Goal: Information Seeking & Learning: Learn about a topic

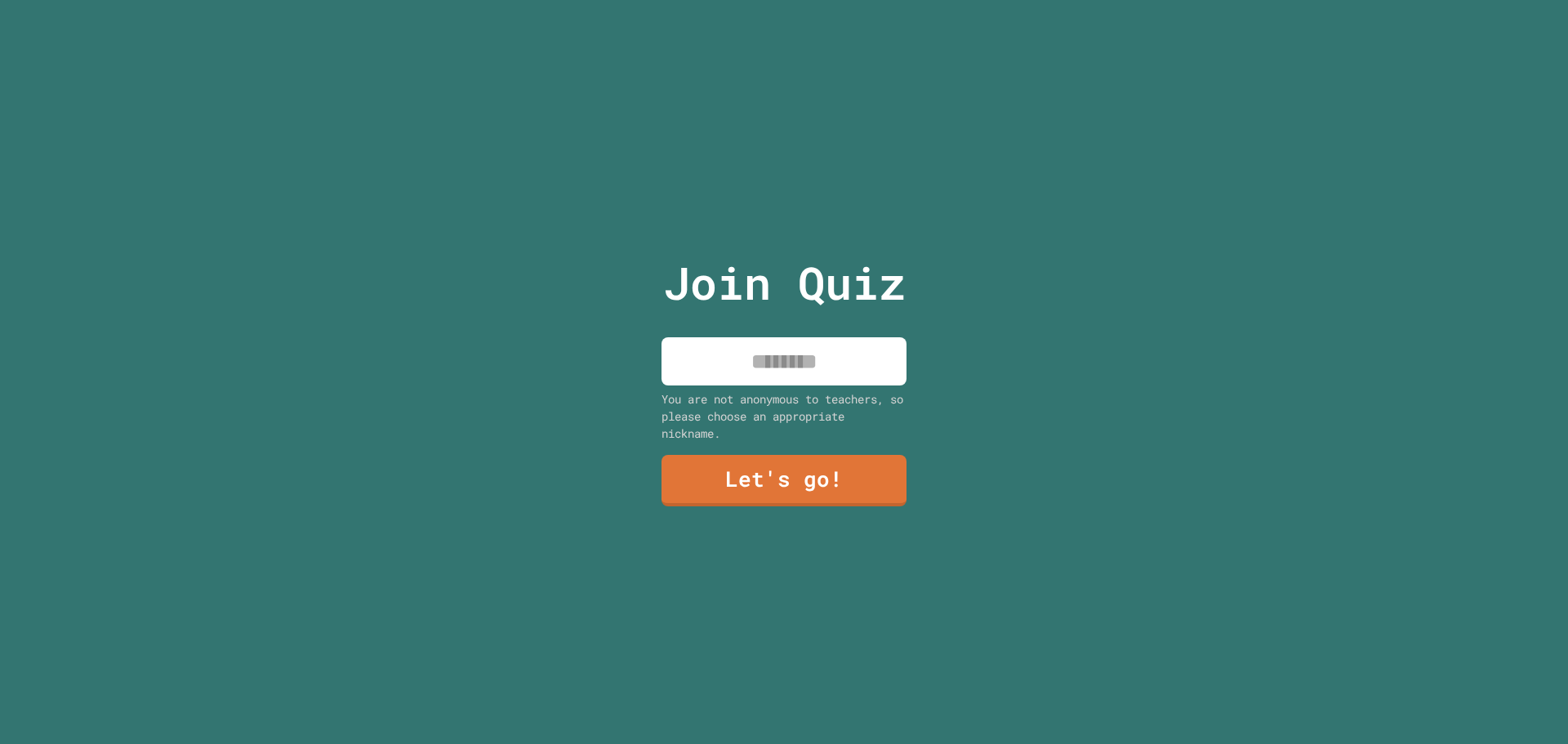
click at [831, 364] on input at bounding box center [784, 362] width 245 height 49
type input "****"
click at [736, 467] on link "Let's go!" at bounding box center [784, 479] width 232 height 54
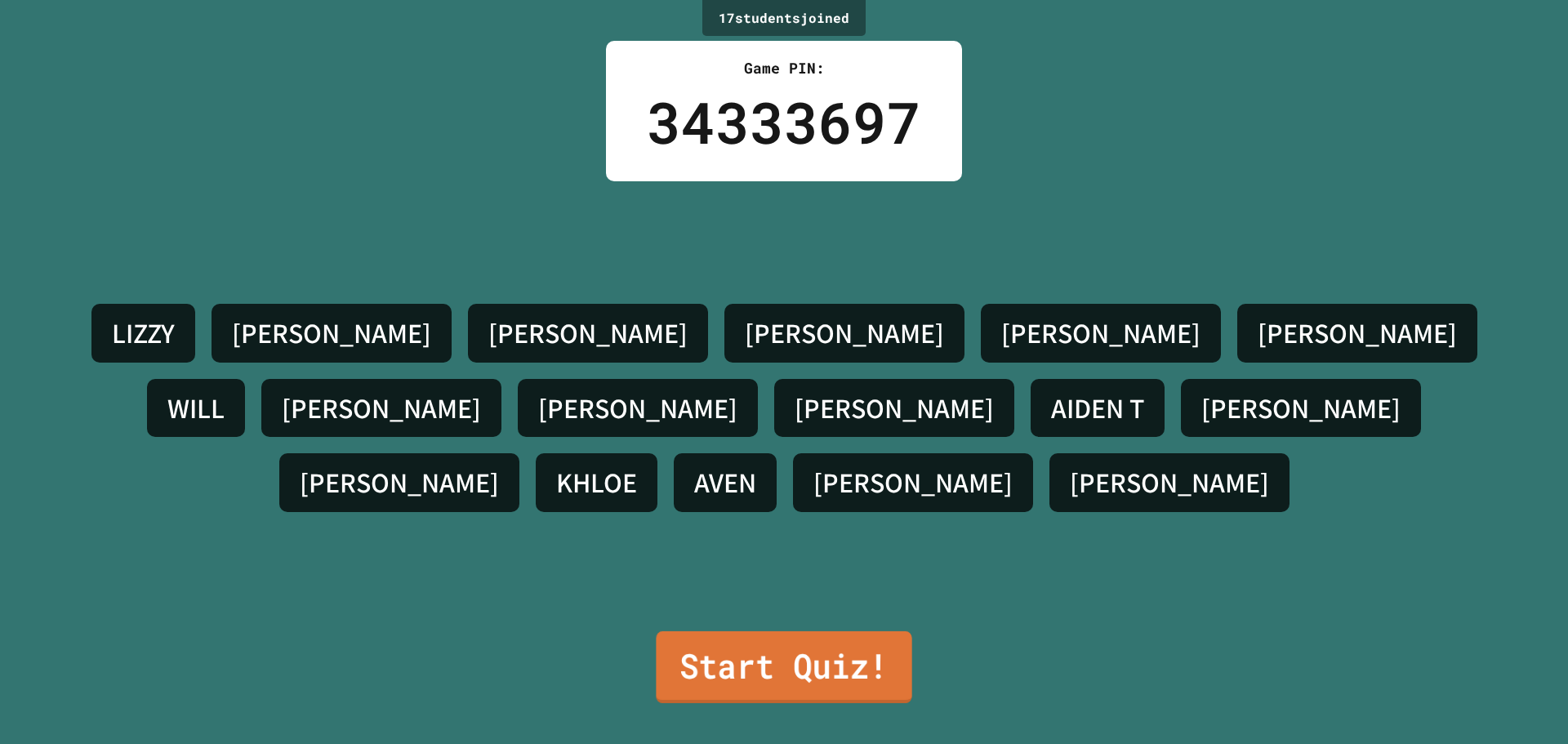
click at [751, 660] on link "Start Quiz!" at bounding box center [783, 667] width 256 height 72
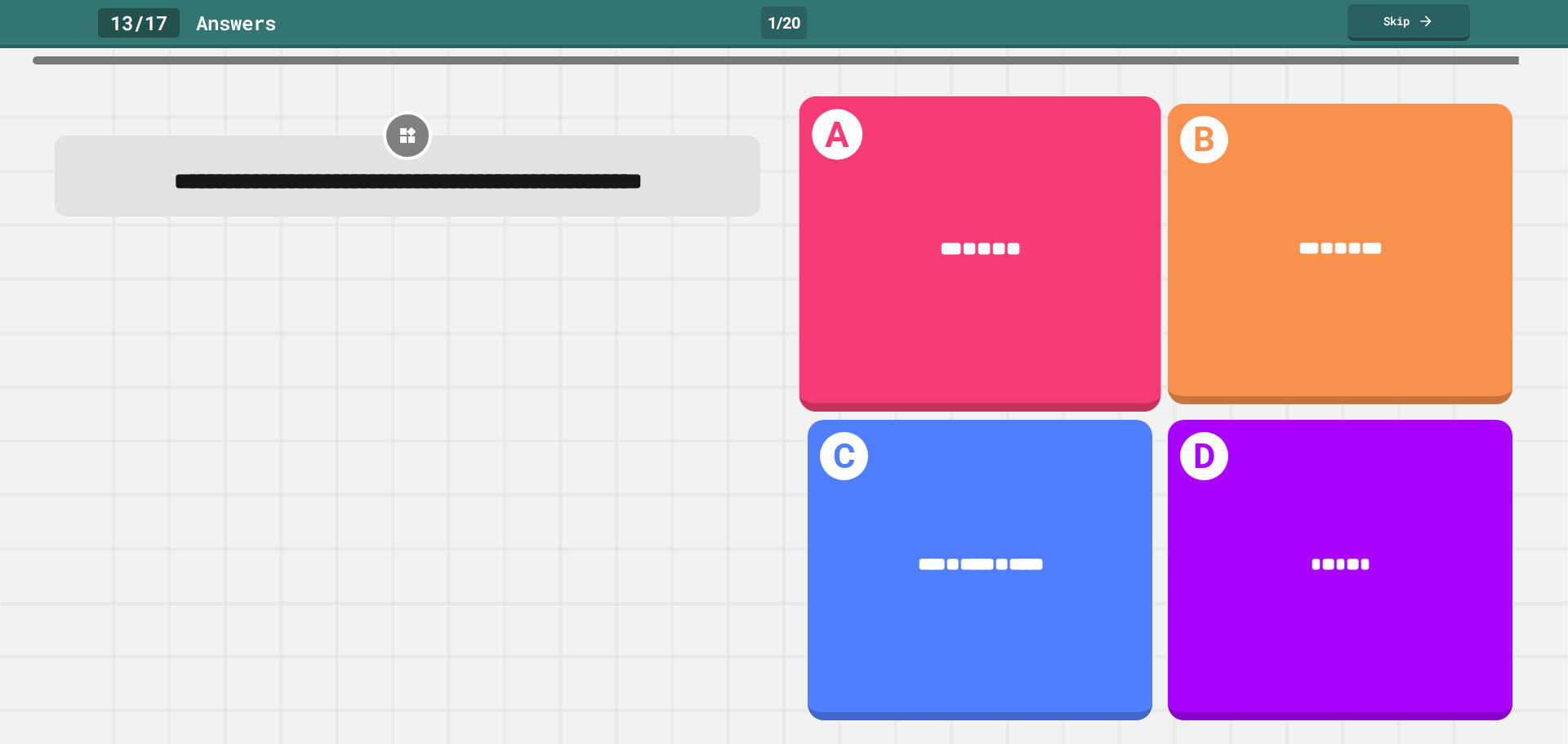
click at [829, 308] on div "A *** * ** * **" at bounding box center [979, 253] width 361 height 316
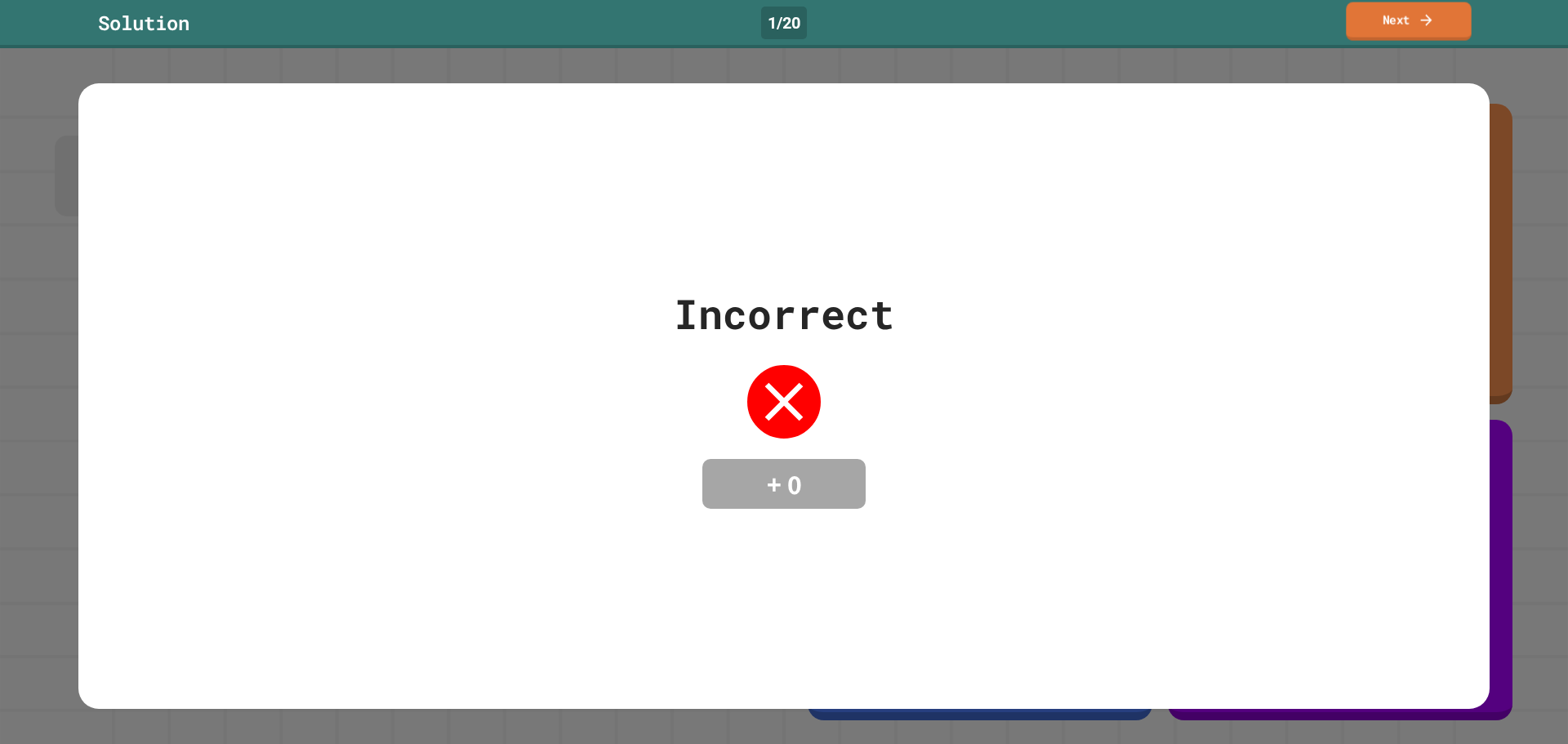
click at [1425, 18] on icon at bounding box center [1425, 20] width 16 height 17
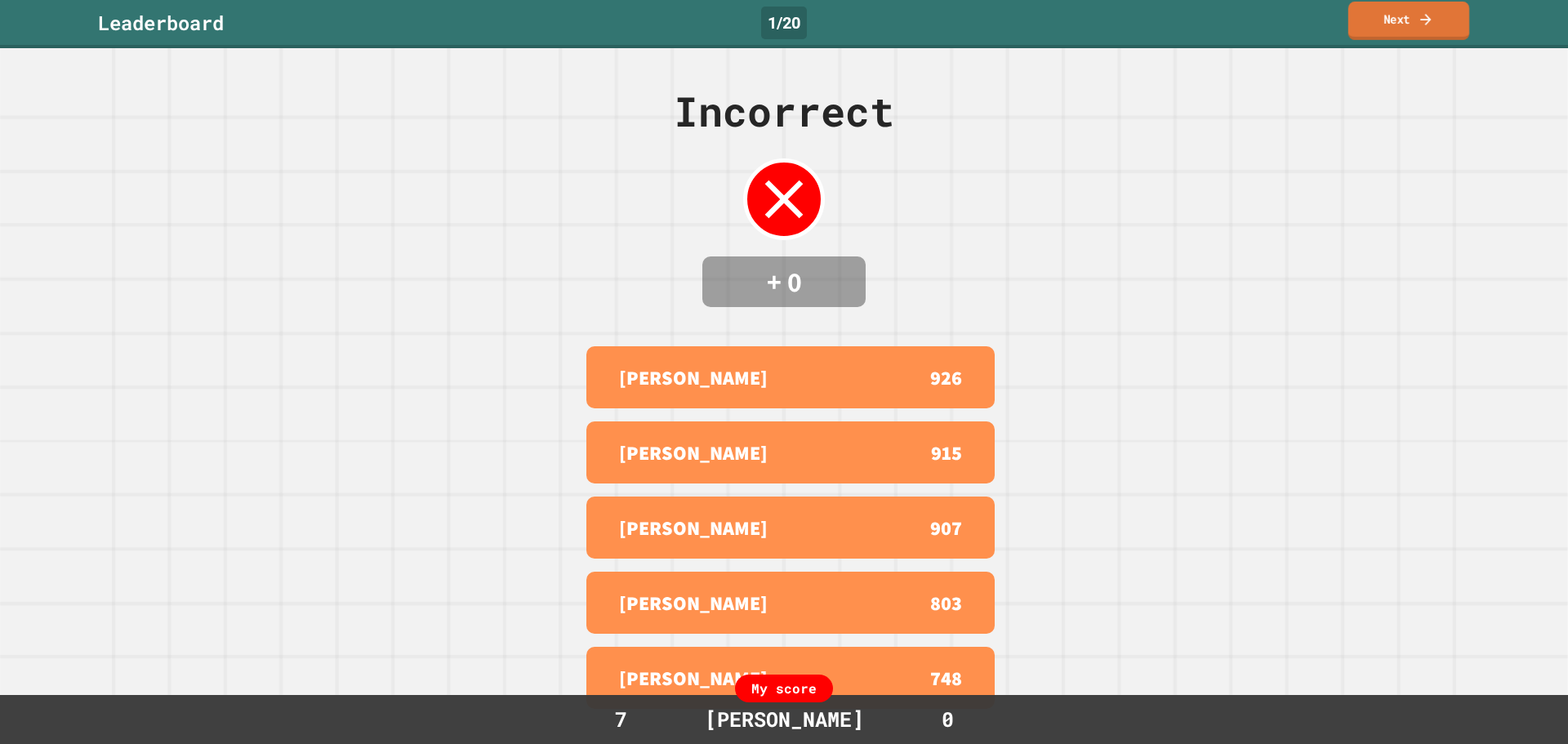
click at [1394, 16] on link "Next" at bounding box center [1408, 21] width 120 height 38
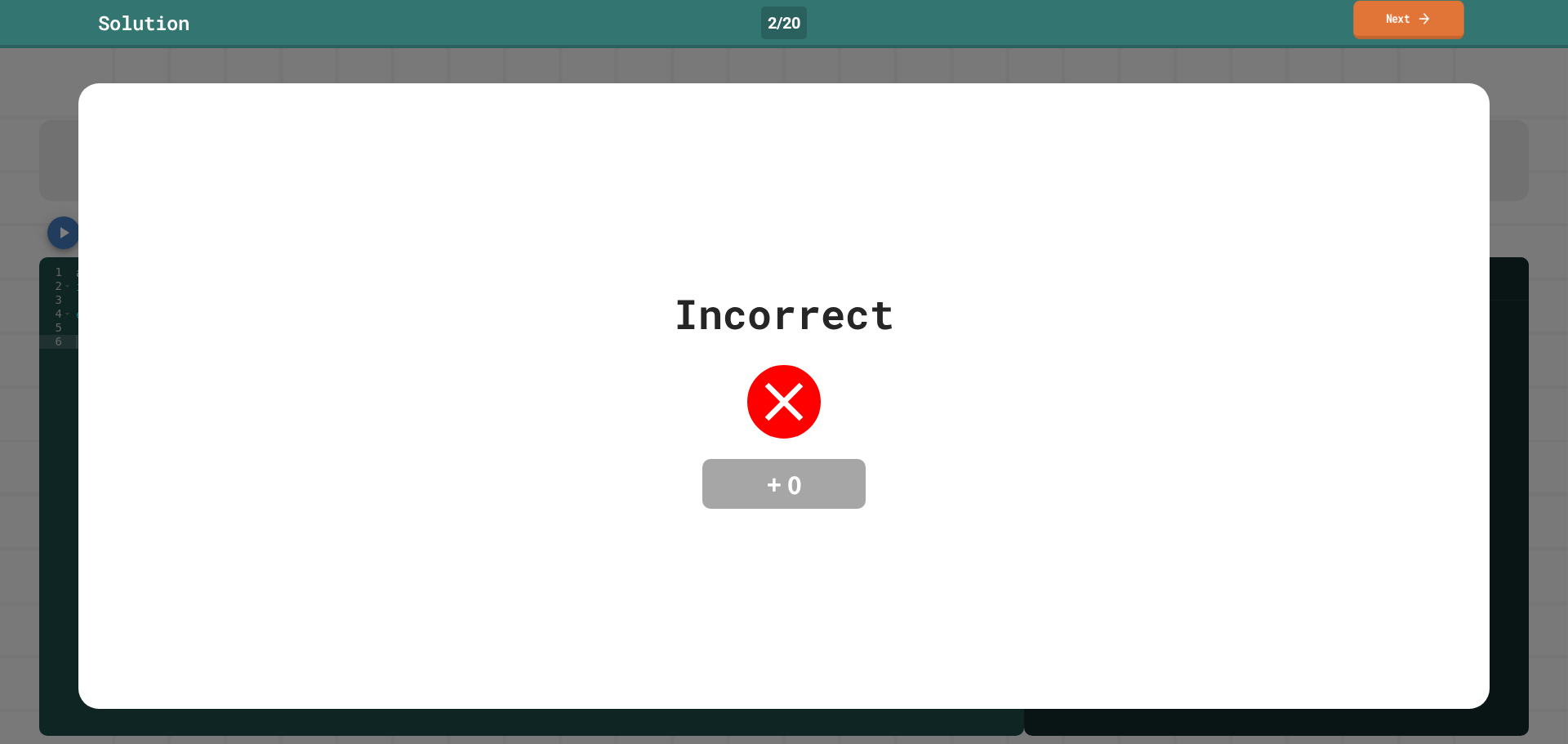
click at [1396, 21] on link "Next" at bounding box center [1409, 20] width 111 height 38
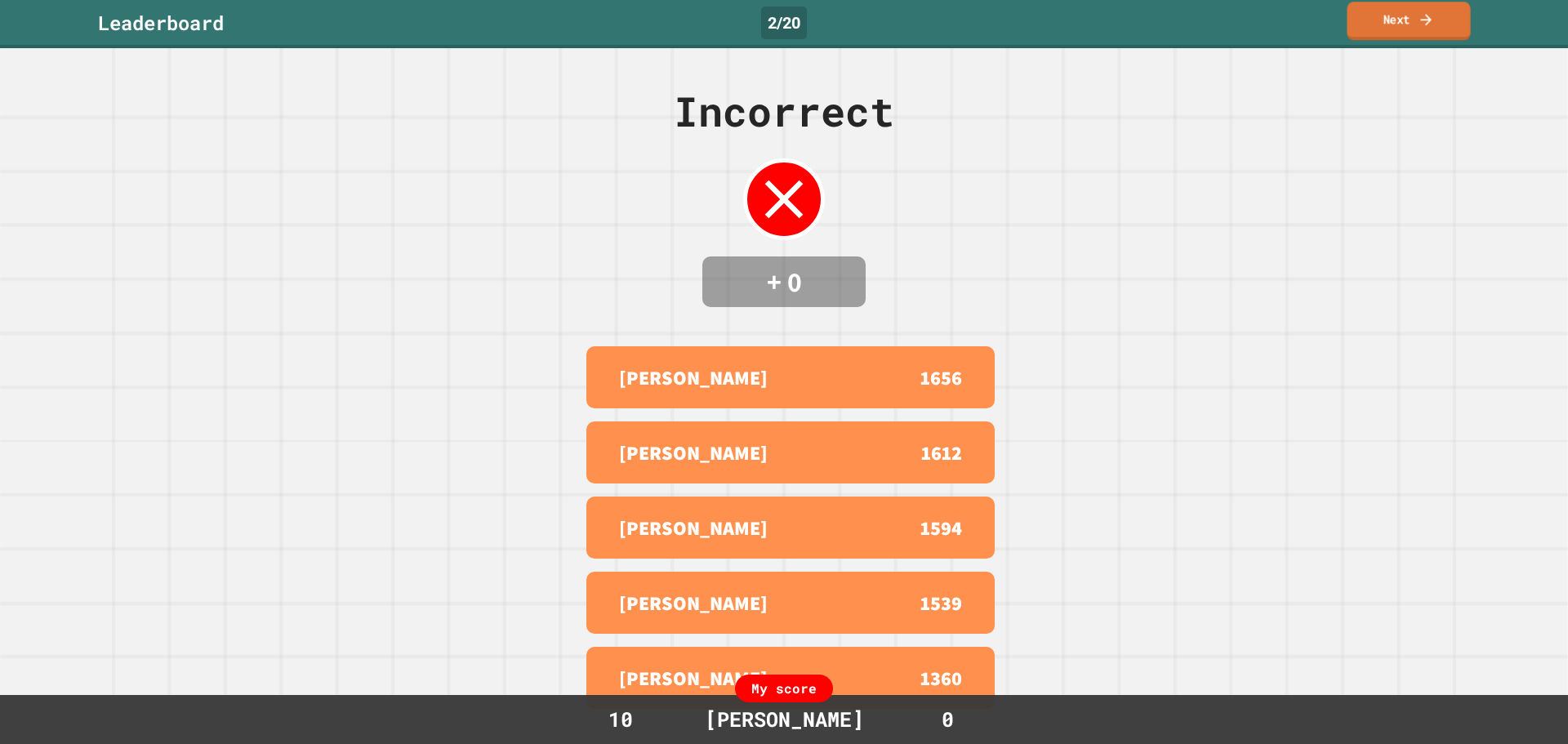
click at [1435, 20] on link "Next" at bounding box center [1408, 21] width 123 height 38
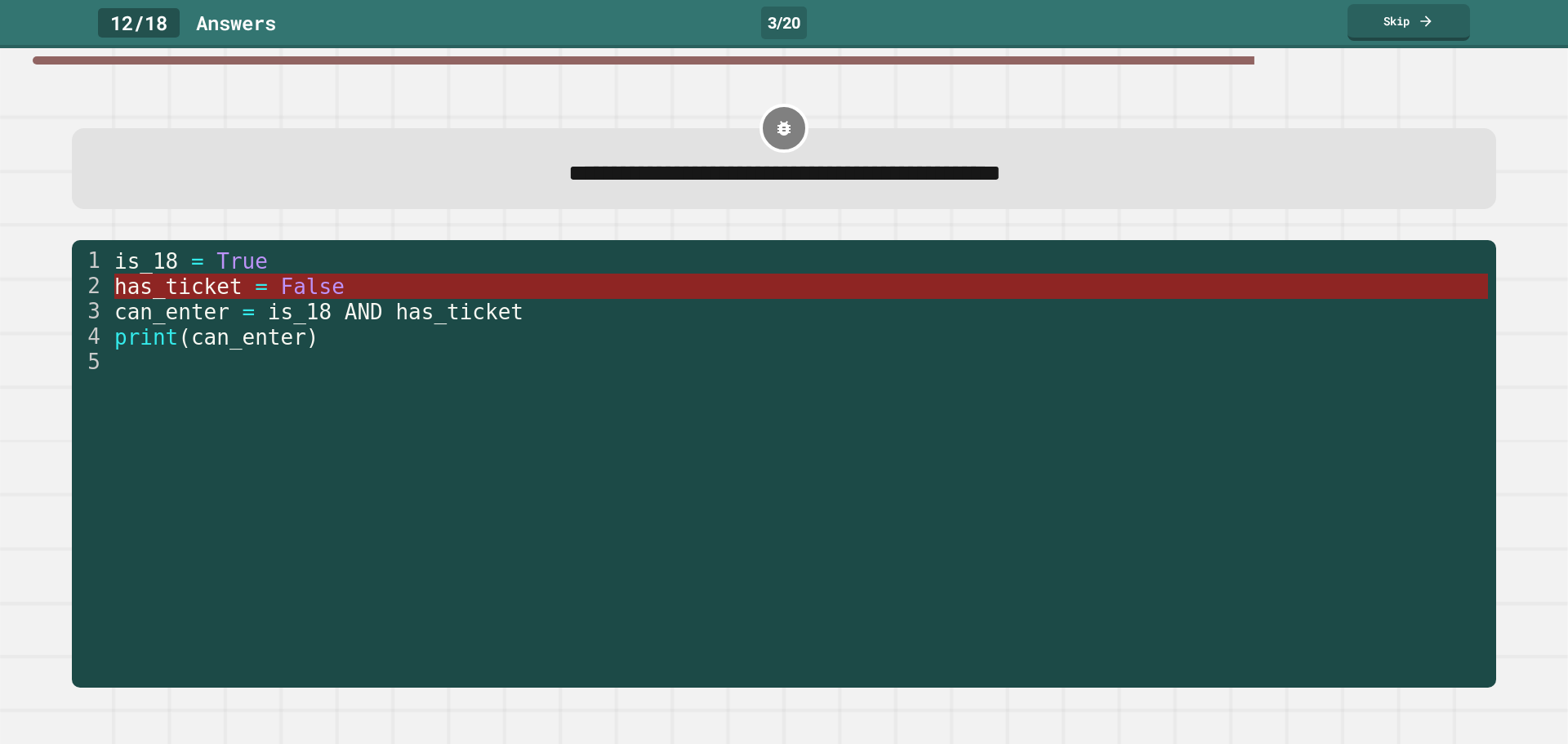
click at [309, 294] on span "False" at bounding box center [311, 287] width 63 height 24
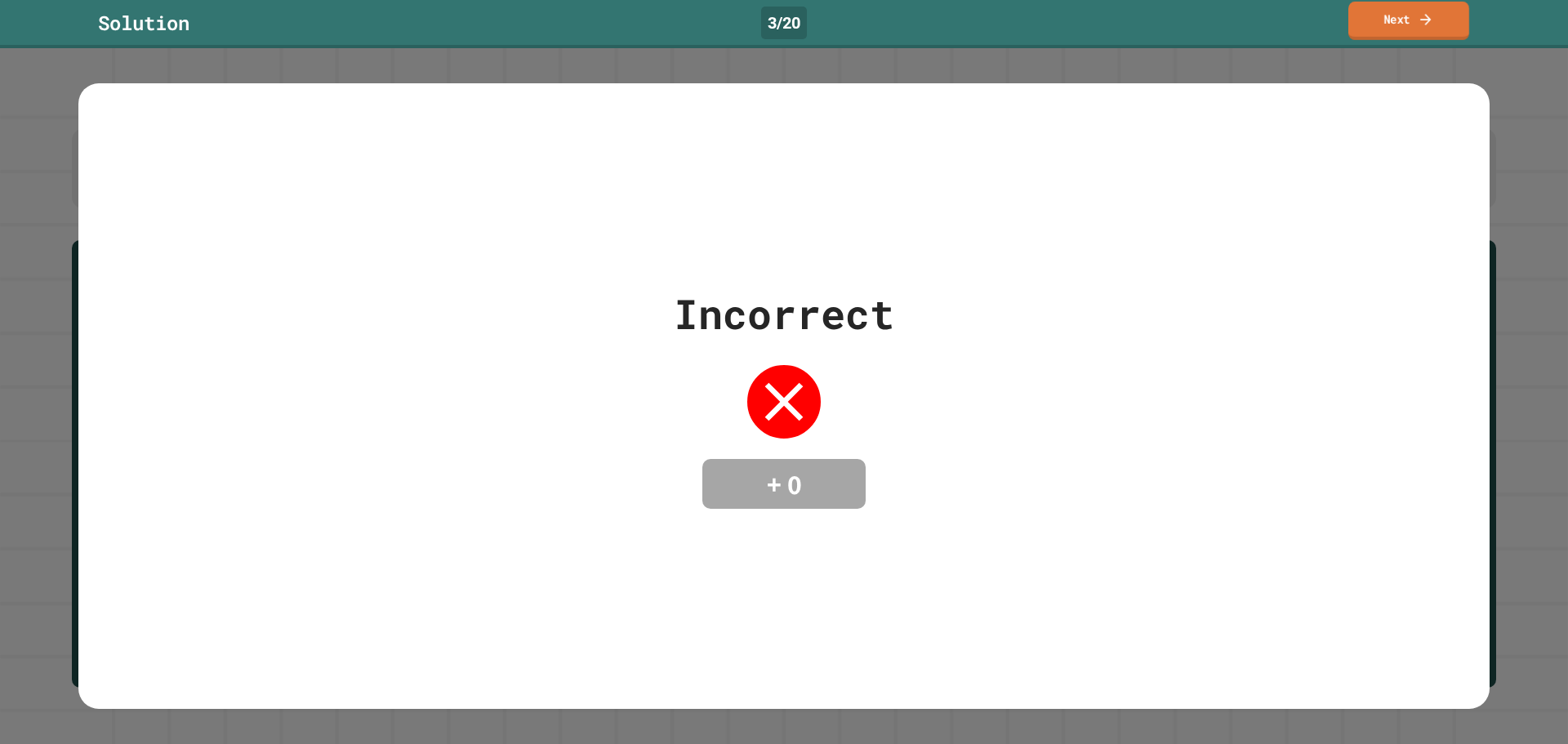
click at [1412, 13] on link "Next" at bounding box center [1408, 21] width 120 height 38
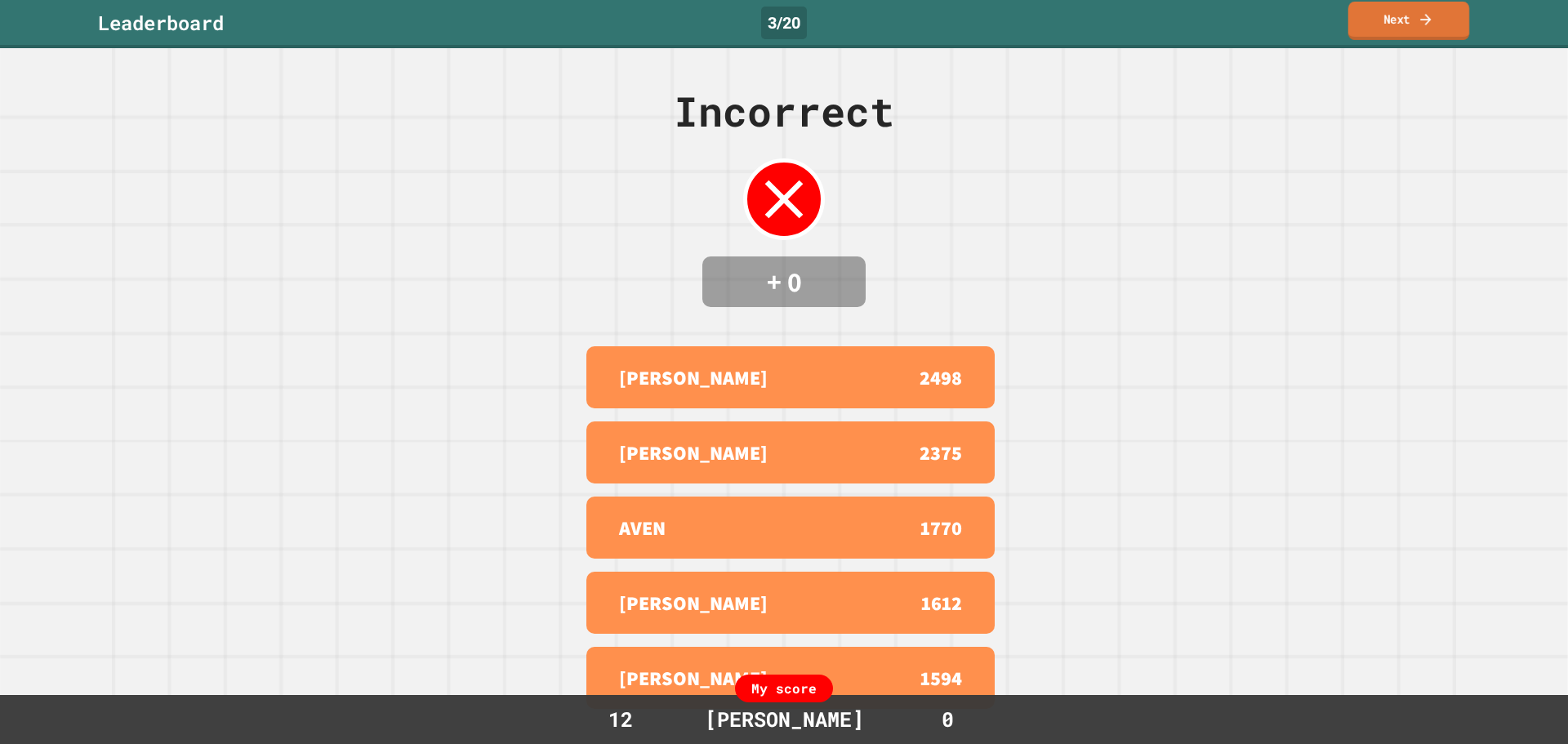
click at [1383, 26] on link "Next" at bounding box center [1408, 21] width 120 height 38
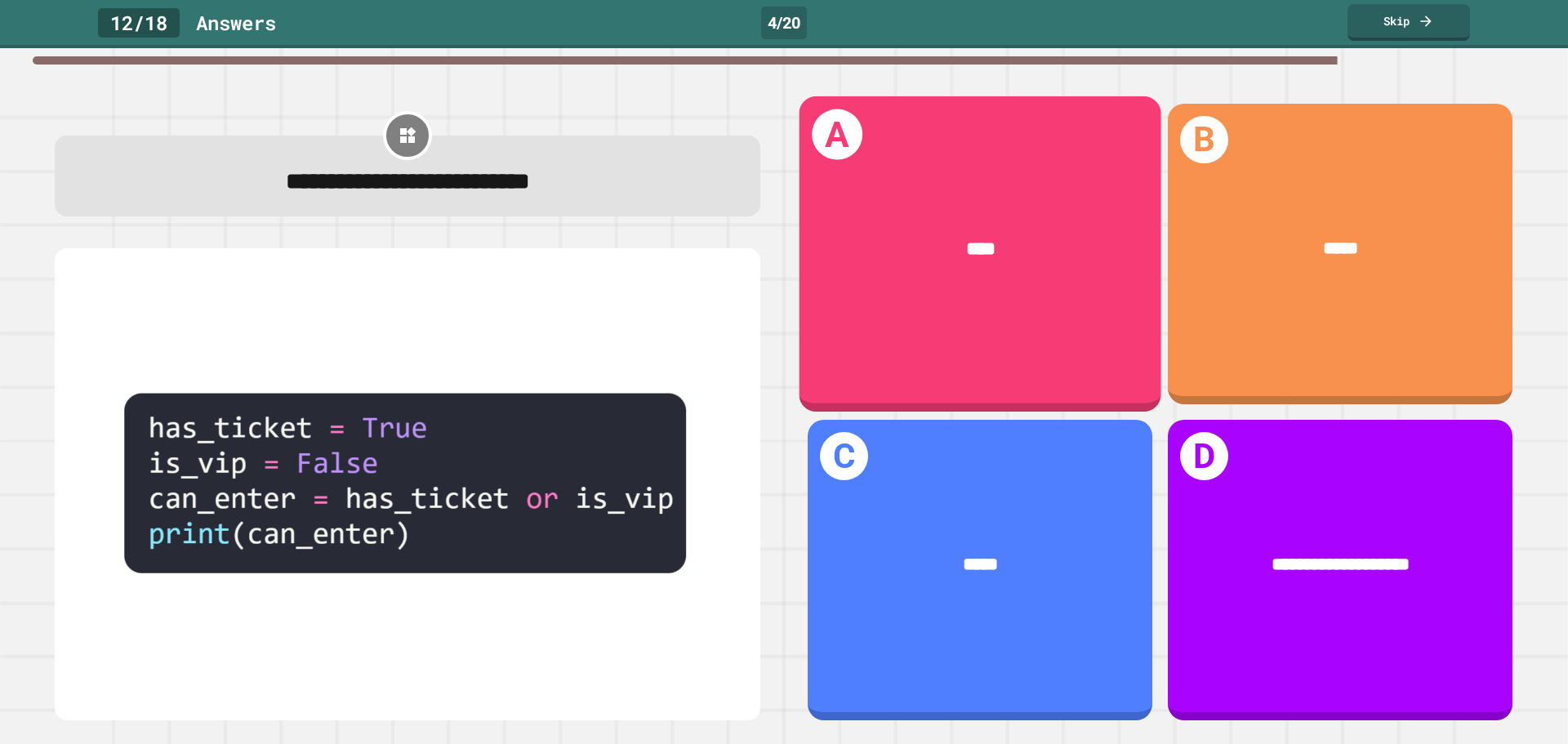
click at [844, 355] on div "A ****" at bounding box center [979, 253] width 361 height 316
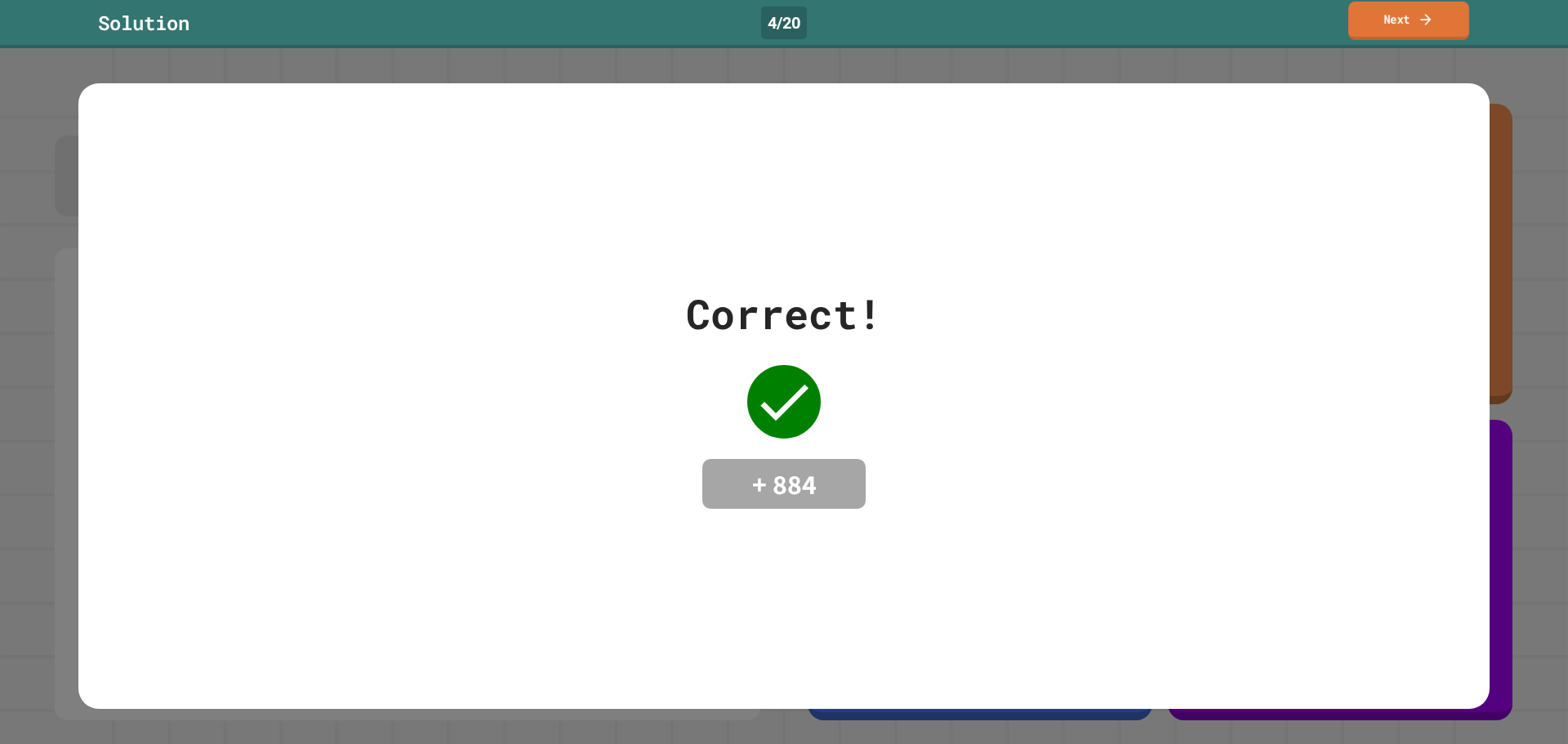
click at [1402, 18] on link "Next" at bounding box center [1408, 21] width 120 height 38
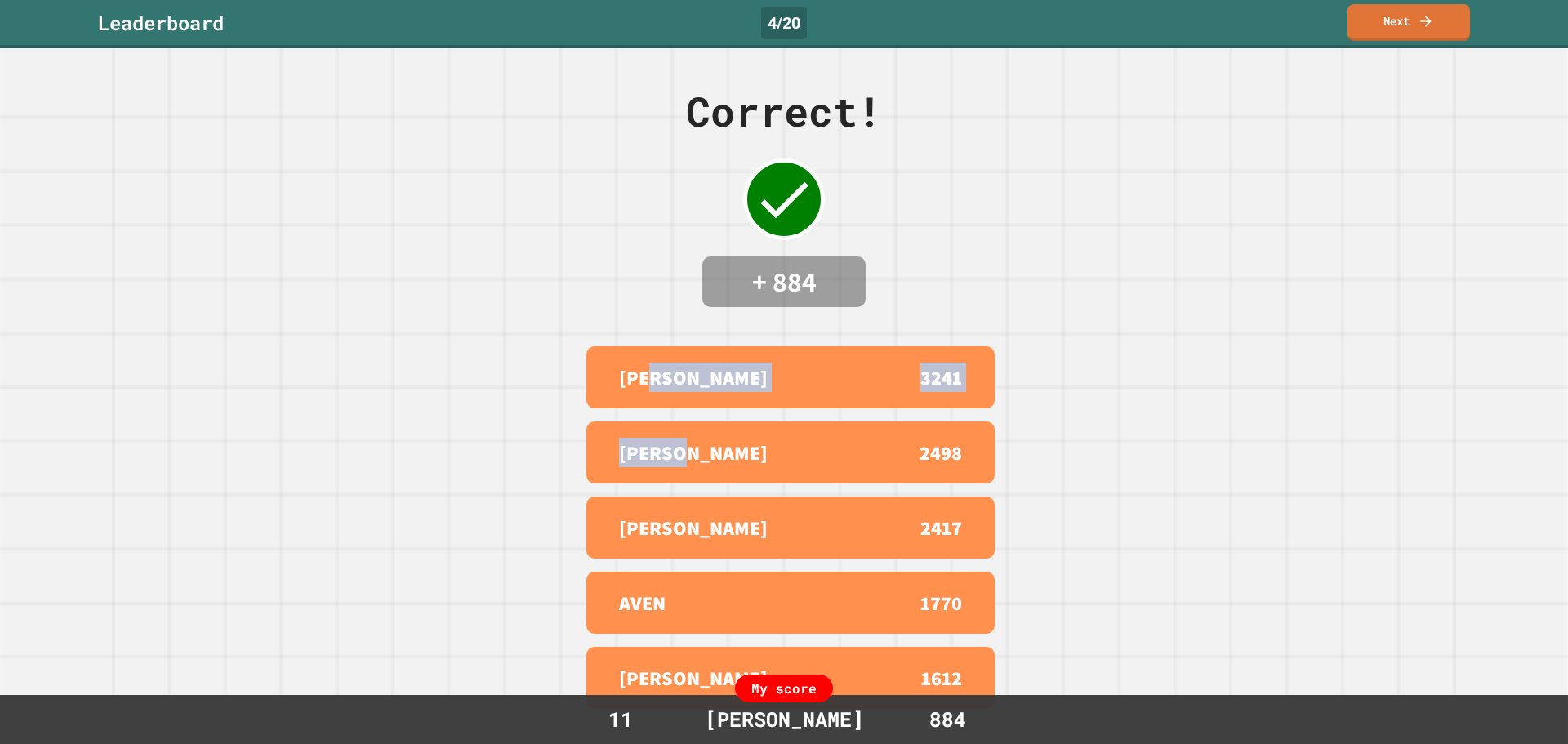
drag, startPoint x: 700, startPoint y: 406, endPoint x: 713, endPoint y: 444, distance: 40.2
click at [713, 444] on div "ROB 3241 [PERSON_NAME] [STREET_ADDRESS][PERSON_NAME][PERSON_NAME]" at bounding box center [784, 527] width 408 height 375
click at [767, 393] on div "ROB 3241" at bounding box center [790, 377] width 408 height 62
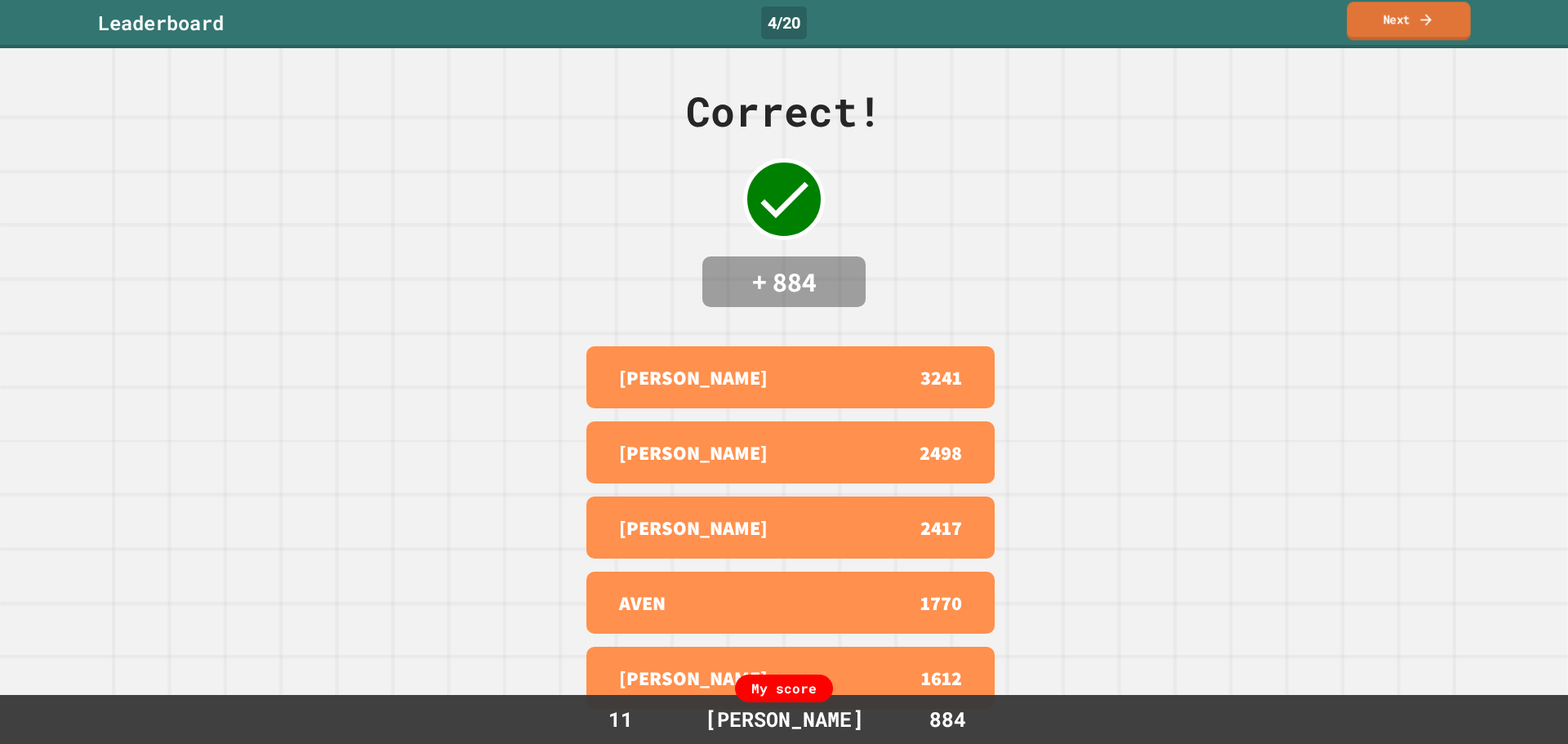
click at [1388, 7] on link "Next" at bounding box center [1408, 21] width 123 height 38
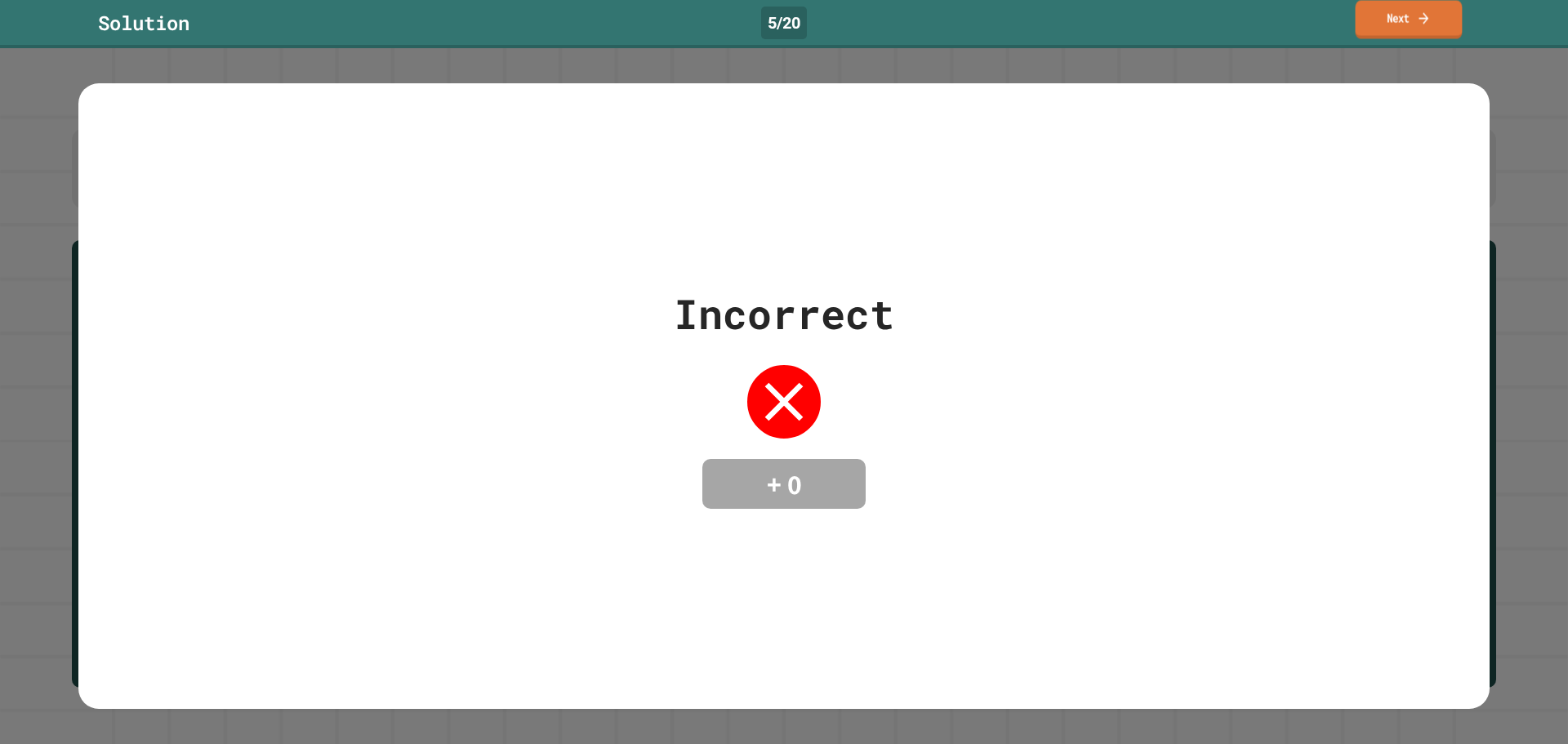
drag, startPoint x: 1398, startPoint y: 25, endPoint x: 1387, endPoint y: 63, distance: 39.6
click at [1393, 31] on link "Next" at bounding box center [1409, 19] width 107 height 38
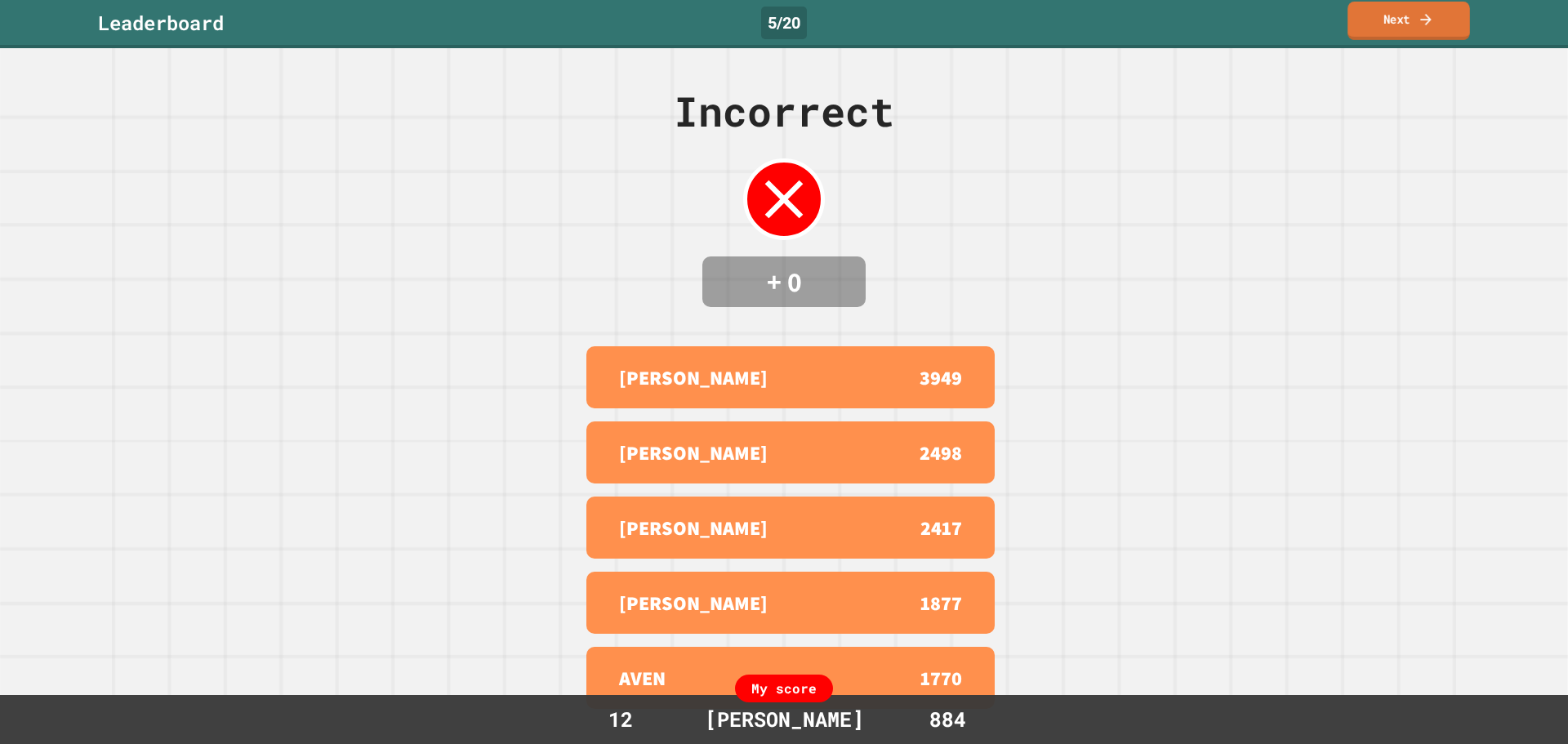
click at [1401, 23] on link "Next" at bounding box center [1408, 21] width 122 height 38
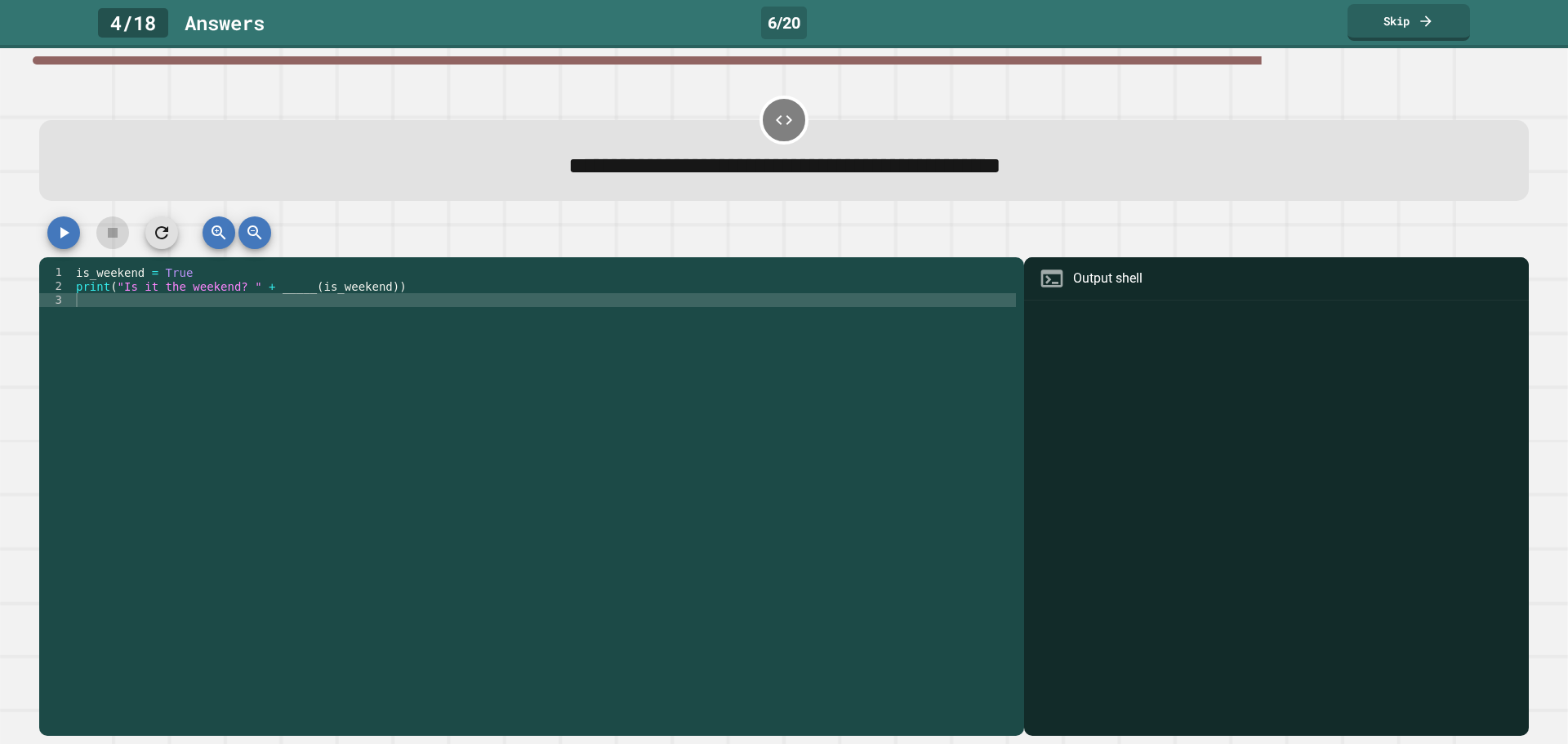
click at [56, 230] on icon "button" at bounding box center [63, 232] width 20 height 20
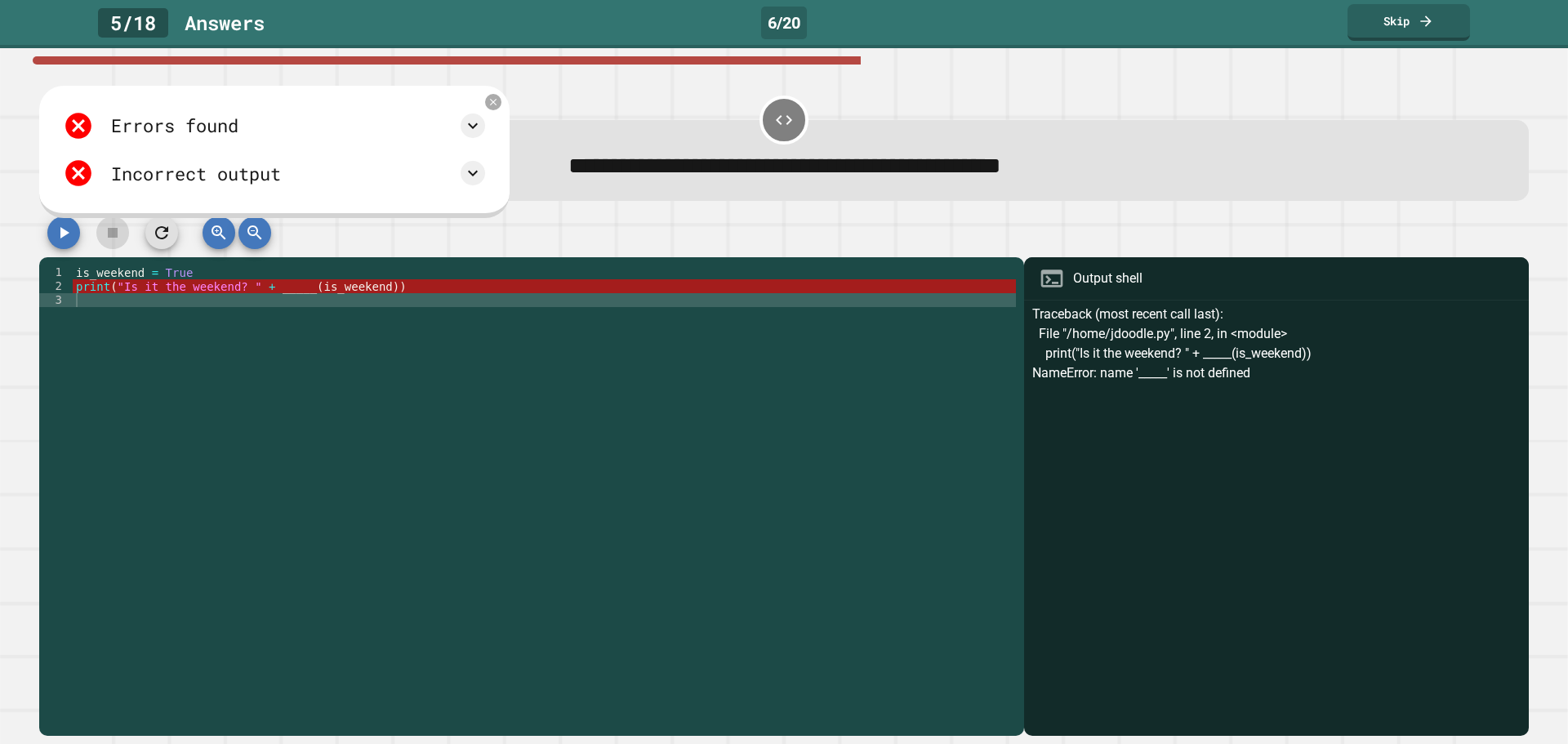
click at [63, 232] on icon "button" at bounding box center [65, 232] width 9 height 11
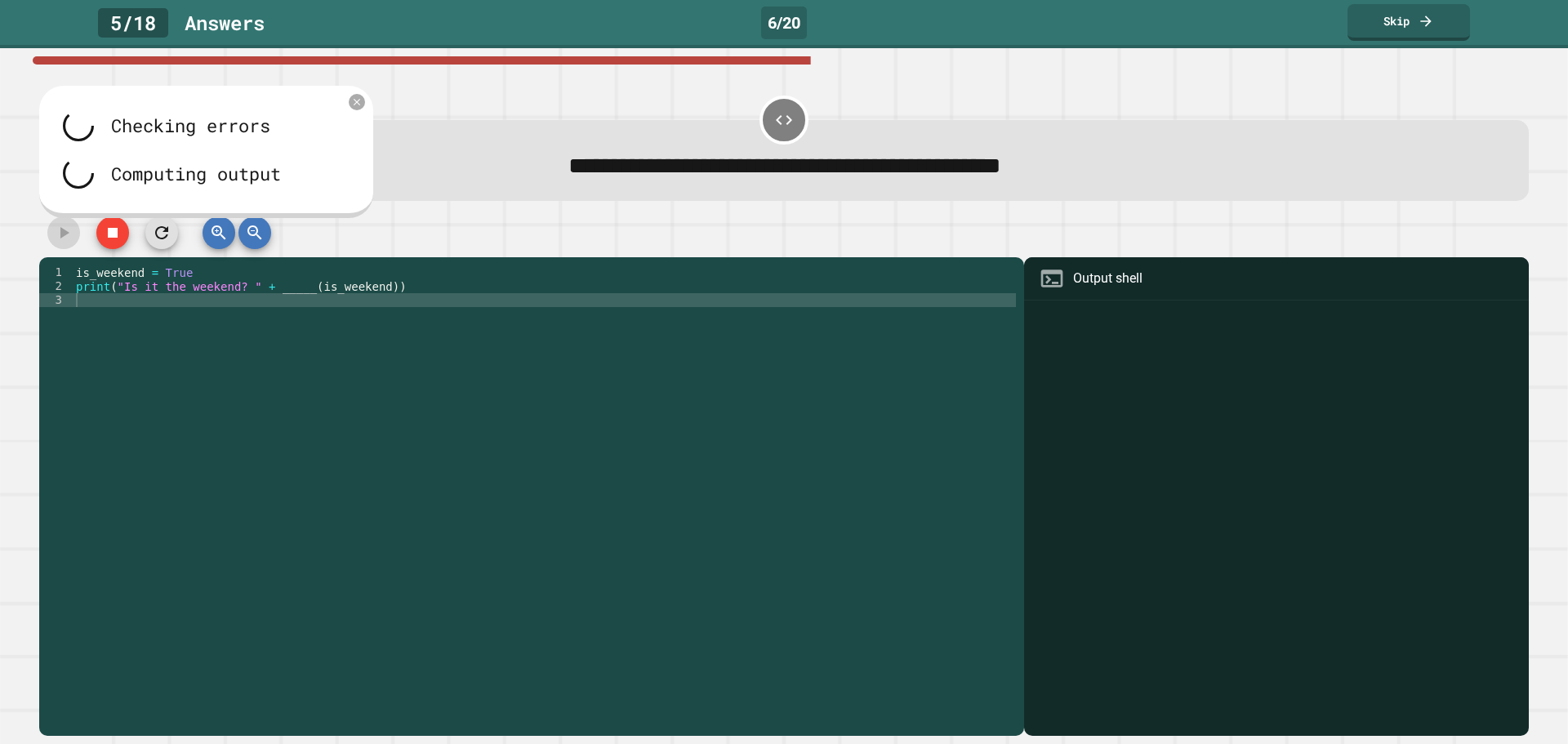
click at [107, 223] on button "button" at bounding box center [113, 233] width 33 height 33
click at [103, 238] on div at bounding box center [784, 237] width 1489 height 41
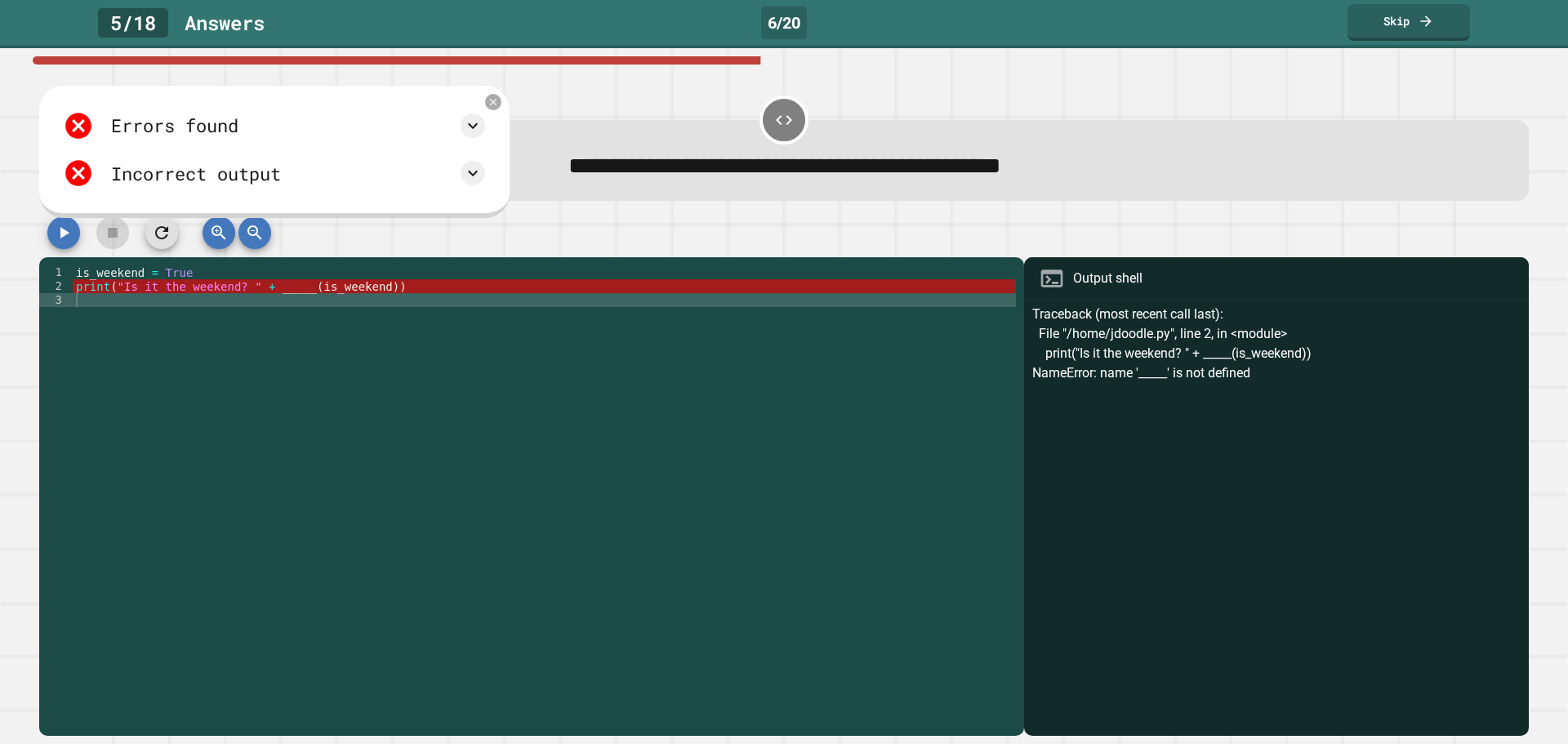
click at [120, 310] on div "is_weekend = True print ( "Is it the weekend? " + _____ ( is_weekend ))" at bounding box center [544, 487] width 943 height 444
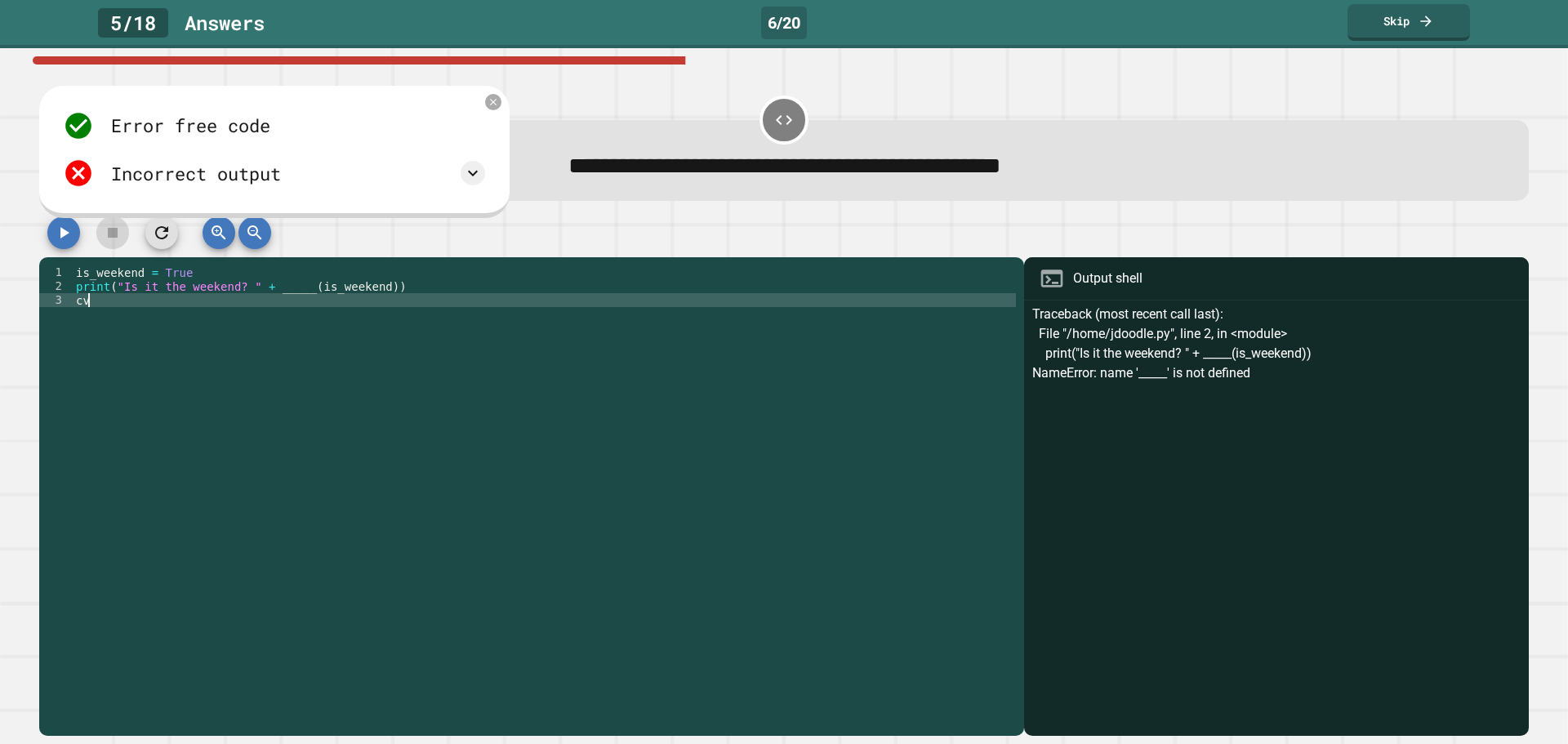
type textarea "*"
click at [277, 289] on div "is_weekend = True print ( "Is it the weekend? " + _____ ( is_weekend ))" at bounding box center [544, 487] width 943 height 444
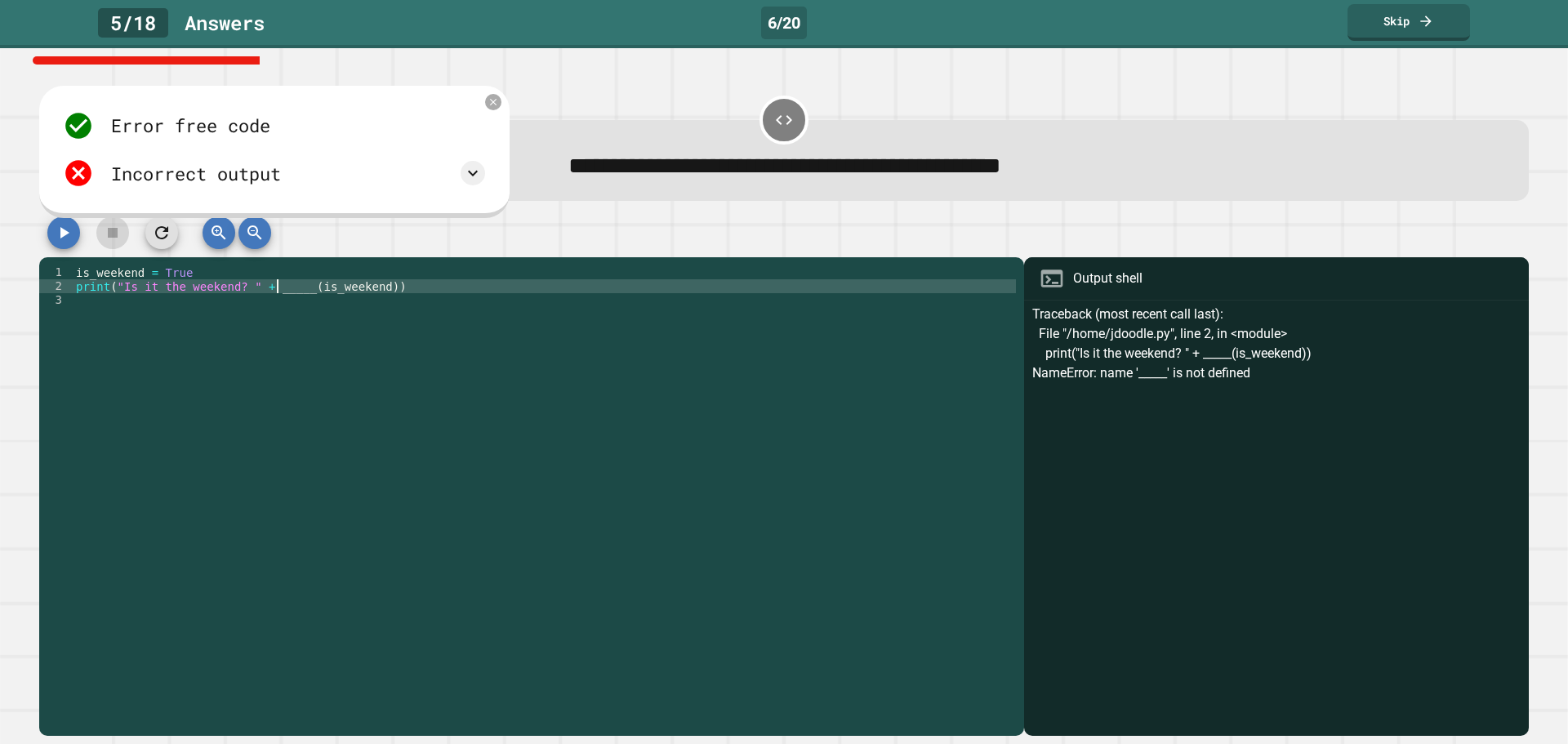
click at [292, 295] on div "is_weekend = True print ( "Is it the weekend? " + _____ ( is_weekend ))" at bounding box center [544, 487] width 943 height 444
click at [291, 288] on div "is_weekend = True print ( "Is it the weekend? " + _____ ( is_weekend ))" at bounding box center [544, 473] width 943 height 416
click at [296, 287] on div "is_weekend = True print ( "Is it the weekend? " + _____ ( is_weekend ))" at bounding box center [544, 487] width 943 height 444
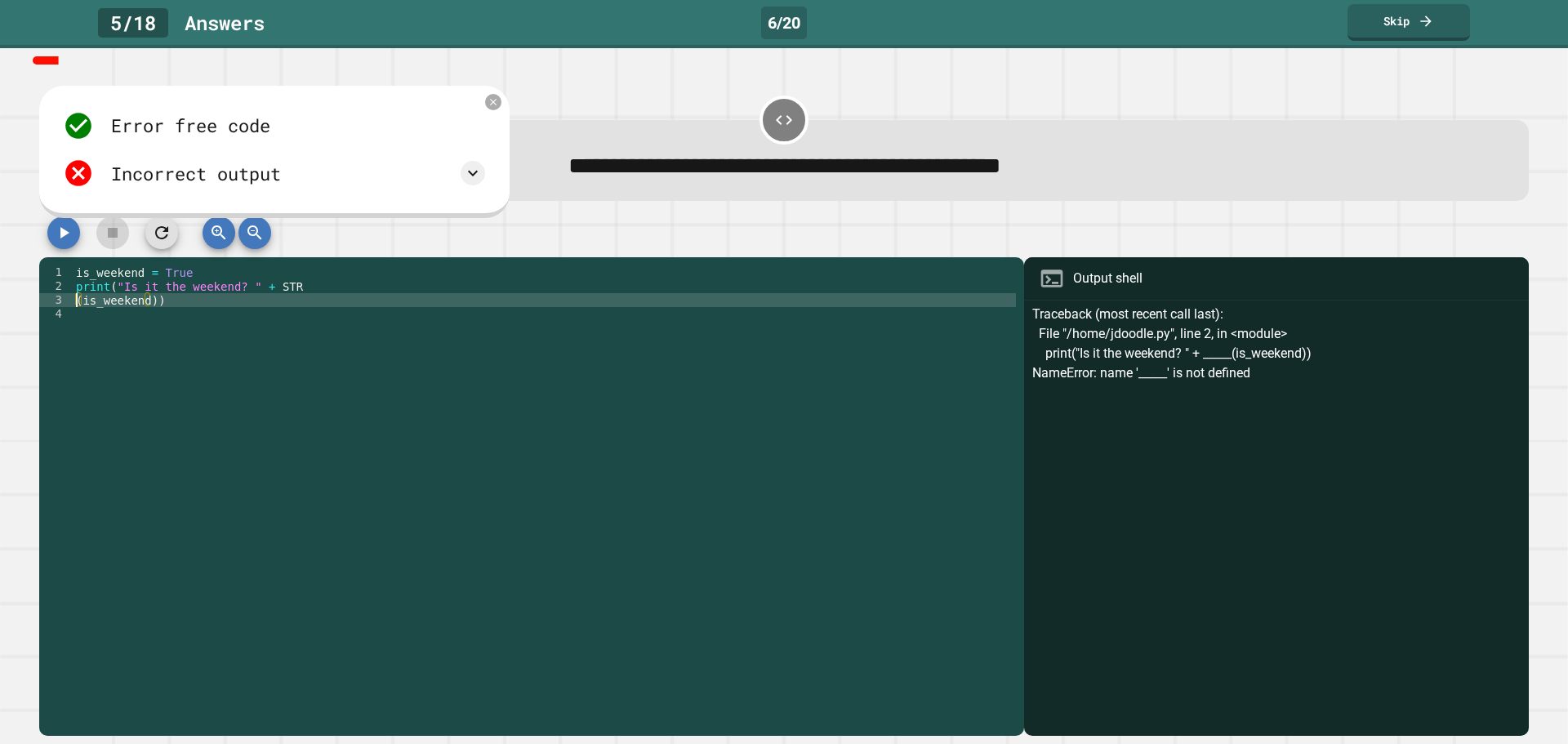
type textarea "**********"
click at [63, 243] on icon "button" at bounding box center [63, 232] width 20 height 20
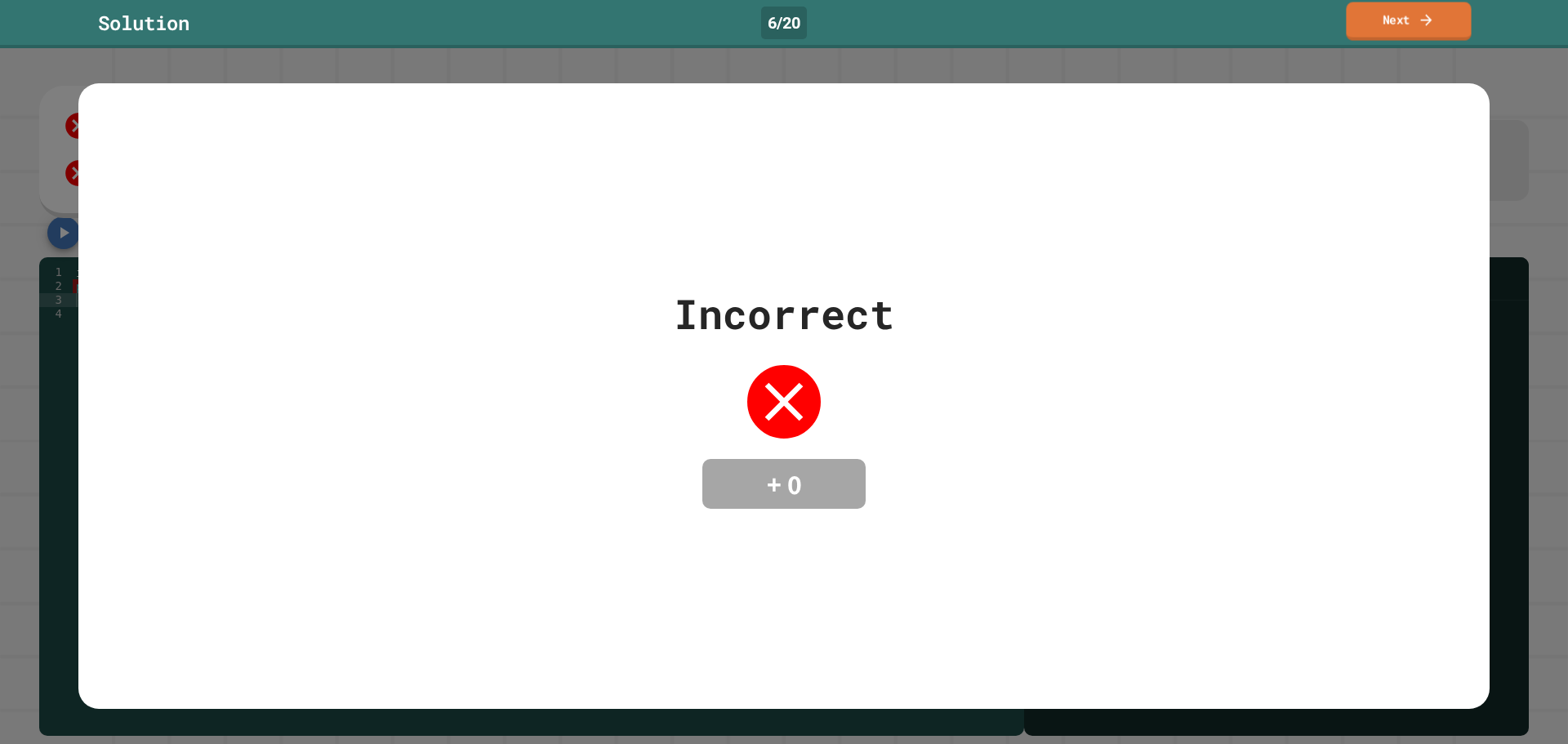
click at [1434, 10] on link "Next" at bounding box center [1408, 22] width 125 height 38
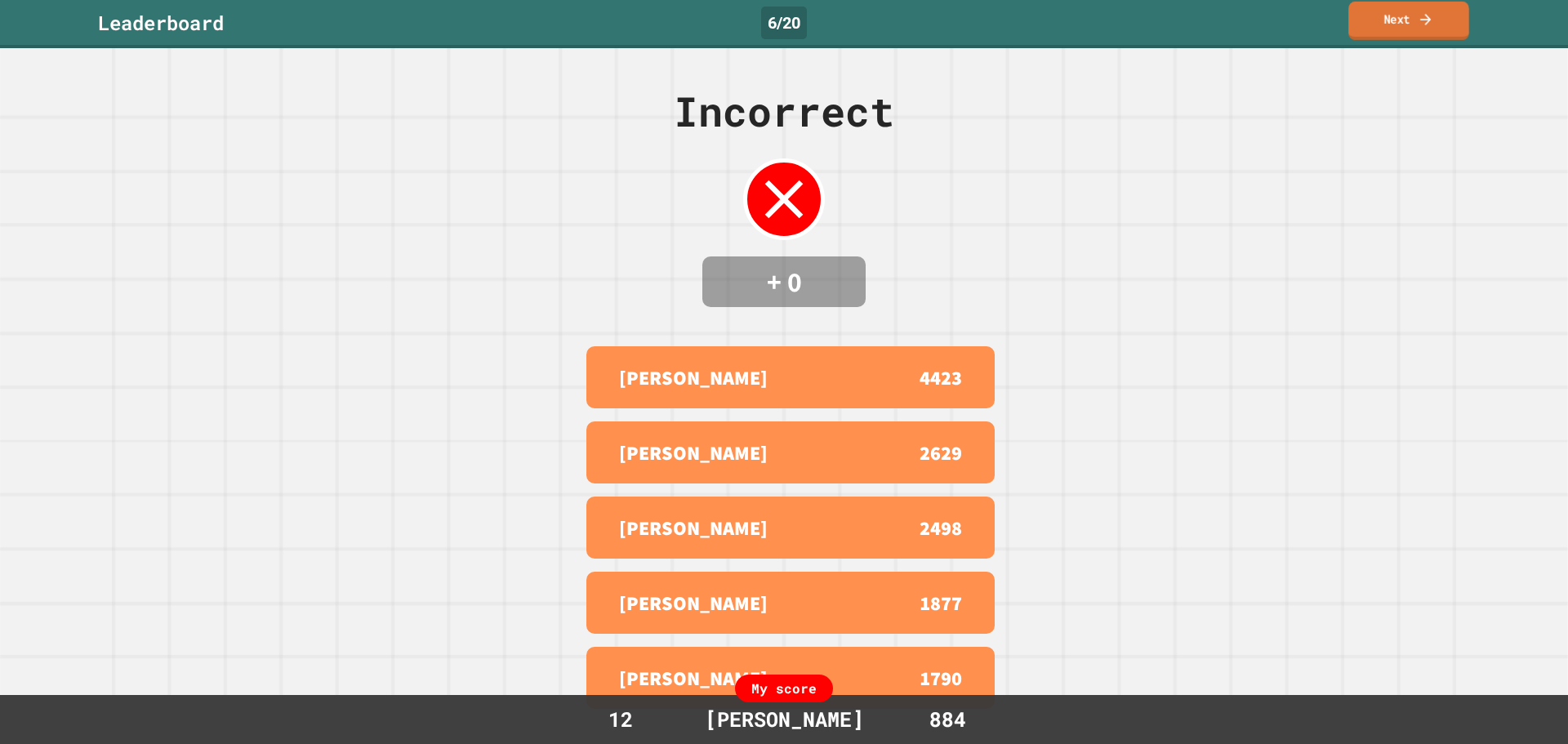
click at [1425, 12] on icon at bounding box center [1425, 19] width 16 height 17
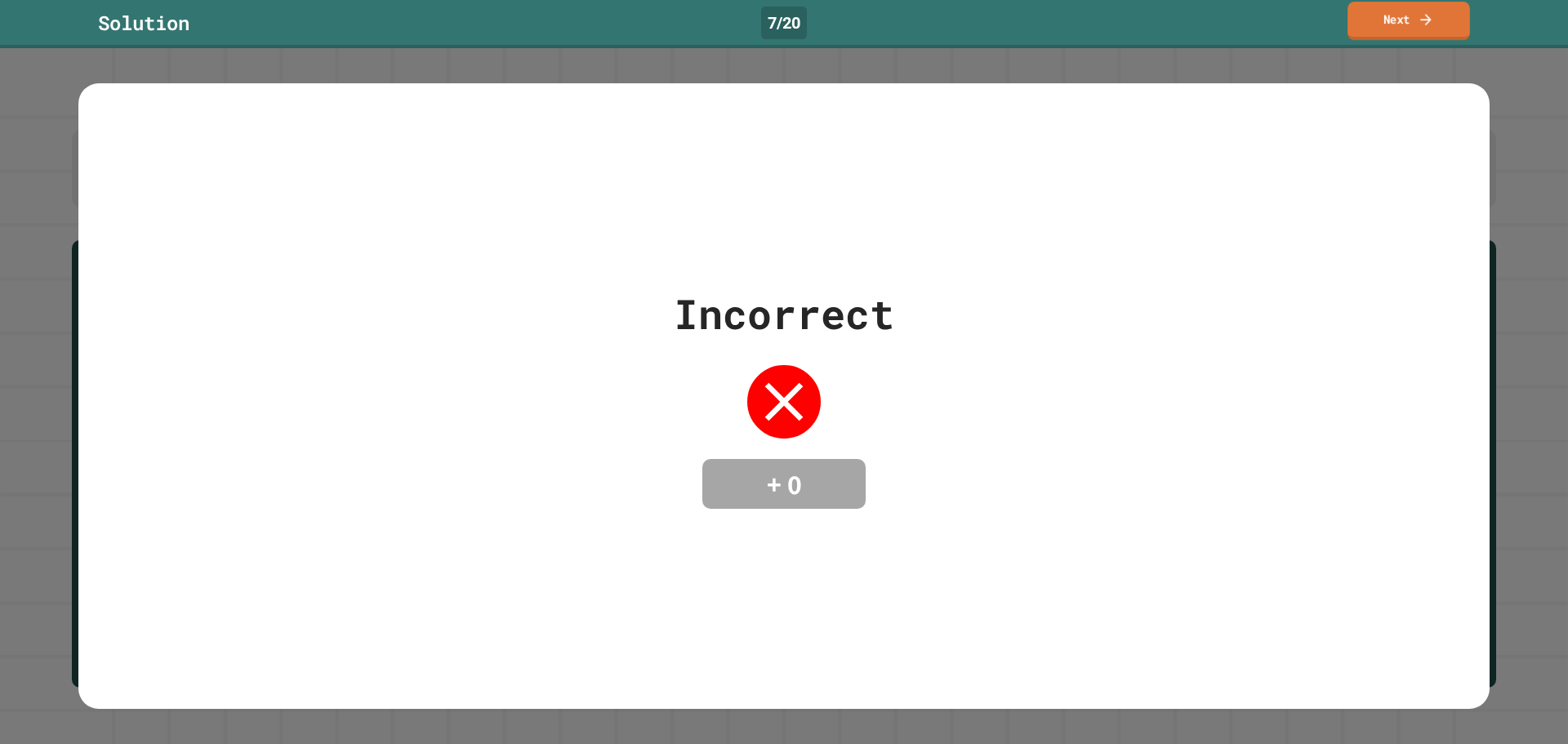
click at [1390, 26] on link "Next" at bounding box center [1408, 21] width 122 height 38
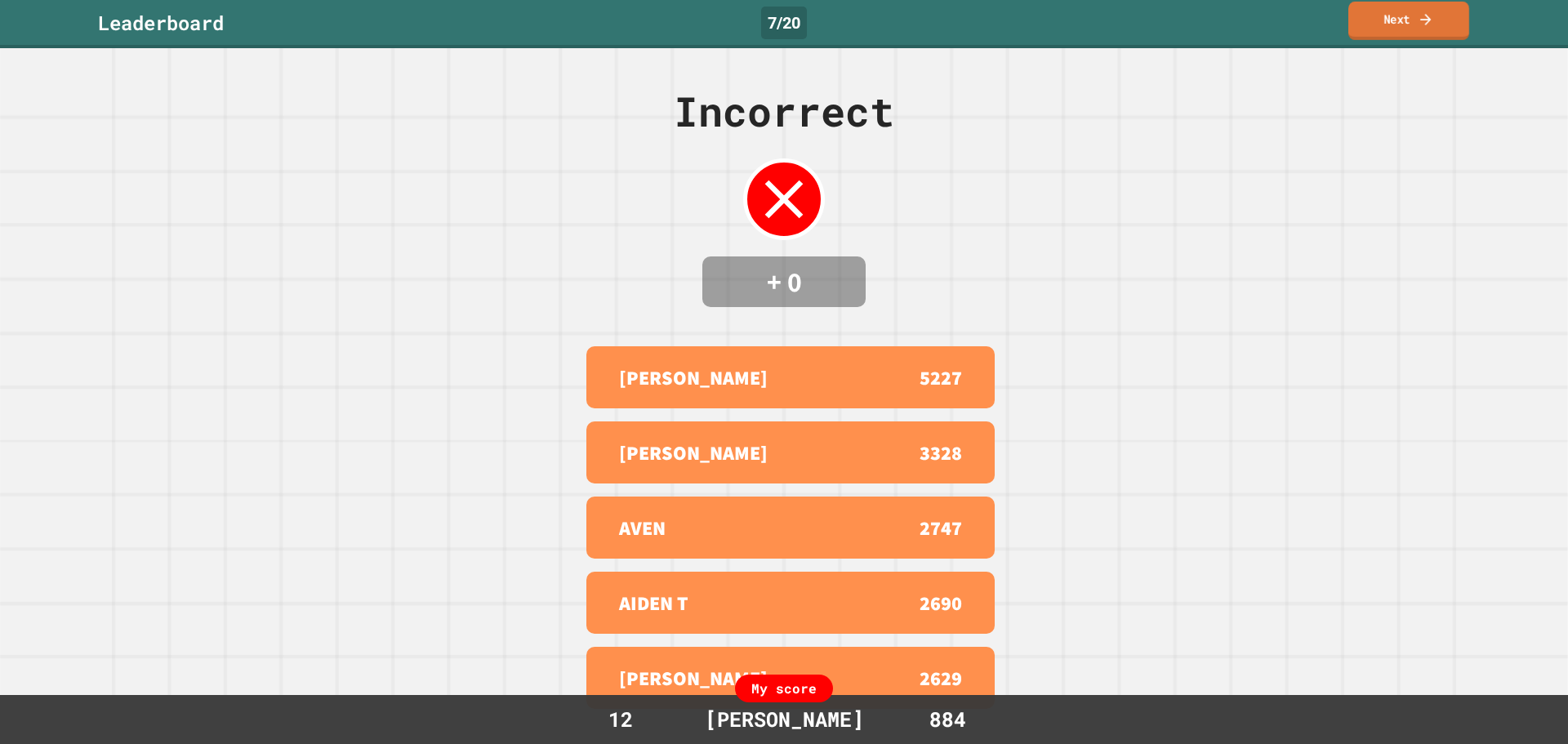
click at [1396, 14] on link "Next" at bounding box center [1408, 21] width 120 height 38
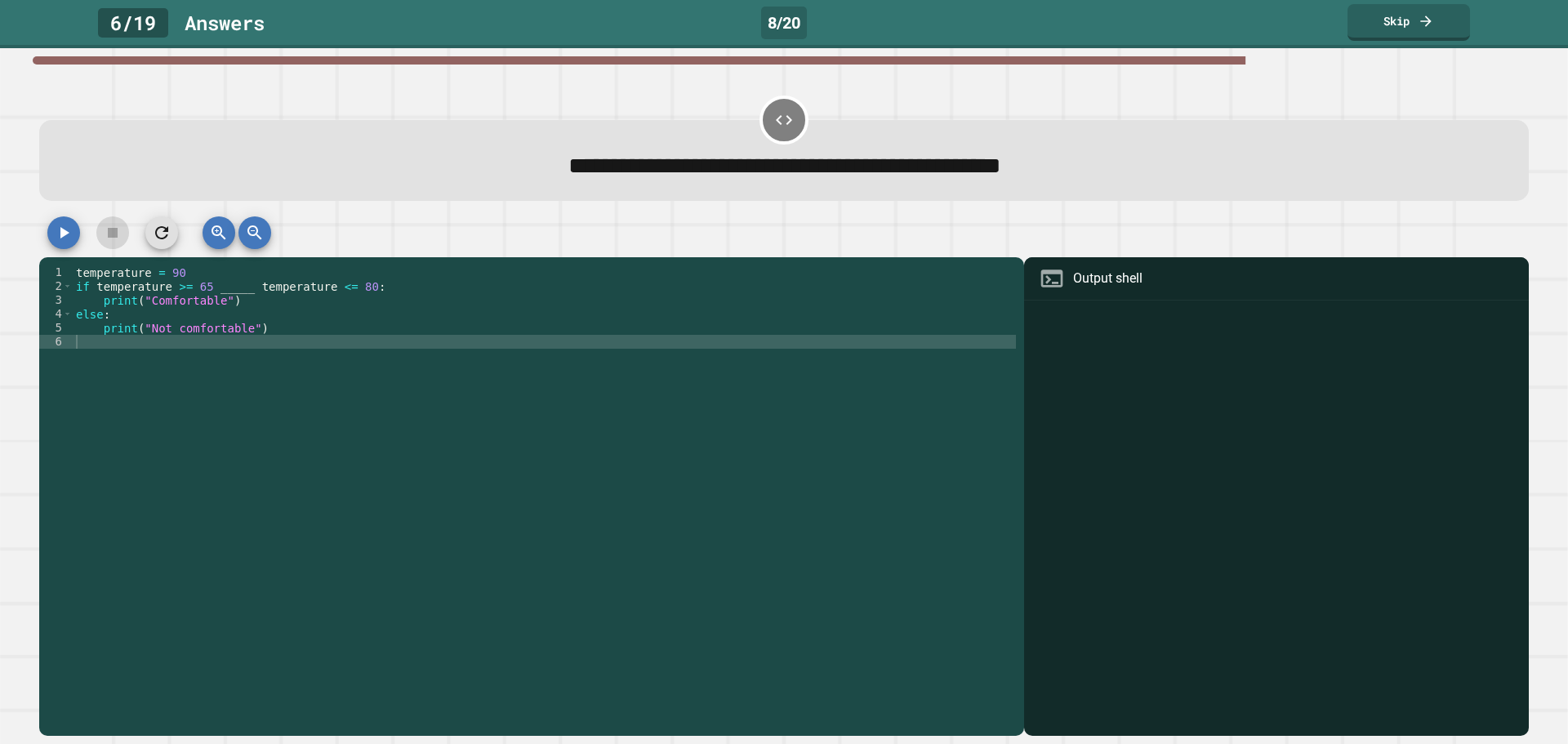
click at [238, 293] on div "temperature = 90 if temperature >= 65 _____ temperature <= 80 : print ( "Comfor…" at bounding box center [544, 487] width 943 height 444
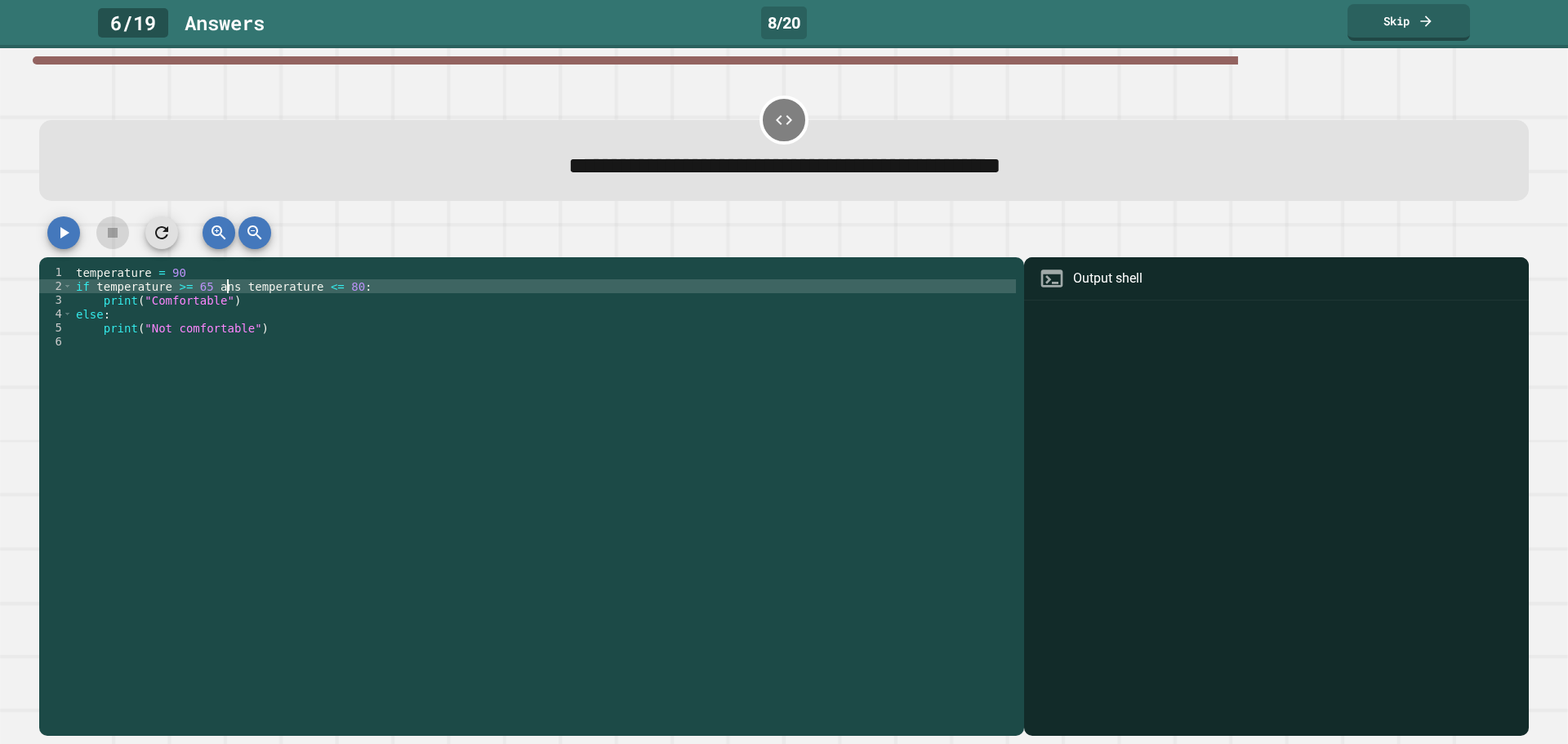
scroll to position [0, 10]
type textarea "**********"
click at [75, 232] on button "button" at bounding box center [64, 233] width 33 height 33
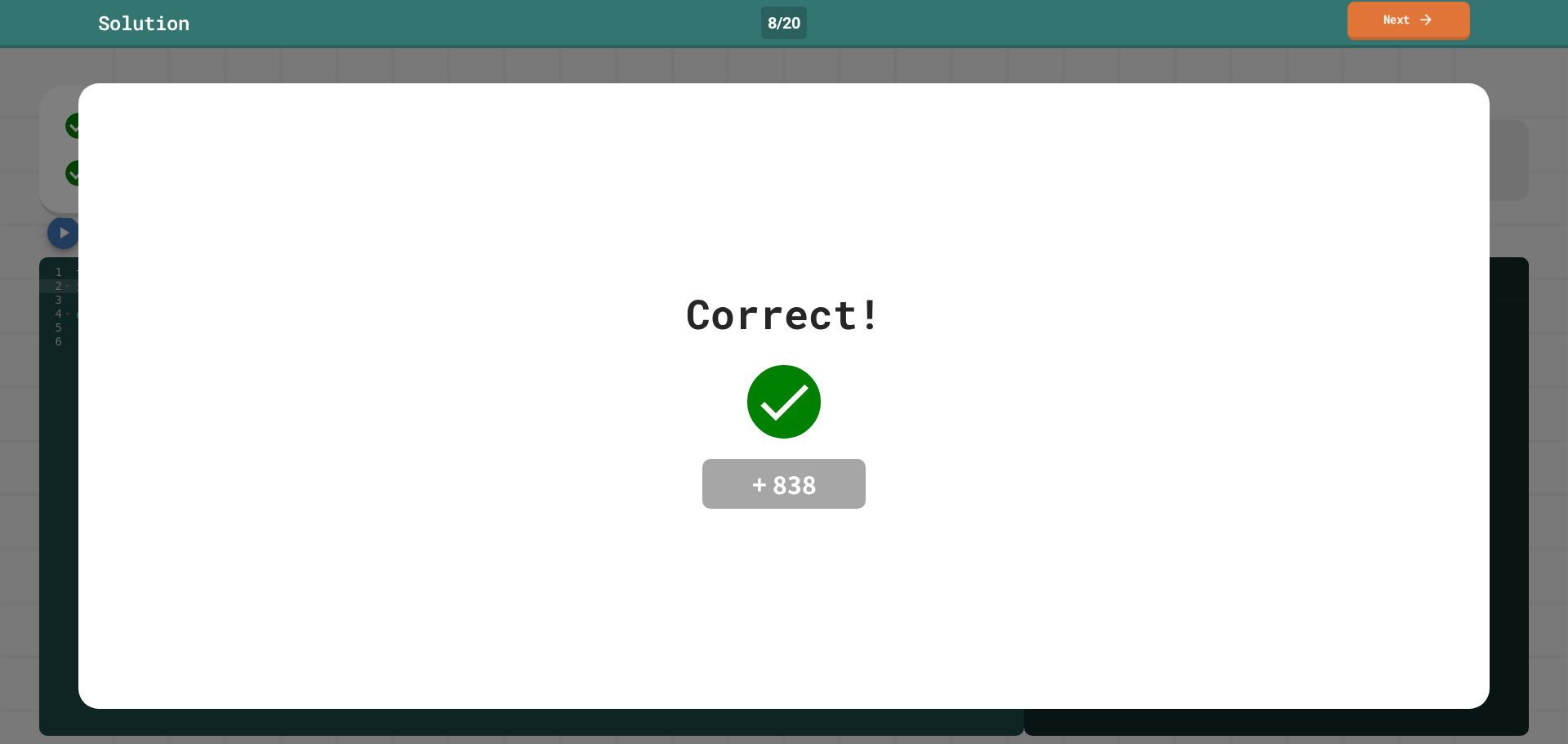
click at [1375, 38] on link "Next" at bounding box center [1408, 21] width 122 height 38
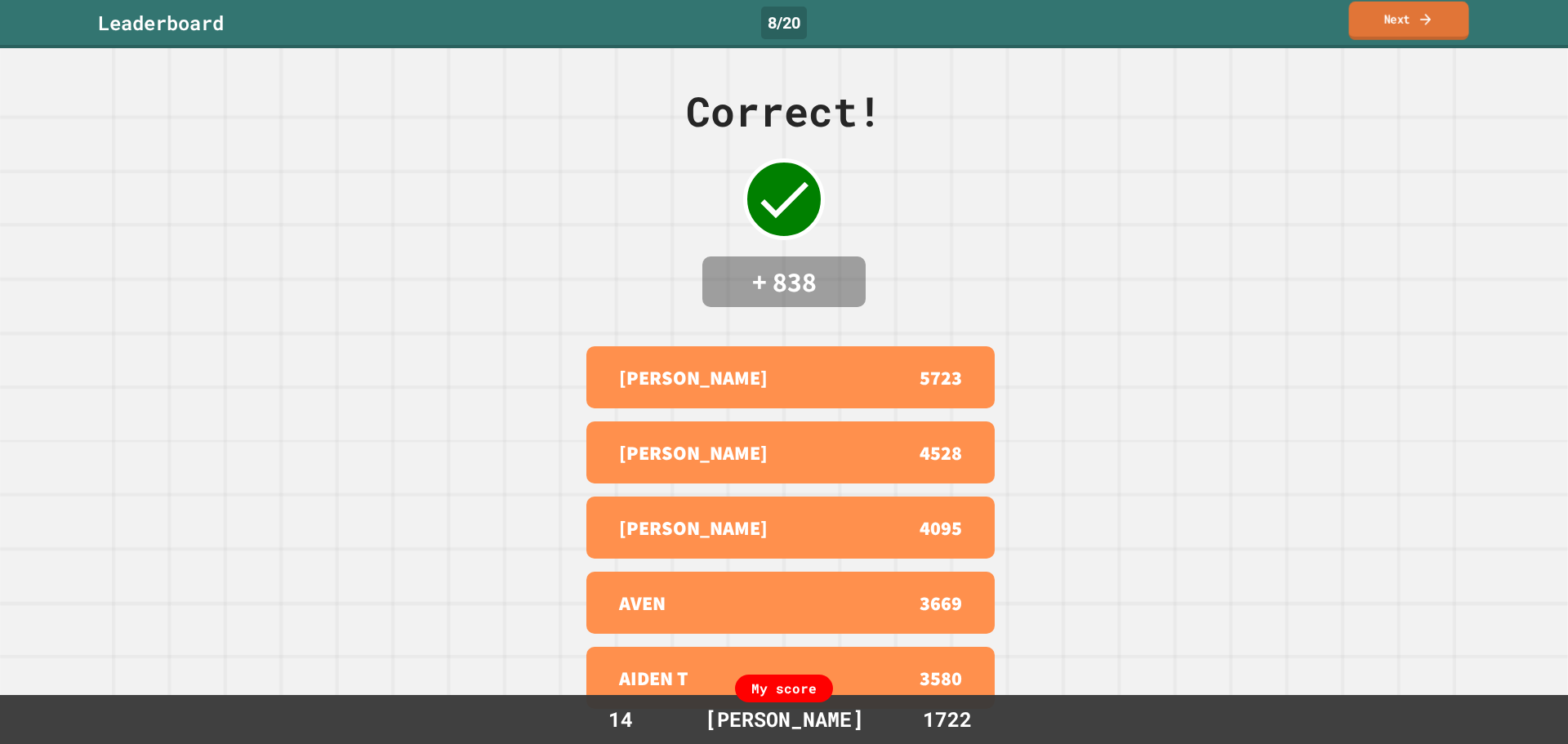
click at [1401, 28] on link "Next" at bounding box center [1408, 21] width 120 height 38
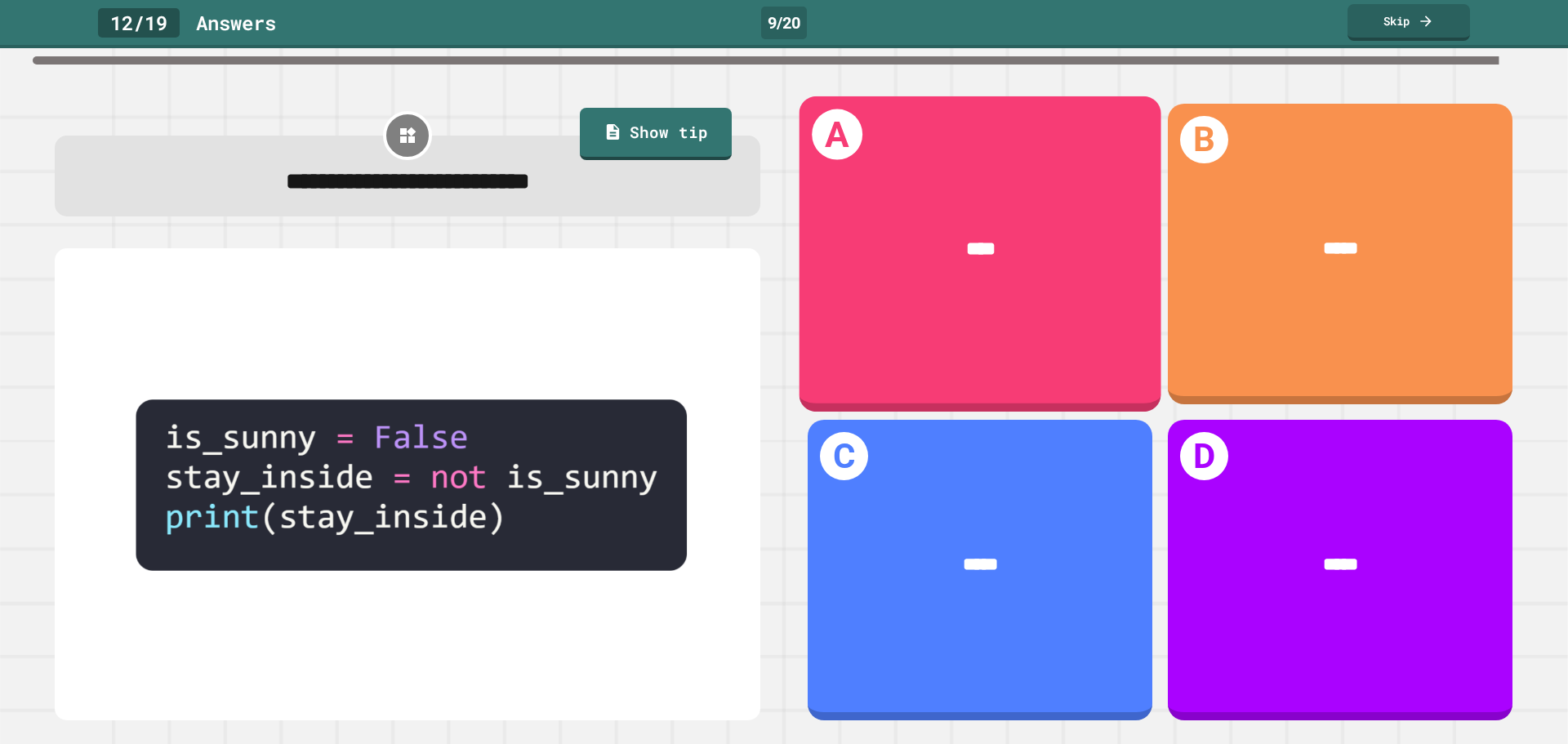
click at [895, 248] on div "****" at bounding box center [979, 249] width 285 height 29
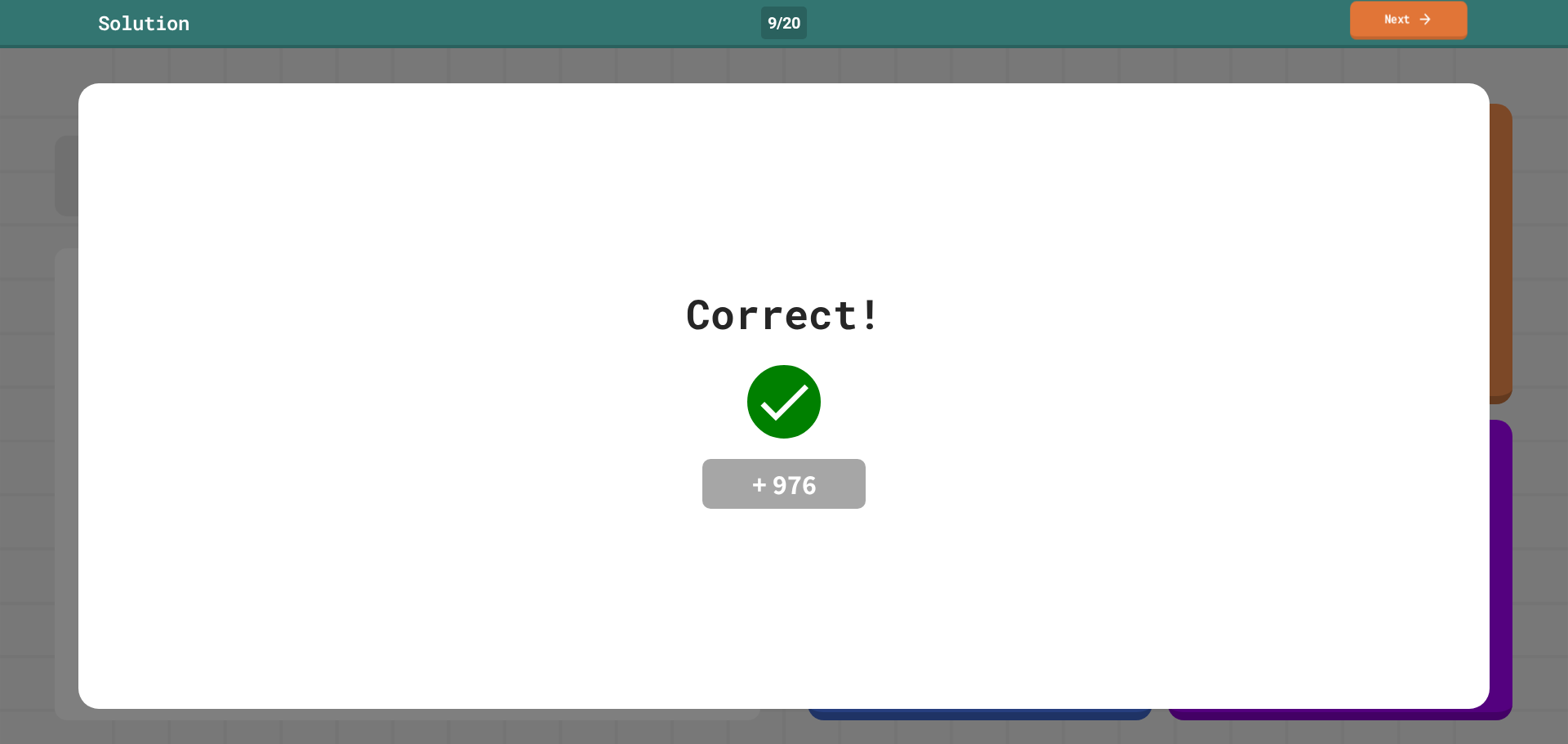
click at [1381, 20] on link "Next" at bounding box center [1409, 20] width 118 height 38
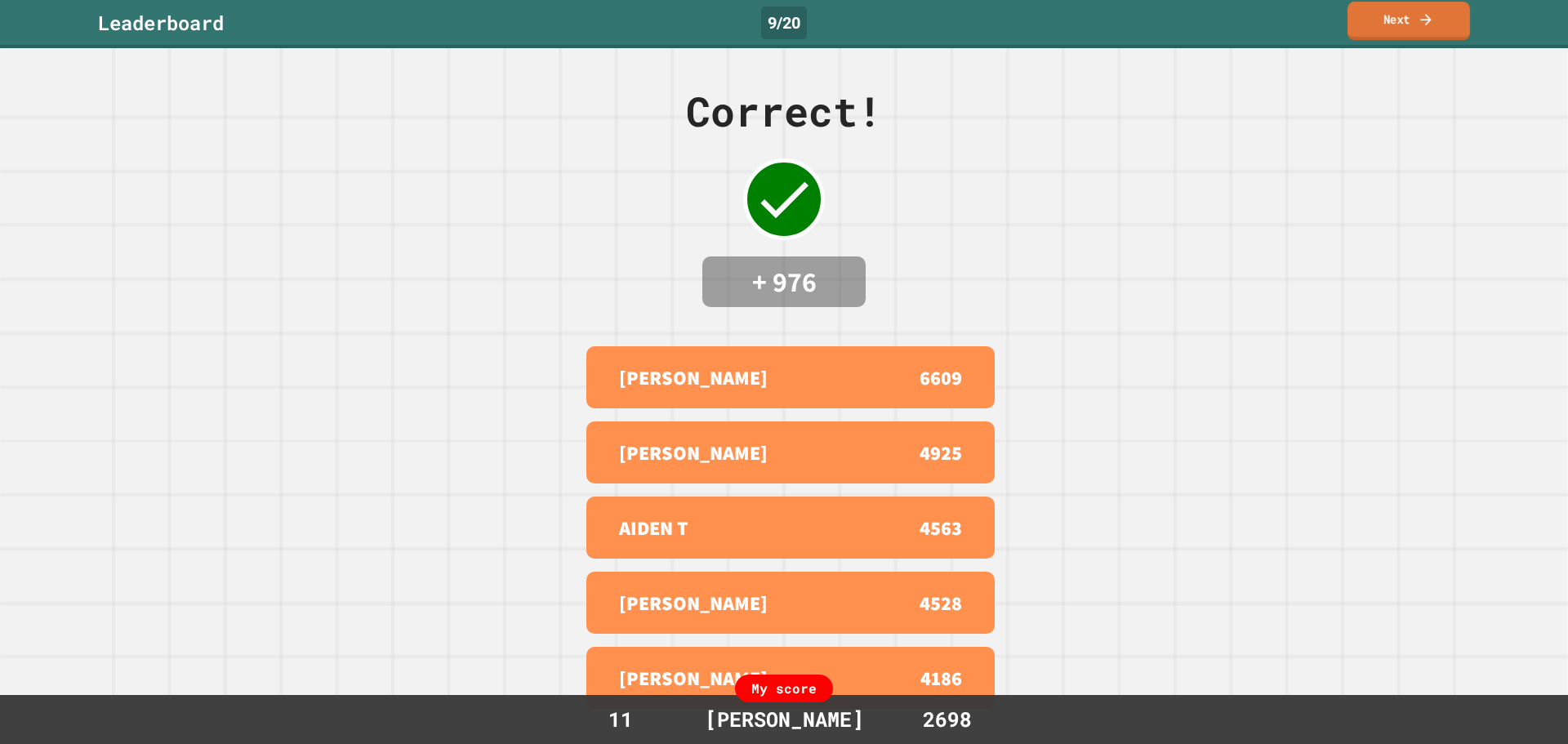
drag, startPoint x: 1402, startPoint y: 6, endPoint x: 1414, endPoint y: 38, distance: 34.2
click at [1396, 11] on link "Next" at bounding box center [1408, 21] width 122 height 38
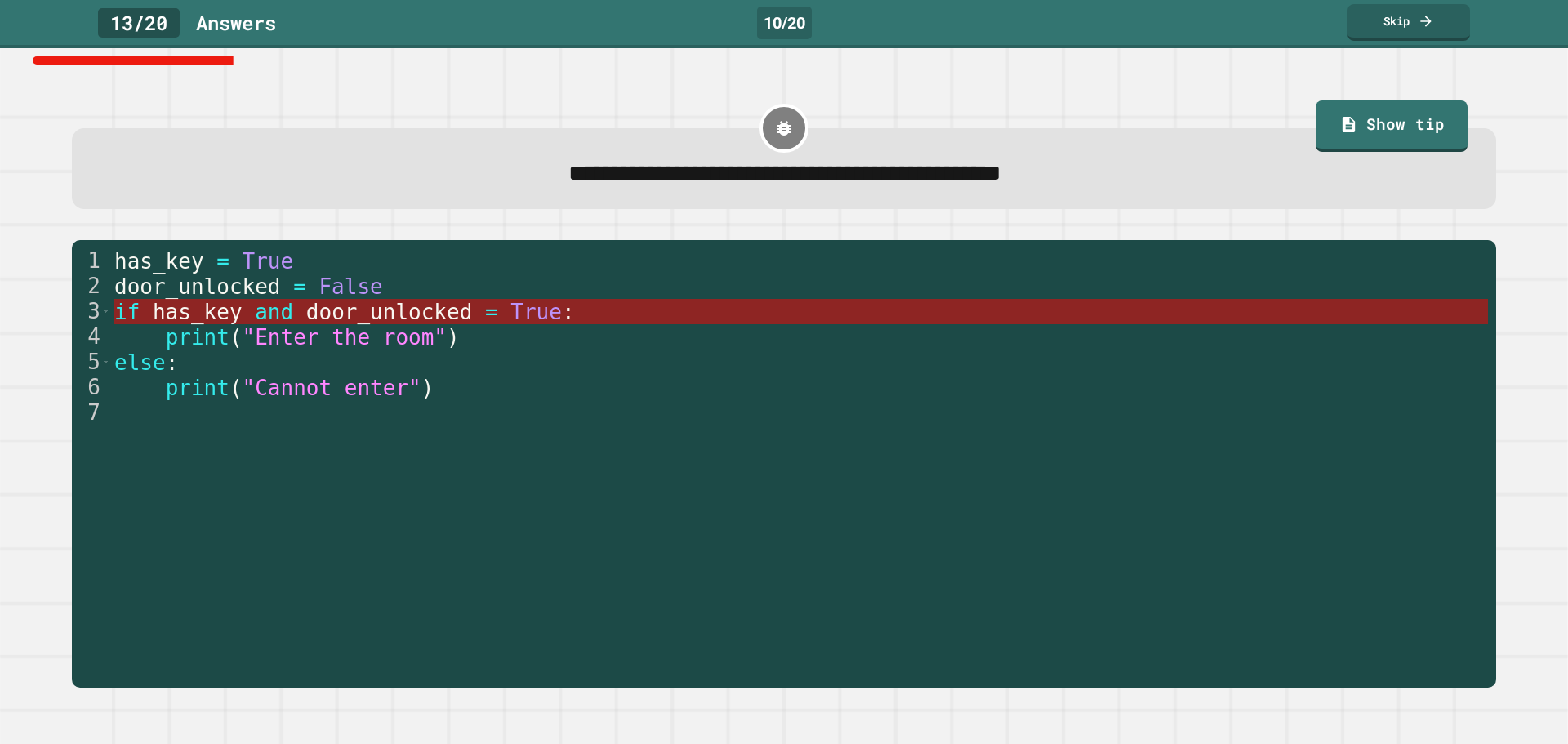
click at [321, 317] on span "door_unlocked" at bounding box center [388, 312] width 166 height 24
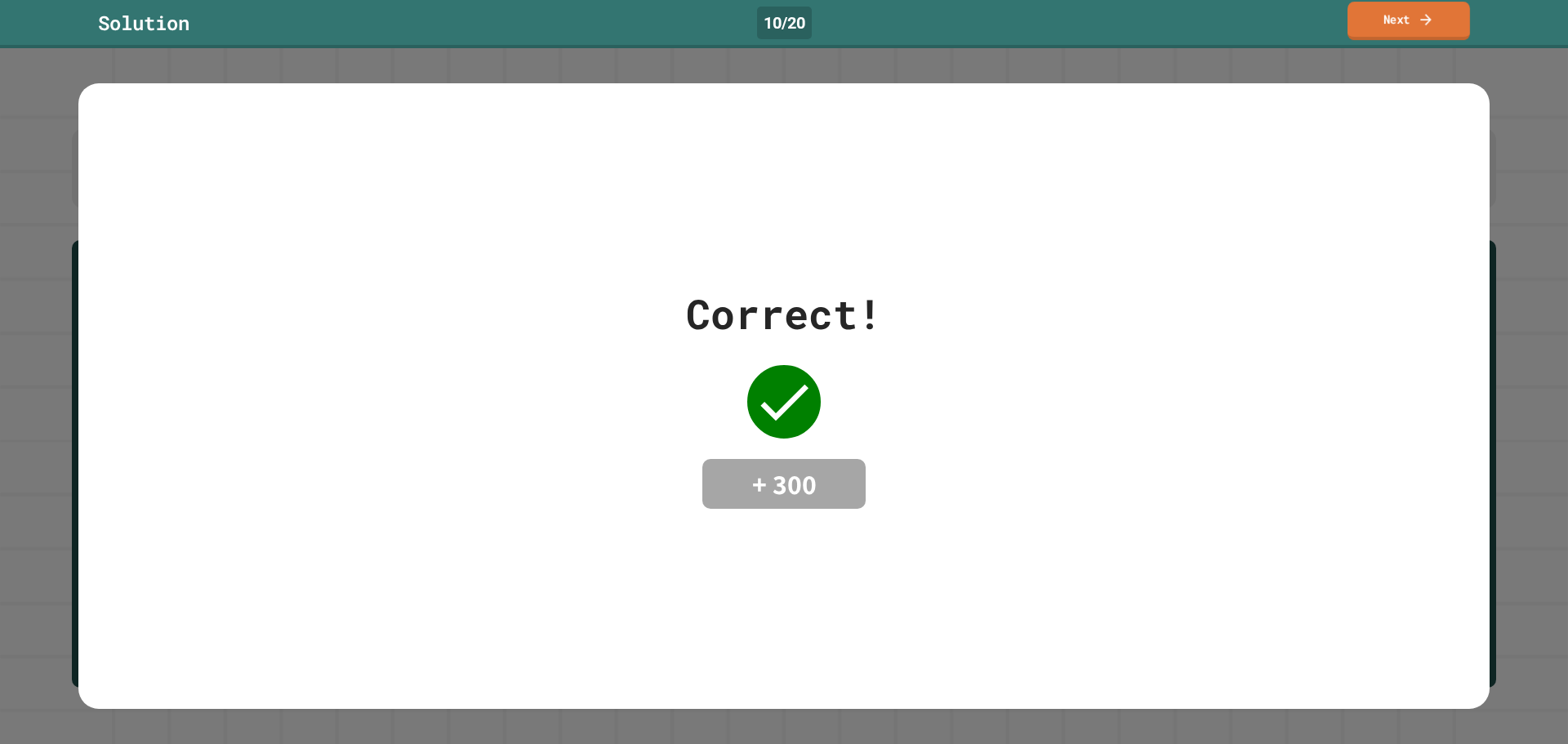
click at [1383, 26] on link "Next" at bounding box center [1408, 21] width 122 height 38
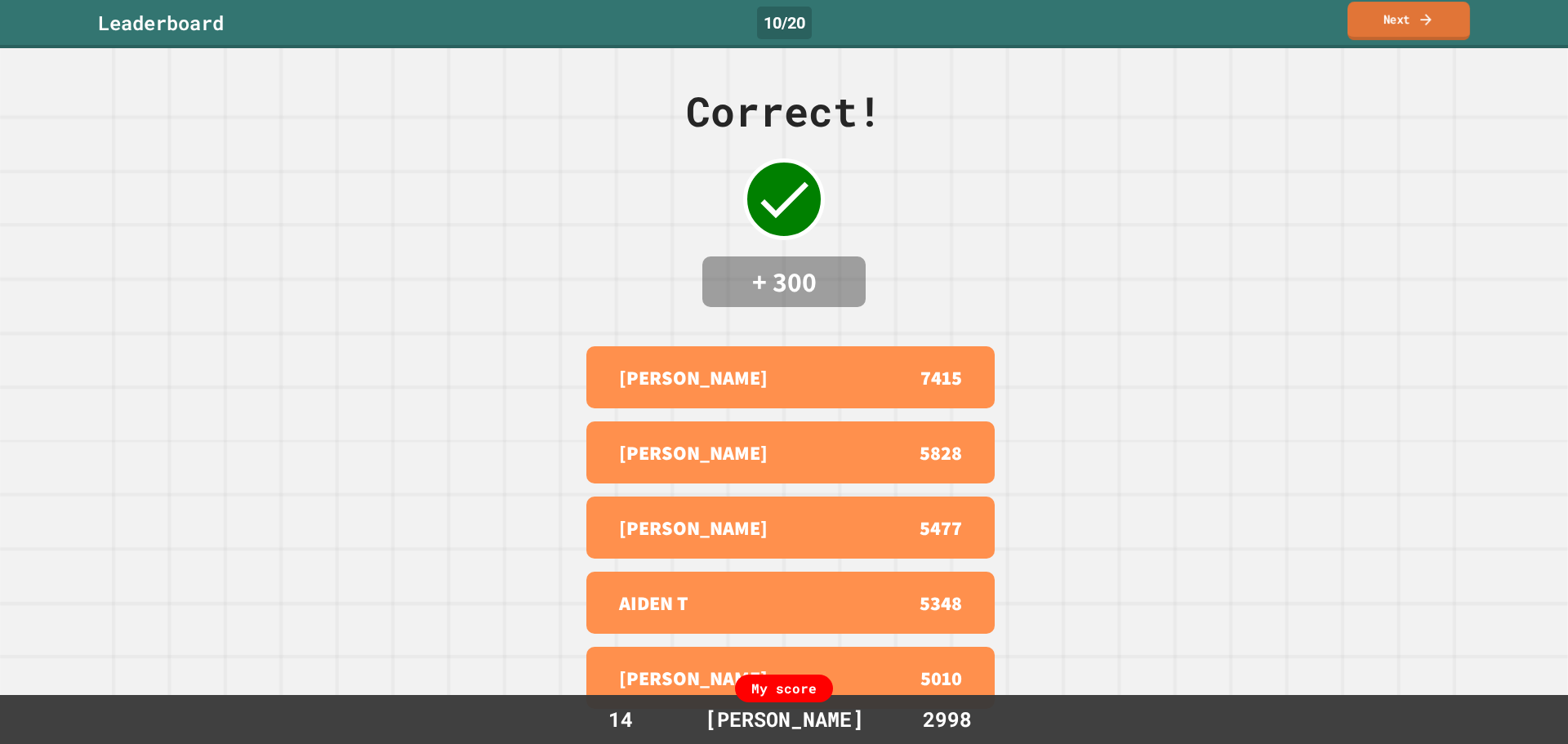
click at [1399, 9] on link "Next" at bounding box center [1408, 21] width 122 height 38
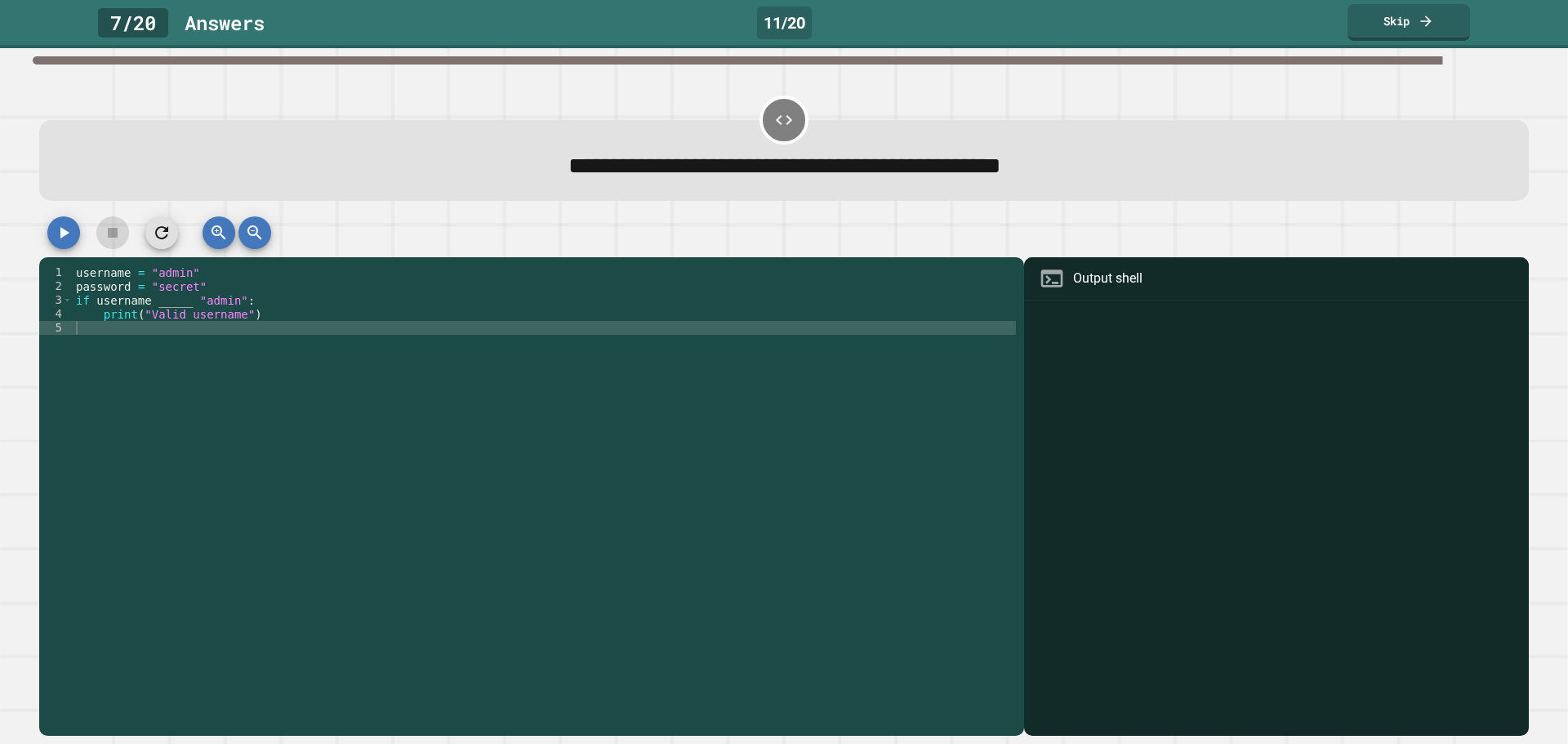
click at [184, 305] on div "username = "admin" password = "secret" if username _____ "admin" : print ( "Val…" at bounding box center [544, 487] width 943 height 444
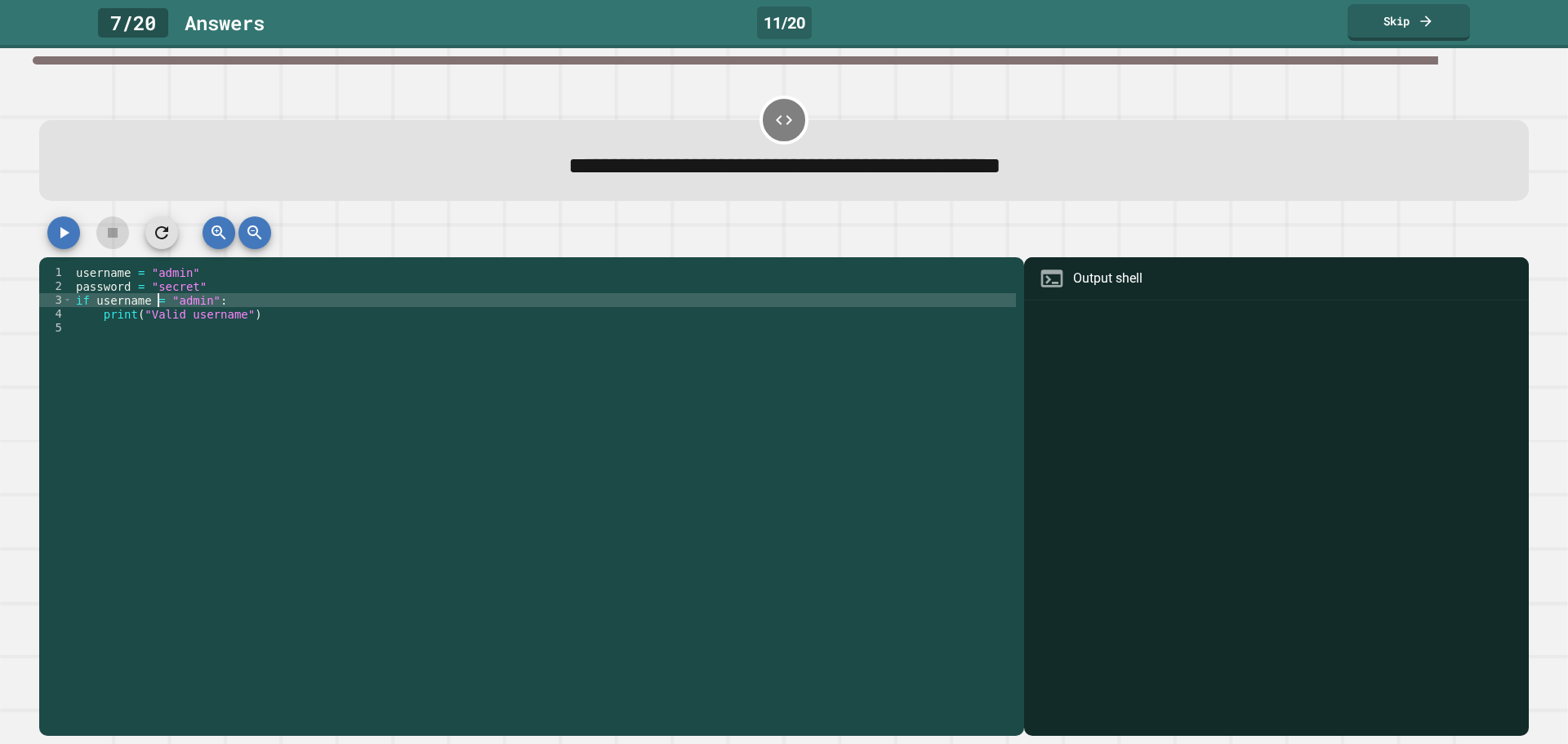
scroll to position [0, 6]
type textarea "**********"
click at [55, 224] on button "button" at bounding box center [64, 233] width 33 height 33
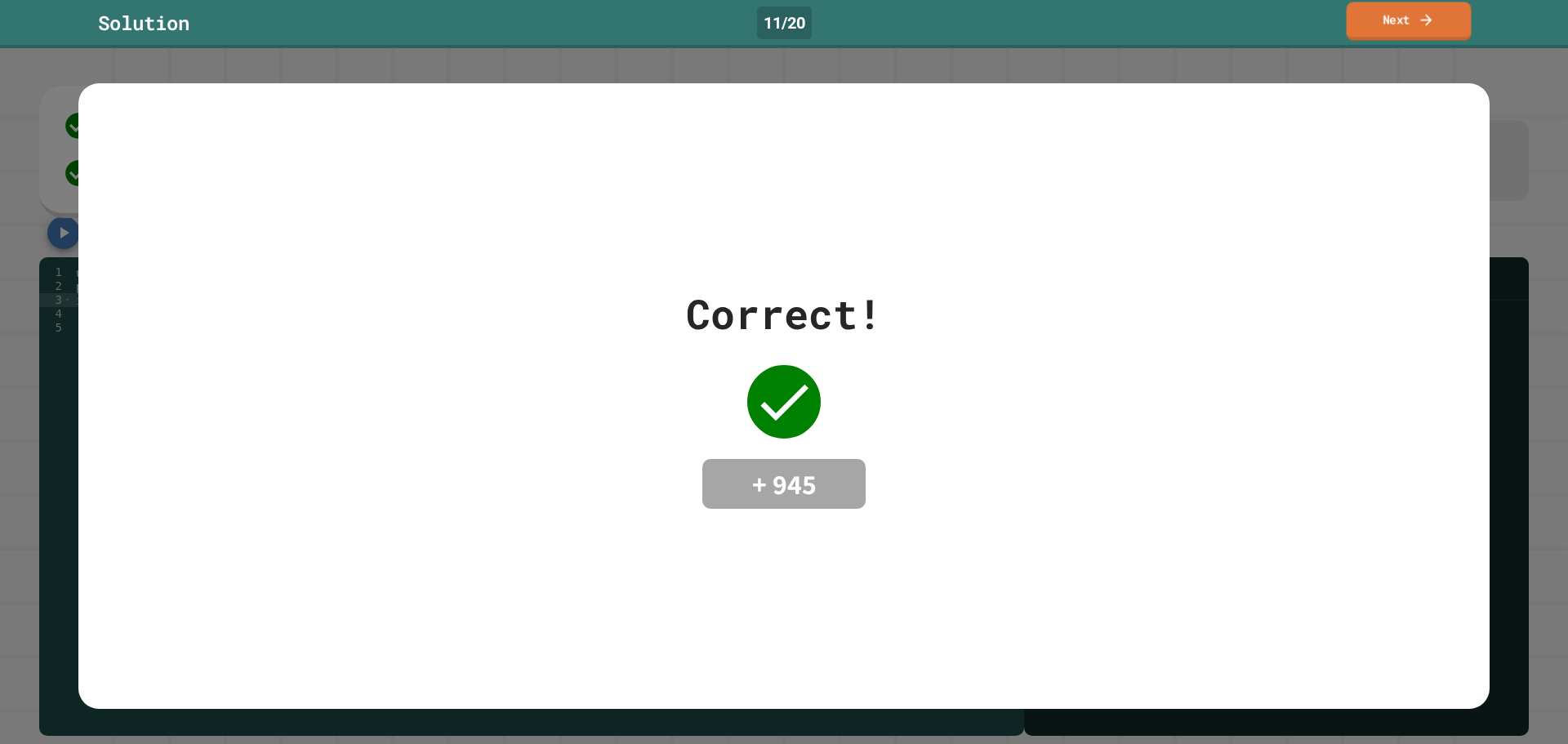
click at [1415, 21] on link "Next" at bounding box center [1409, 21] width 125 height 38
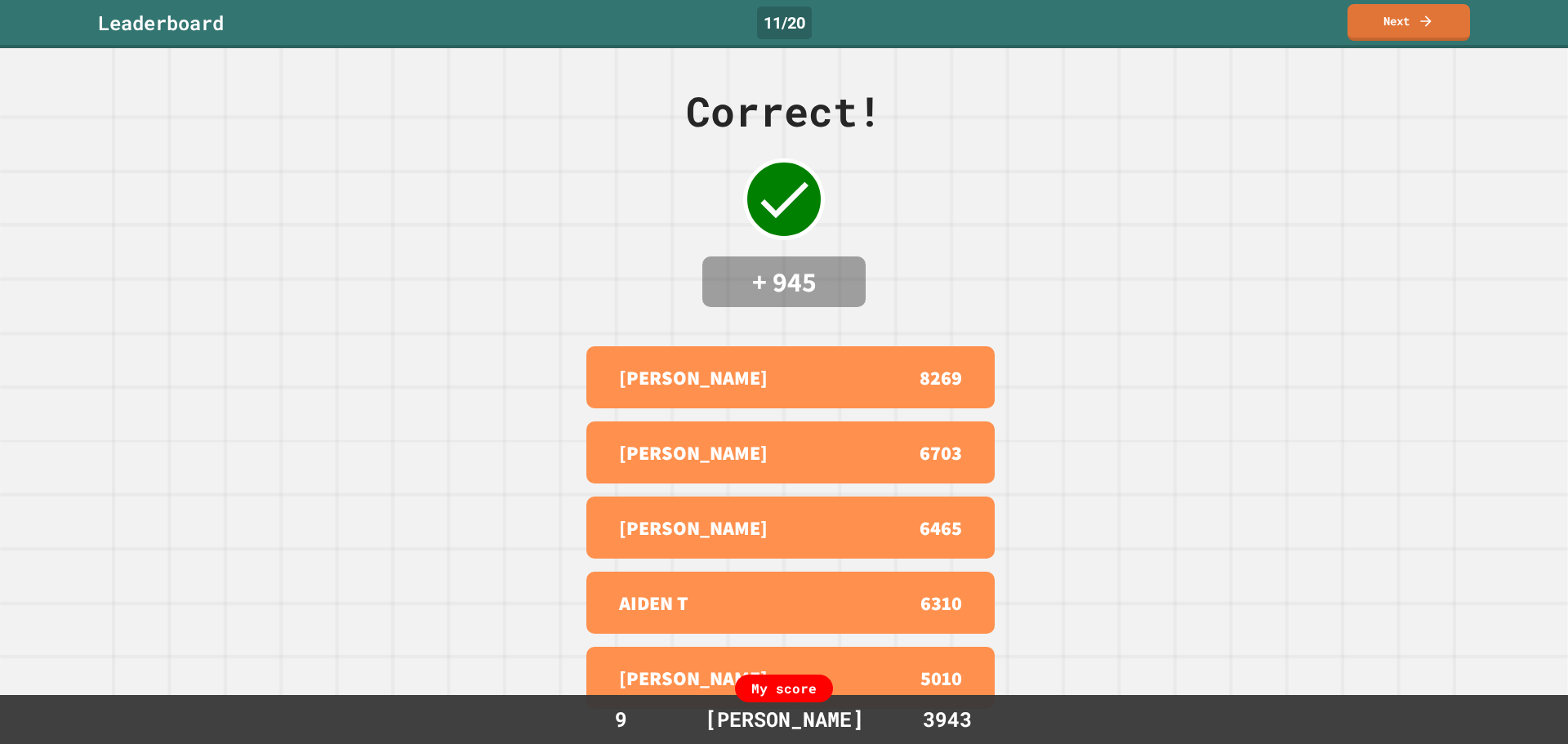
click at [1089, 225] on div "Correct! + 945 ROB 8269 [PERSON_NAME] 6703 [PERSON_NAME] C 6465 AIDEN T 6310 [P…" at bounding box center [784, 396] width 1568 height 696
click at [1407, 35] on link "Next" at bounding box center [1408, 21] width 123 height 38
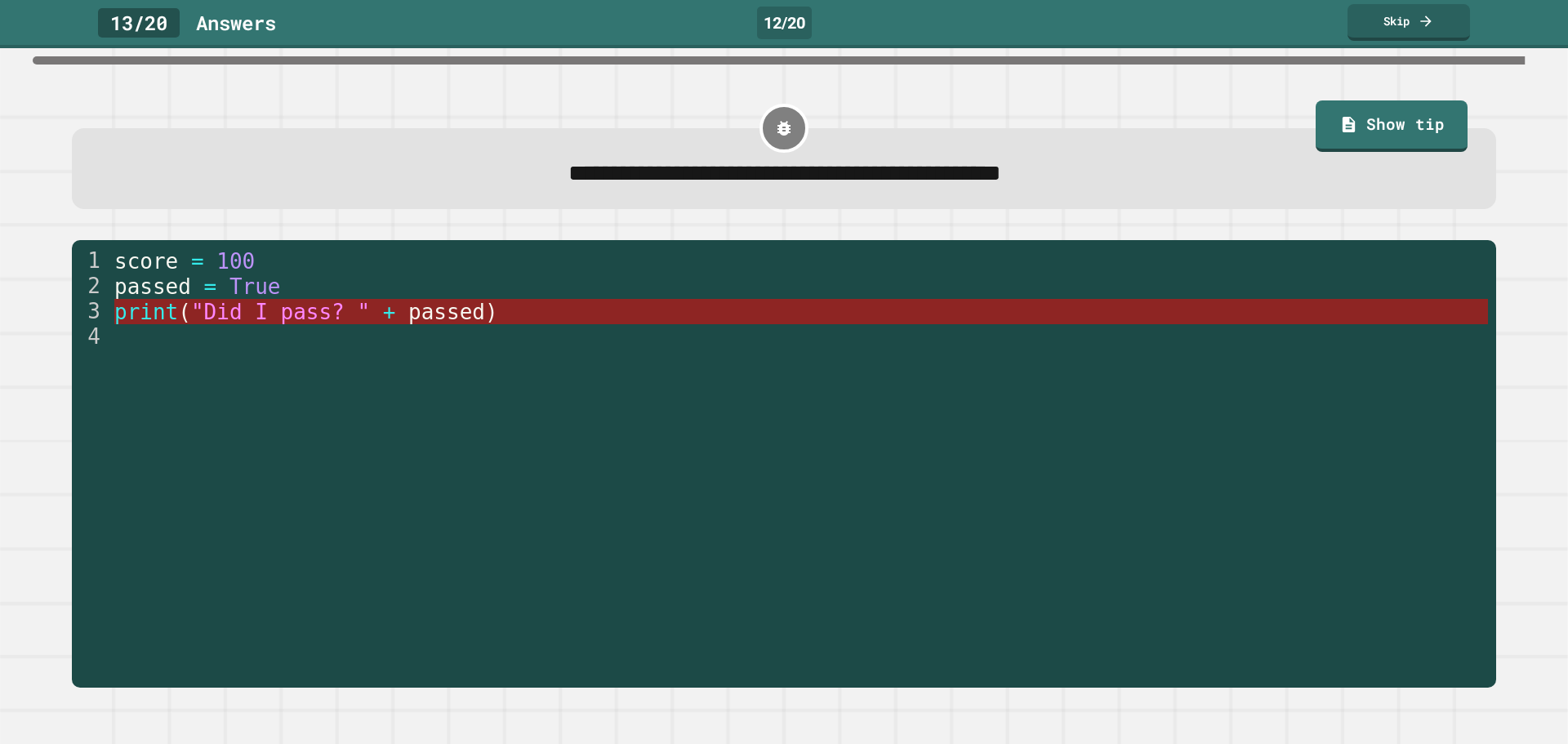
click at [139, 323] on span "print" at bounding box center [146, 312] width 63 height 24
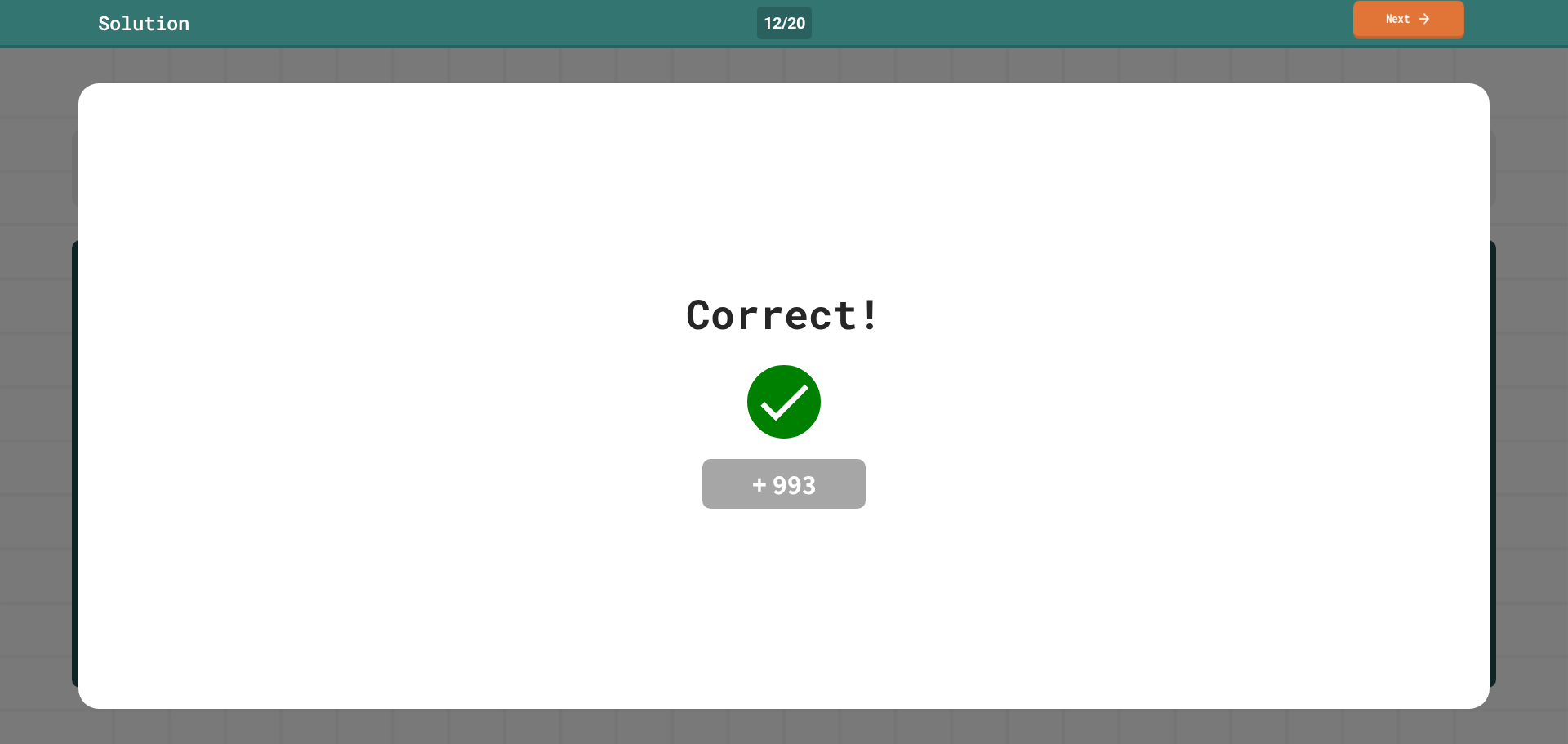
click at [1415, 14] on link "Next" at bounding box center [1409, 20] width 111 height 38
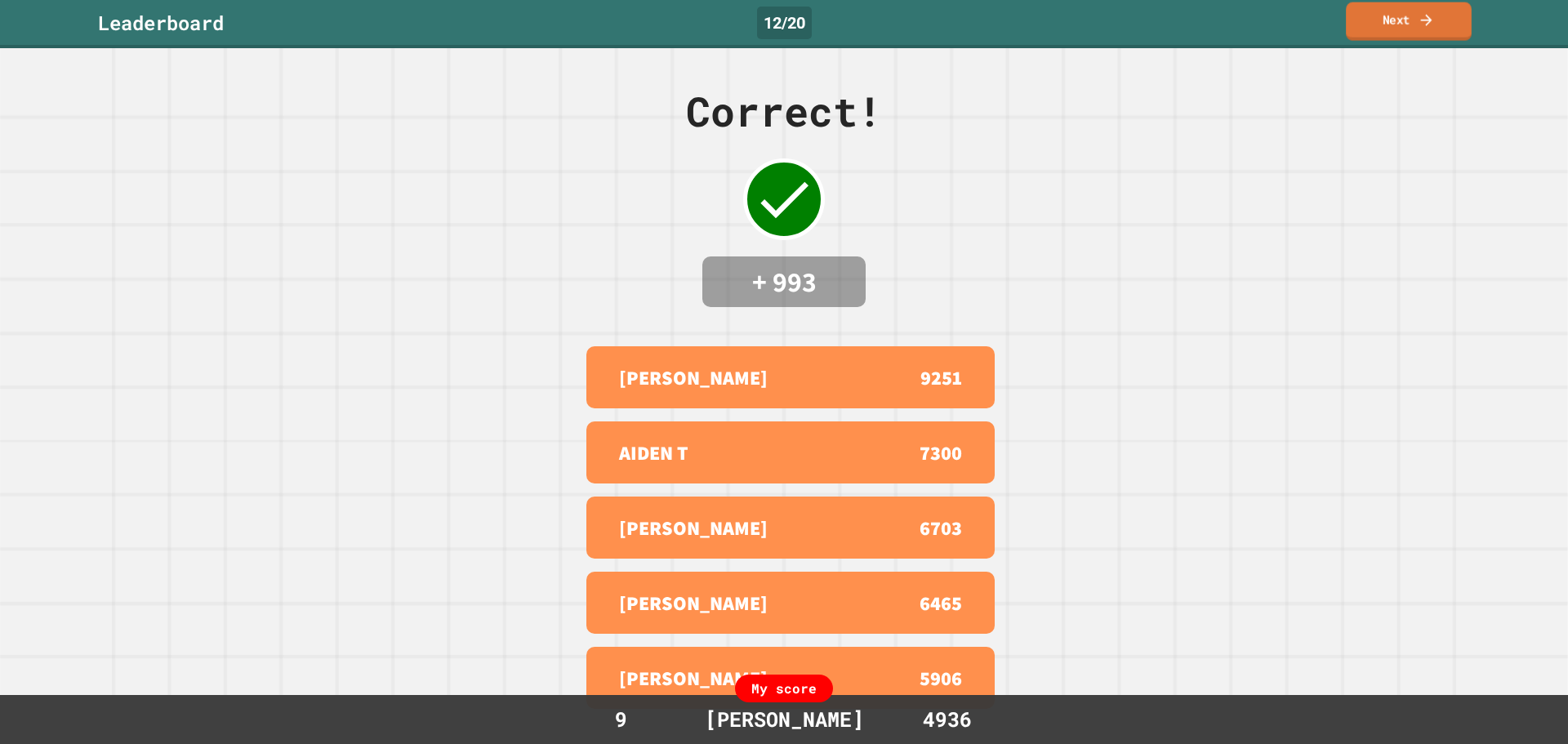
click at [1410, 22] on link "Next" at bounding box center [1408, 22] width 126 height 38
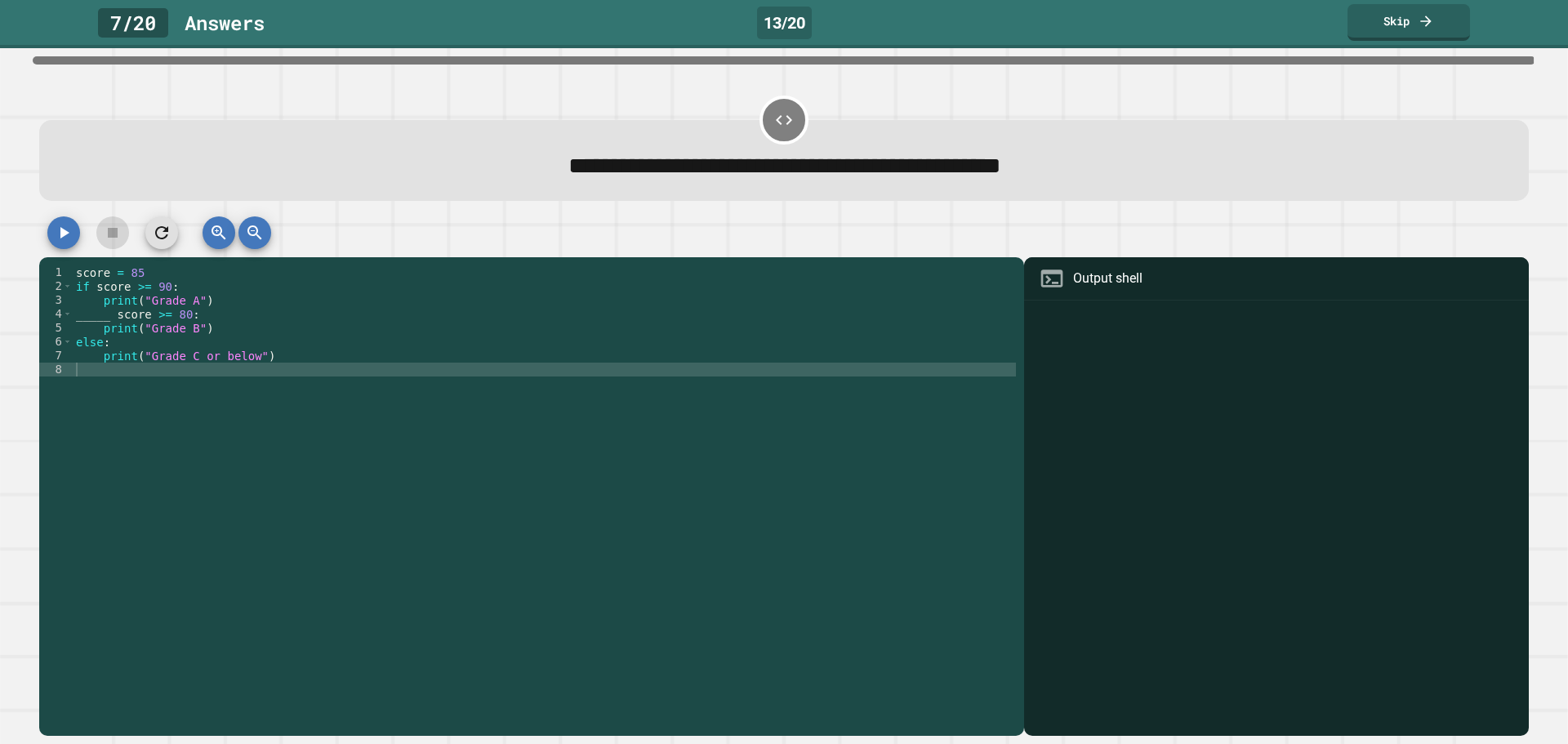
click at [107, 317] on div "score = 85 if score >= 90 : print ( "Grade A" ) _____ score >= 80 : print ( "Gr…" at bounding box center [544, 487] width 943 height 444
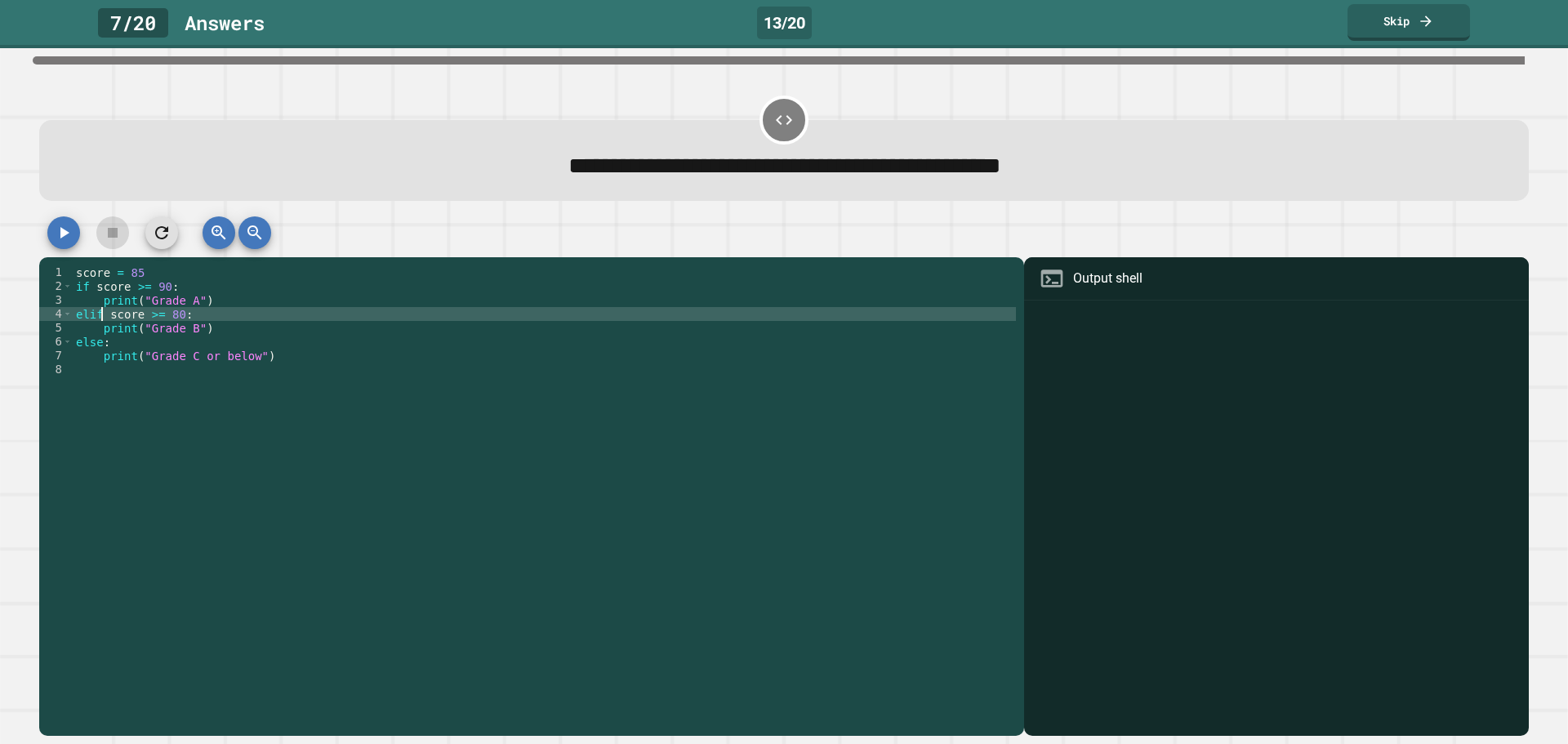
scroll to position [0, 2]
type textarea "**********"
click at [62, 225] on icon "button" at bounding box center [63, 232] width 20 height 20
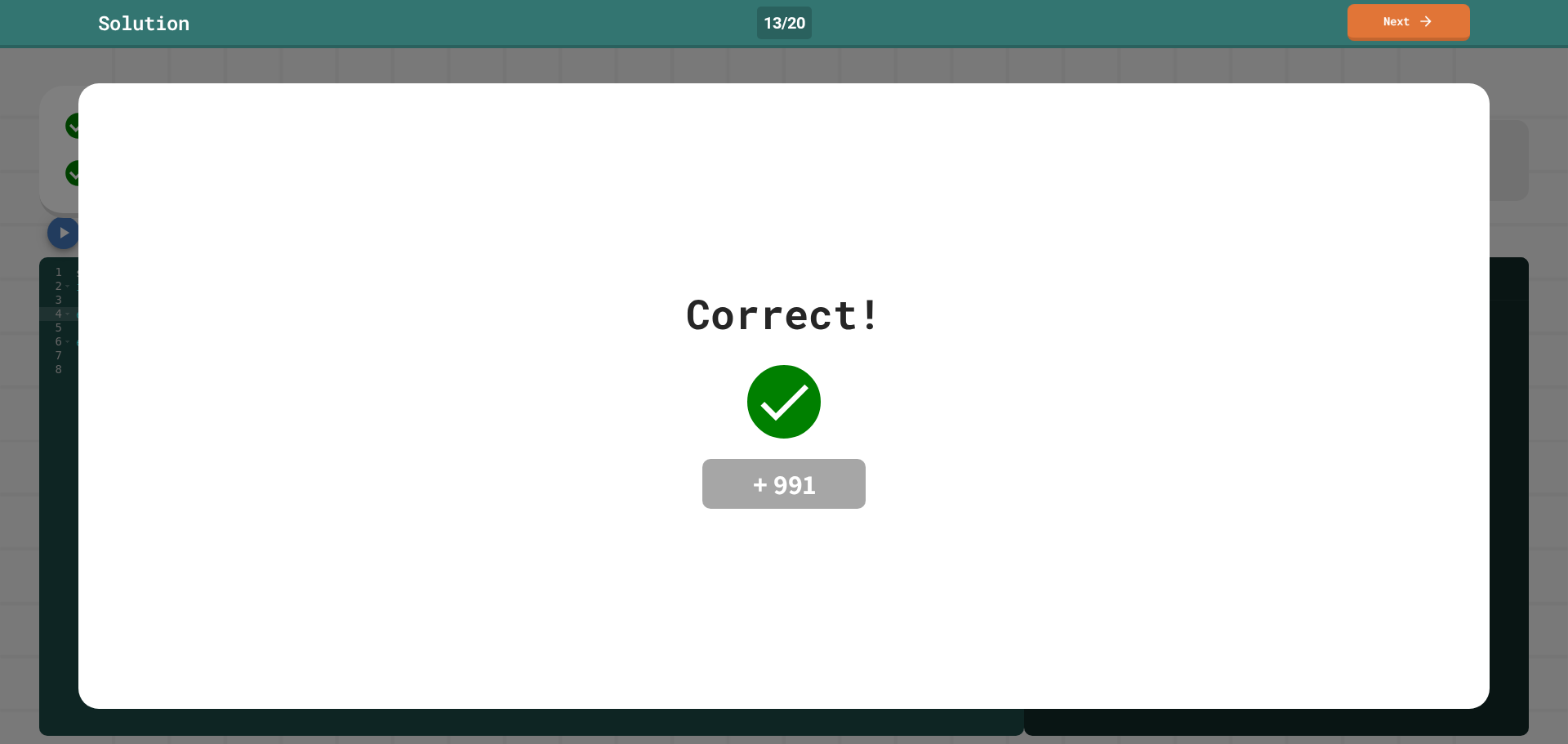
click at [1389, 4] on div "Solution 13 / 20 Next" at bounding box center [784, 24] width 1568 height 49
click at [1389, 9] on link "Next" at bounding box center [1408, 21] width 124 height 38
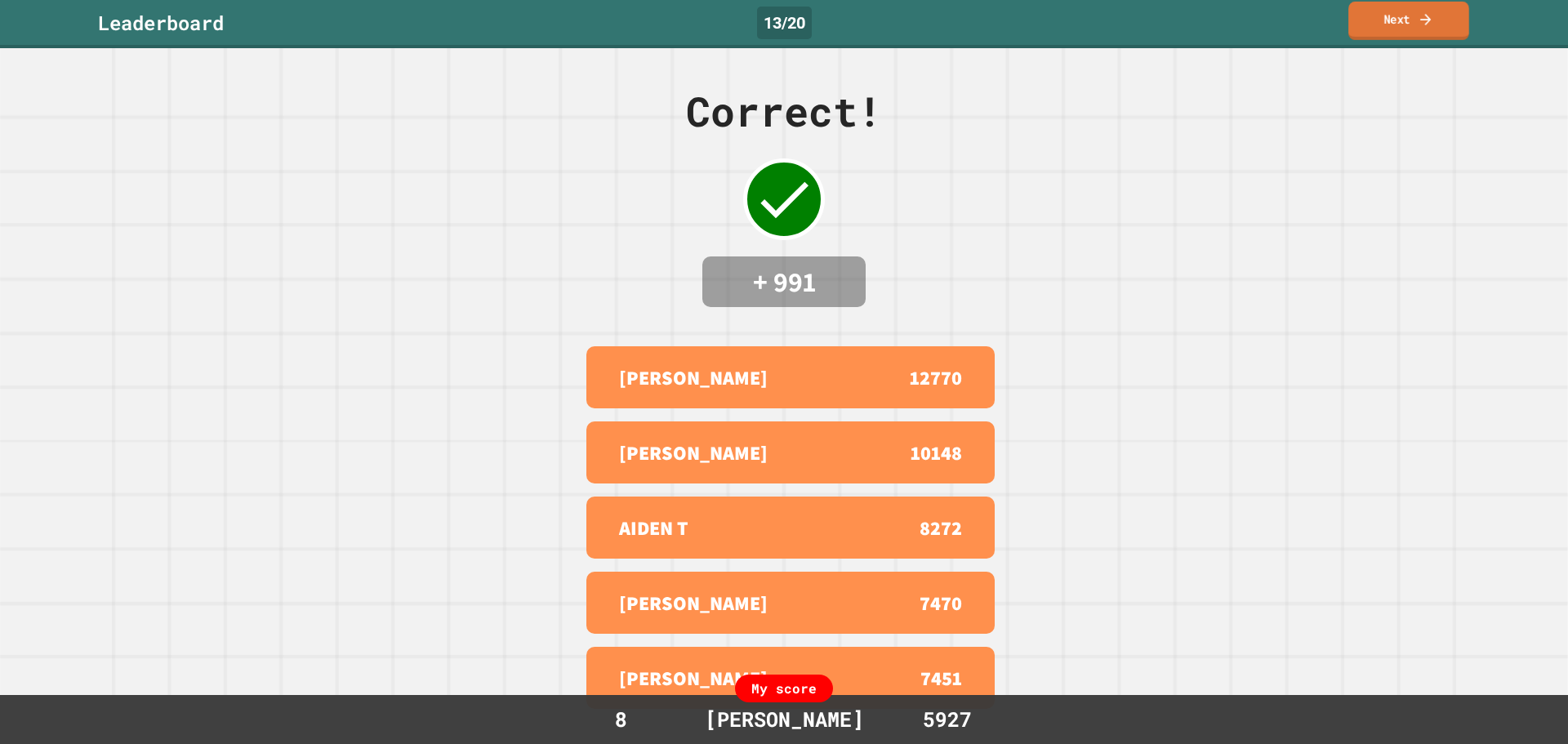
click at [1378, 21] on link "Next" at bounding box center [1408, 21] width 120 height 38
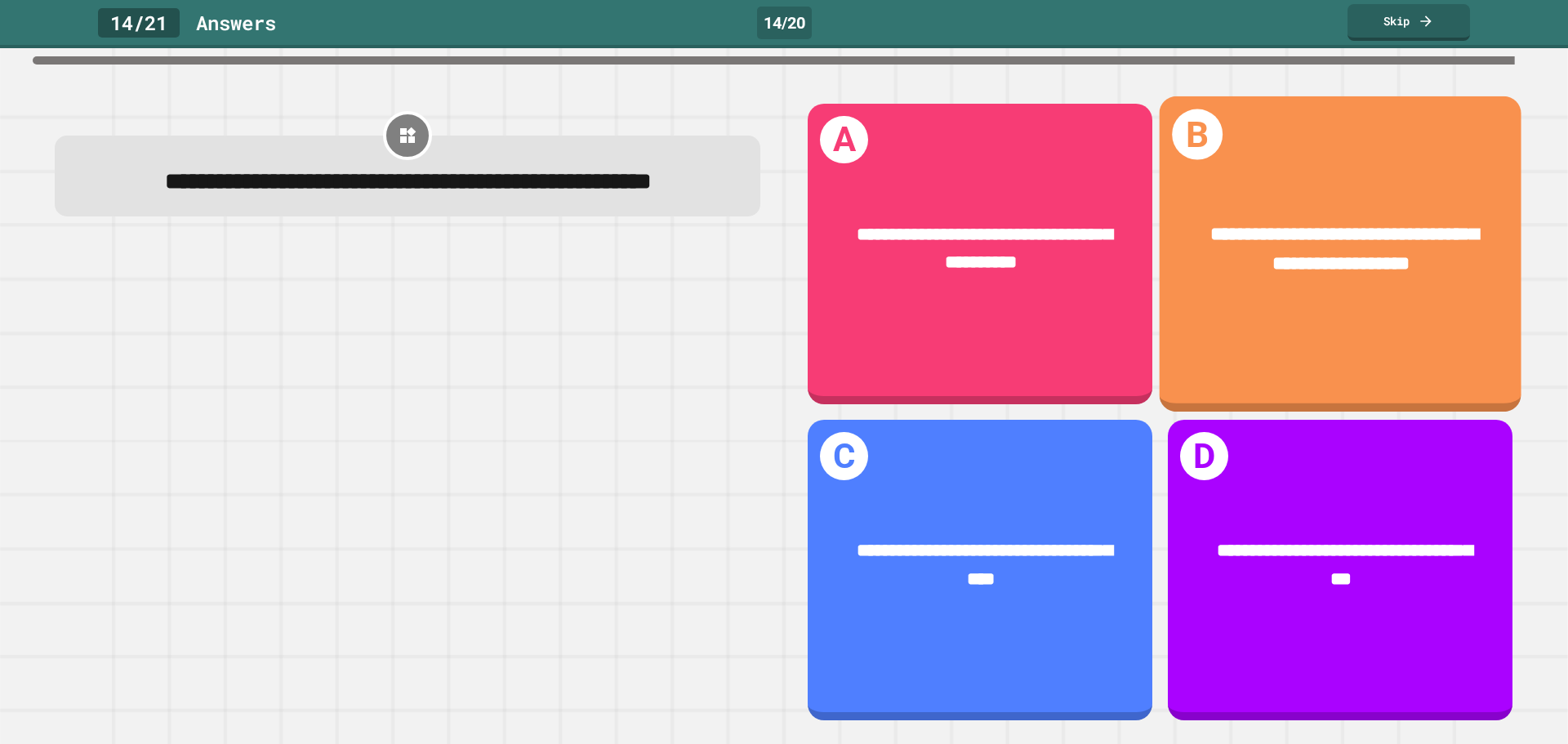
click at [1281, 310] on div "**********" at bounding box center [1340, 249] width 361 height 134
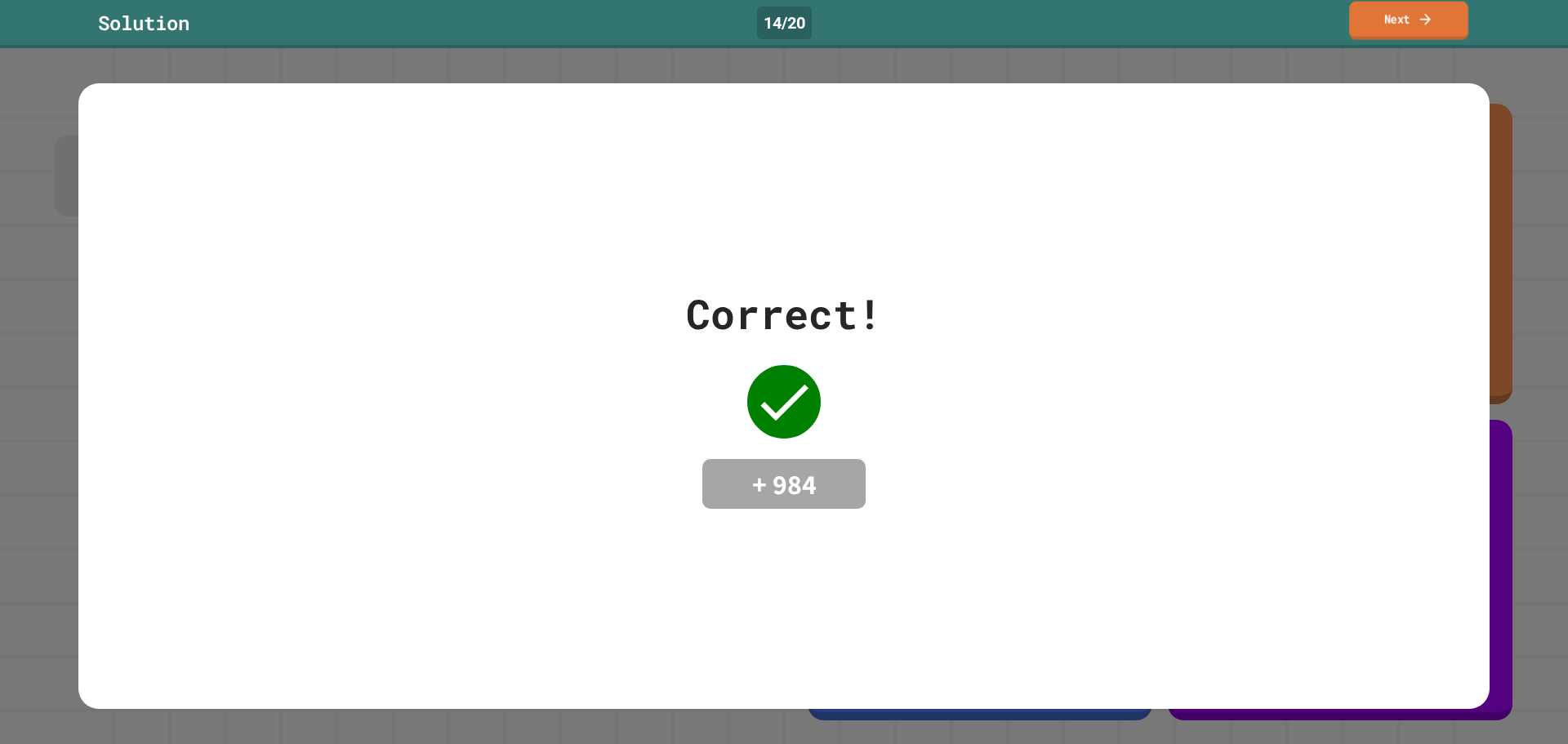
click at [1395, 9] on link "Next" at bounding box center [1409, 21] width 120 height 38
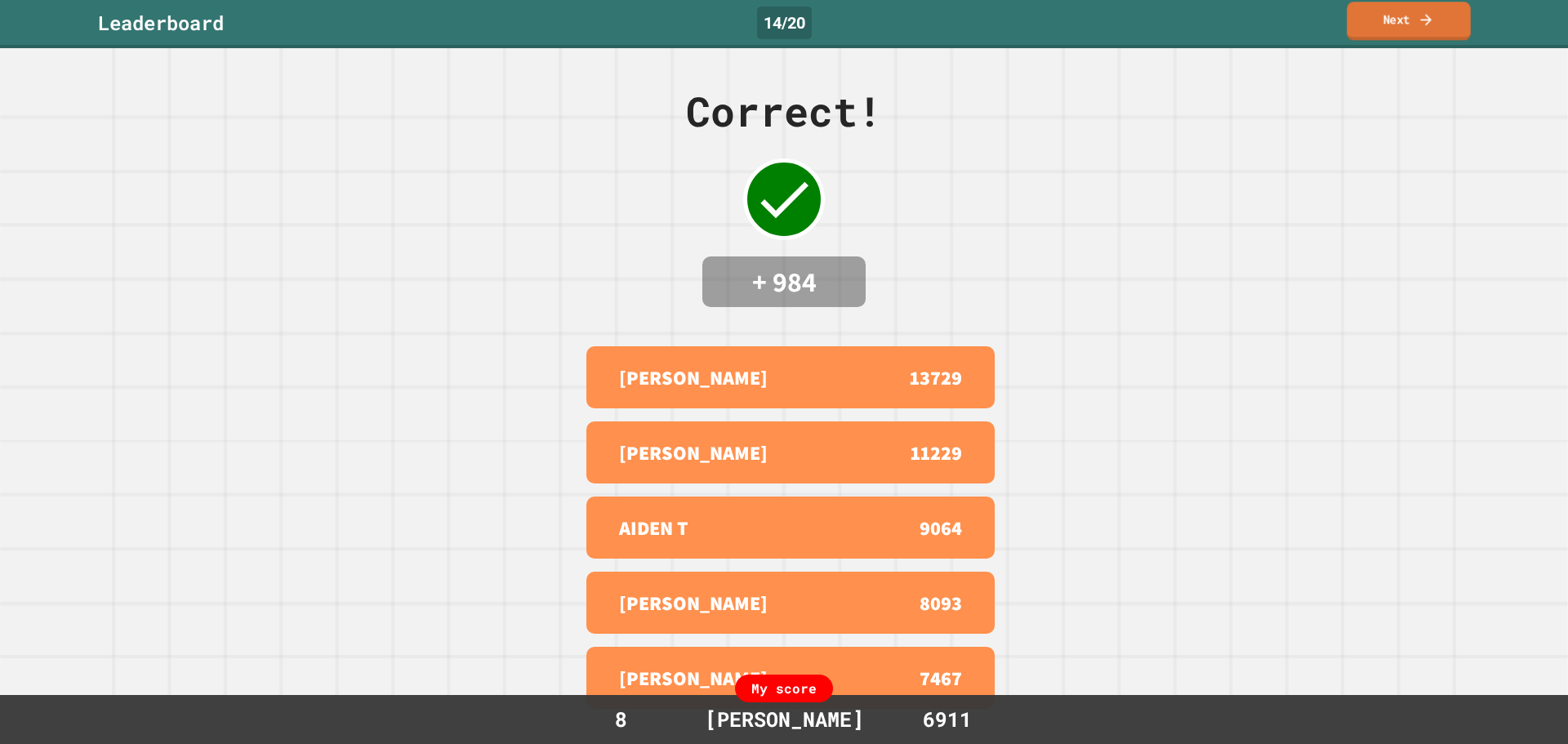
click at [1447, 12] on link "Next" at bounding box center [1408, 21] width 123 height 38
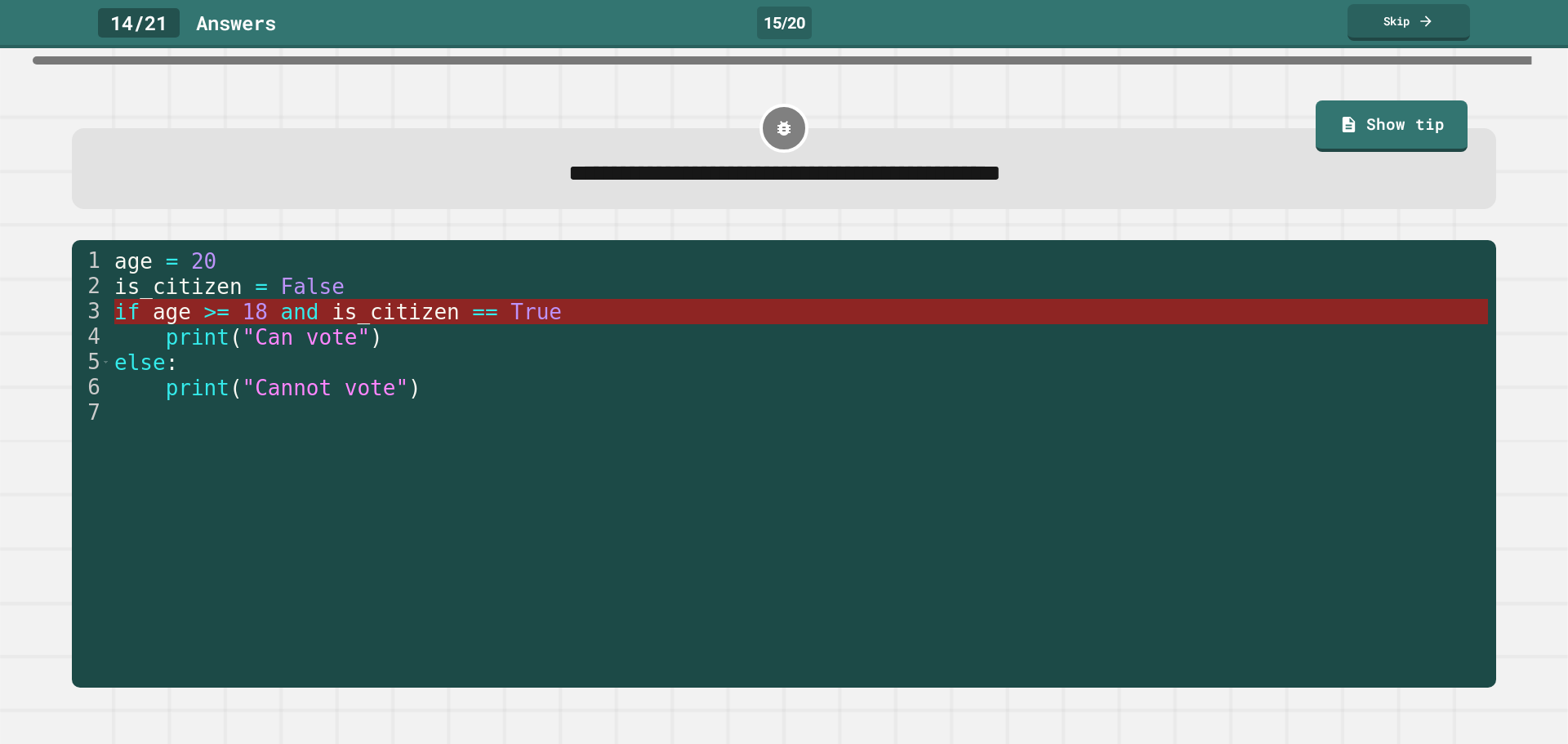
click at [210, 317] on span ">=" at bounding box center [216, 312] width 25 height 24
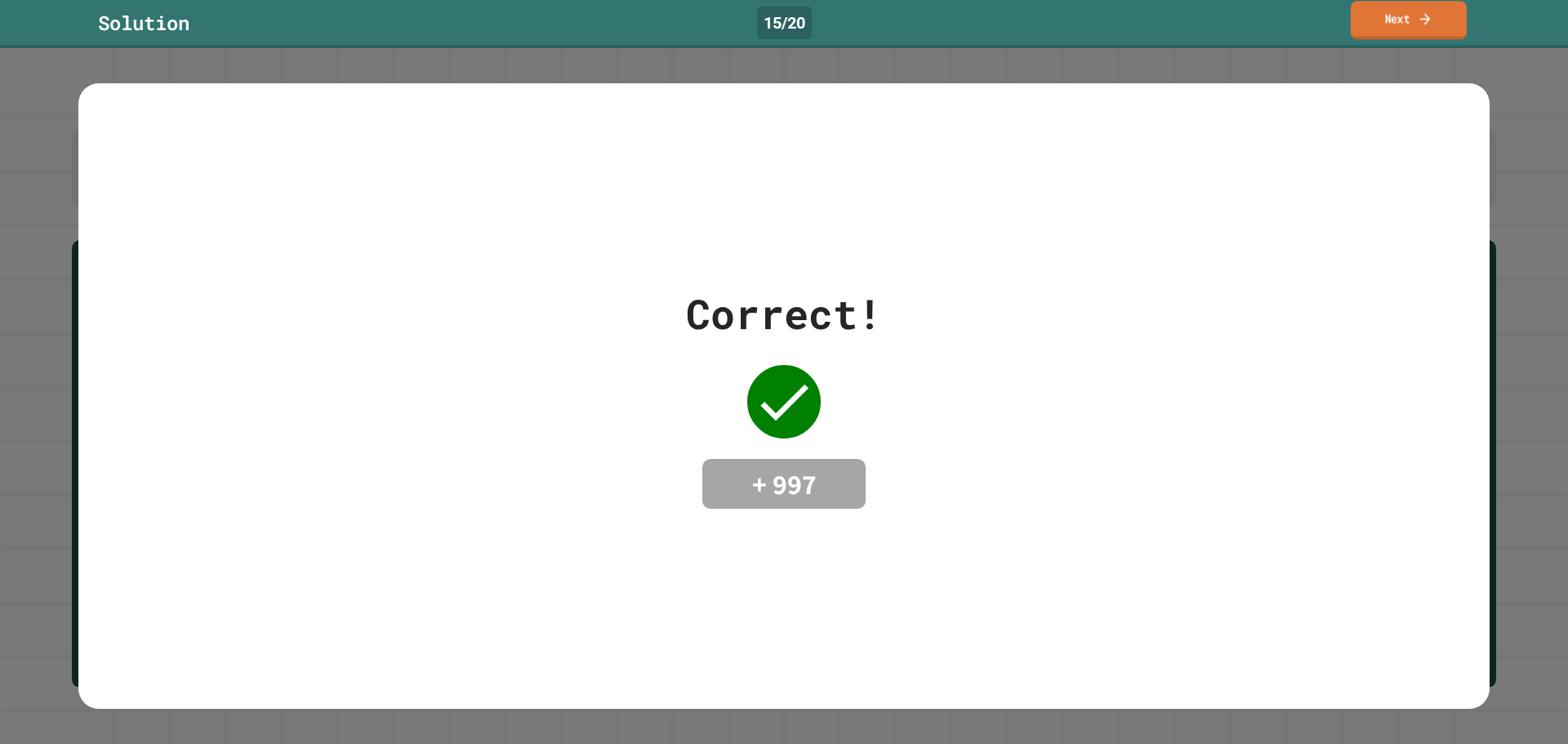
click at [1399, 17] on link "Next" at bounding box center [1409, 20] width 116 height 38
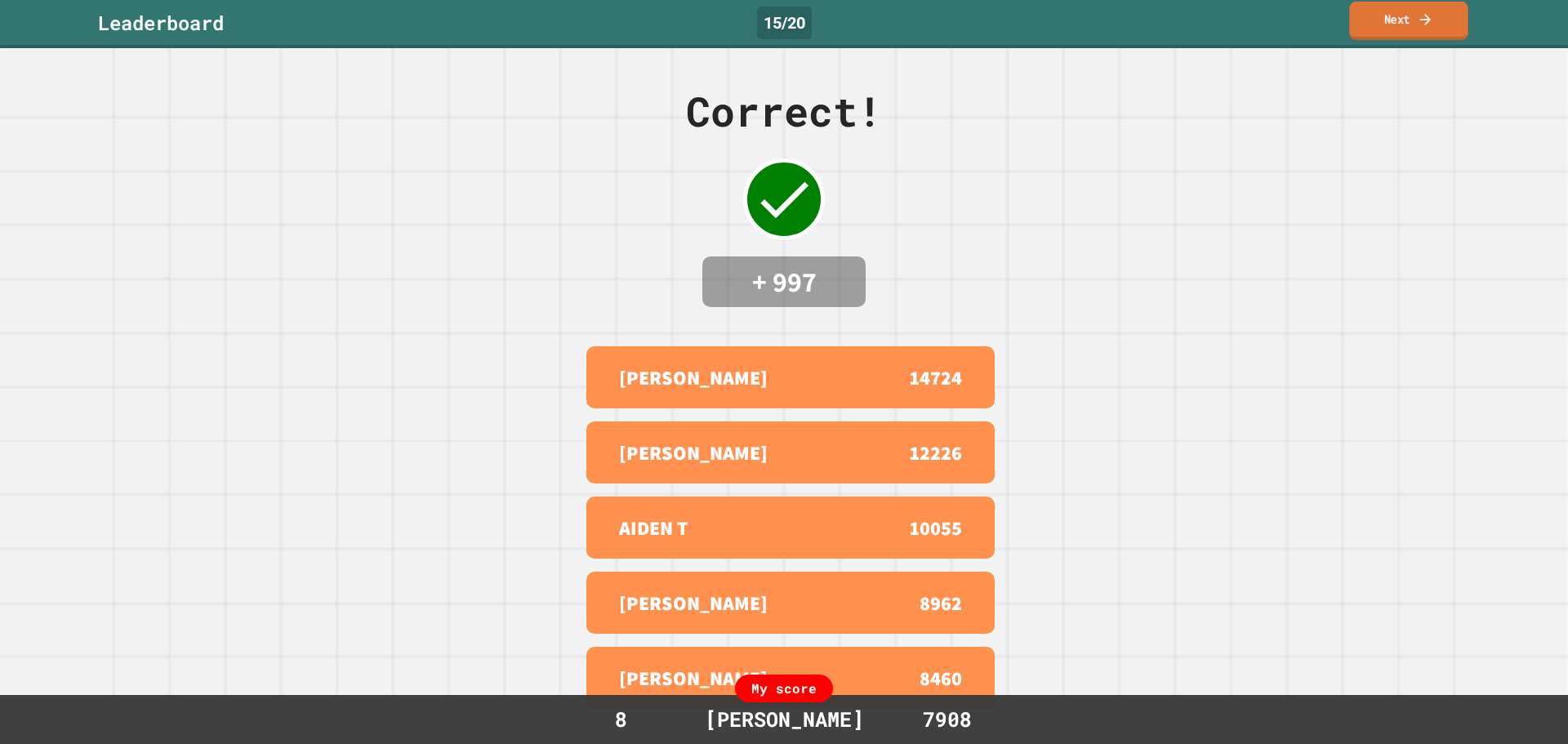
click at [1383, 23] on link "Next" at bounding box center [1408, 21] width 119 height 38
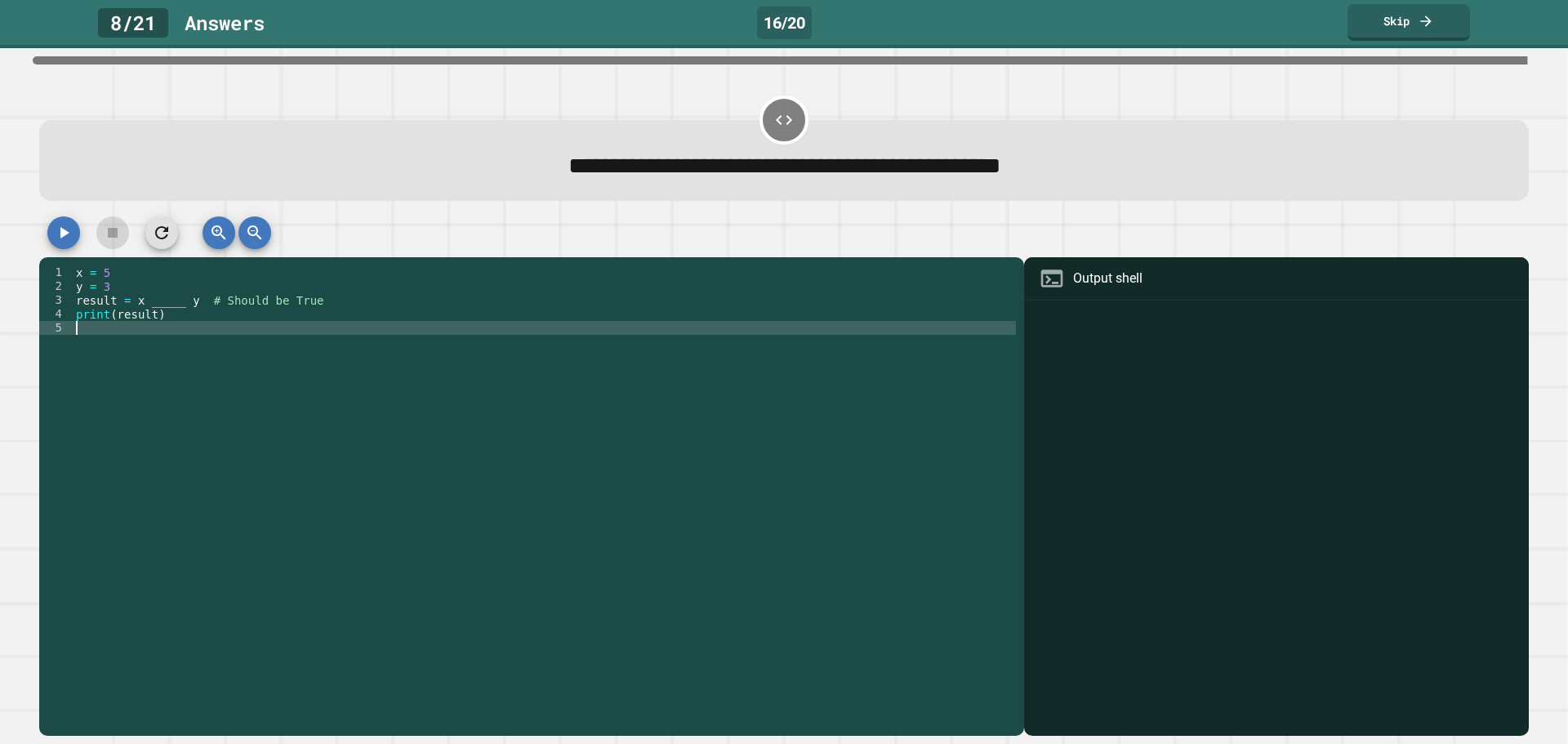
drag, startPoint x: 68, startPoint y: 270, endPoint x: 76, endPoint y: 280, distance: 12.8
click at [84, 293] on div "1 2 3 4 5 x = 5 y = 3 result = x _____ y # Should be True print ( result ) XXXX…" at bounding box center [527, 473] width 977 height 416
drag, startPoint x: 67, startPoint y: 274, endPoint x: 87, endPoint y: 276, distance: 20.1
click at [87, 276] on div "1 2 3 4 5 x = 5 y = 3 result = x _____ y # Should be True print ( result ) XXXX…" at bounding box center [527, 473] width 977 height 416
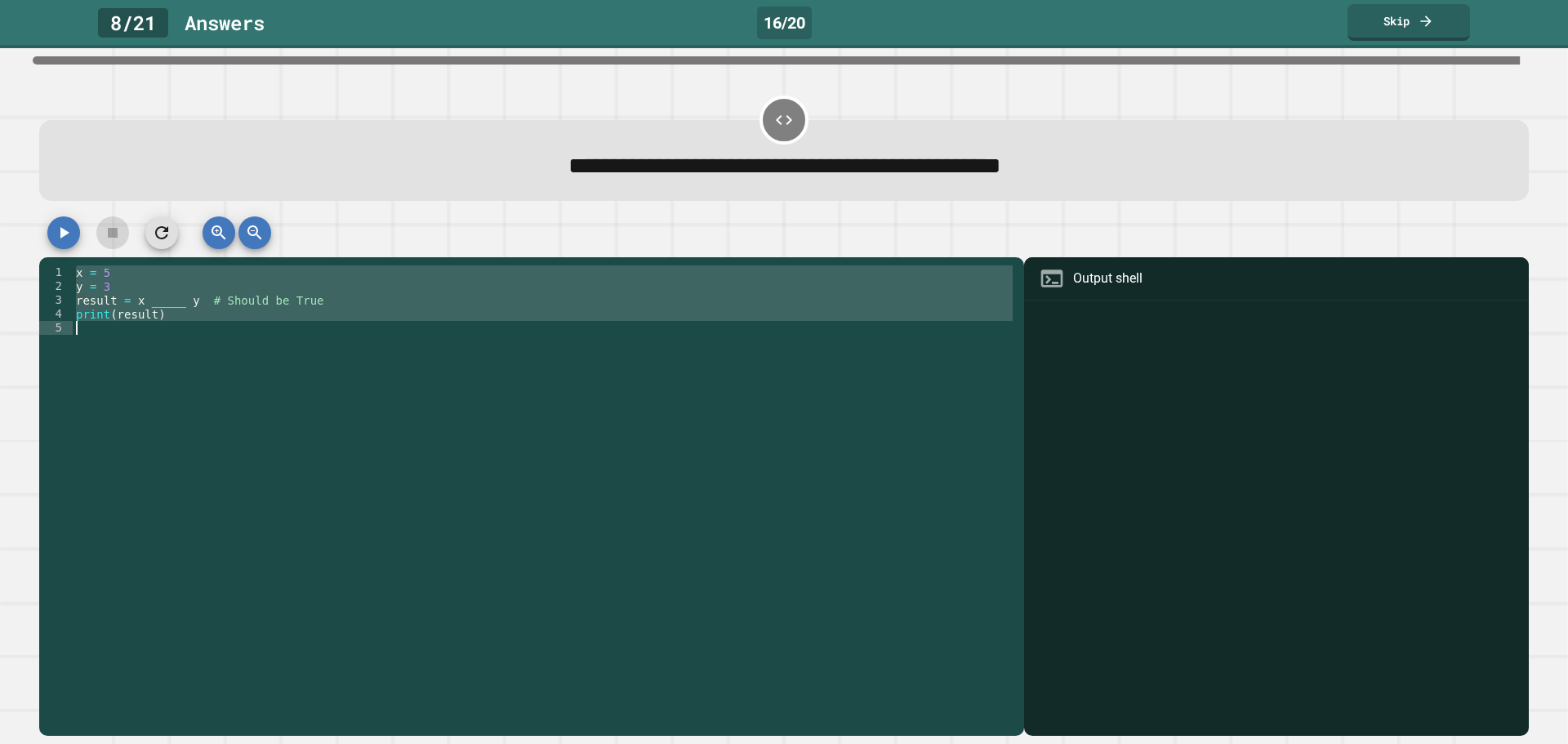
drag, startPoint x: 75, startPoint y: 276, endPoint x: 131, endPoint y: 323, distance: 73.1
click at [130, 325] on div "x = 5 y = 3 result = x _____ y # Should be True print ( result )" at bounding box center [544, 487] width 943 height 444
click at [176, 303] on div "x = 5 y = 3 result = x _____ y # Should be True print ( result )" at bounding box center [544, 473] width 943 height 416
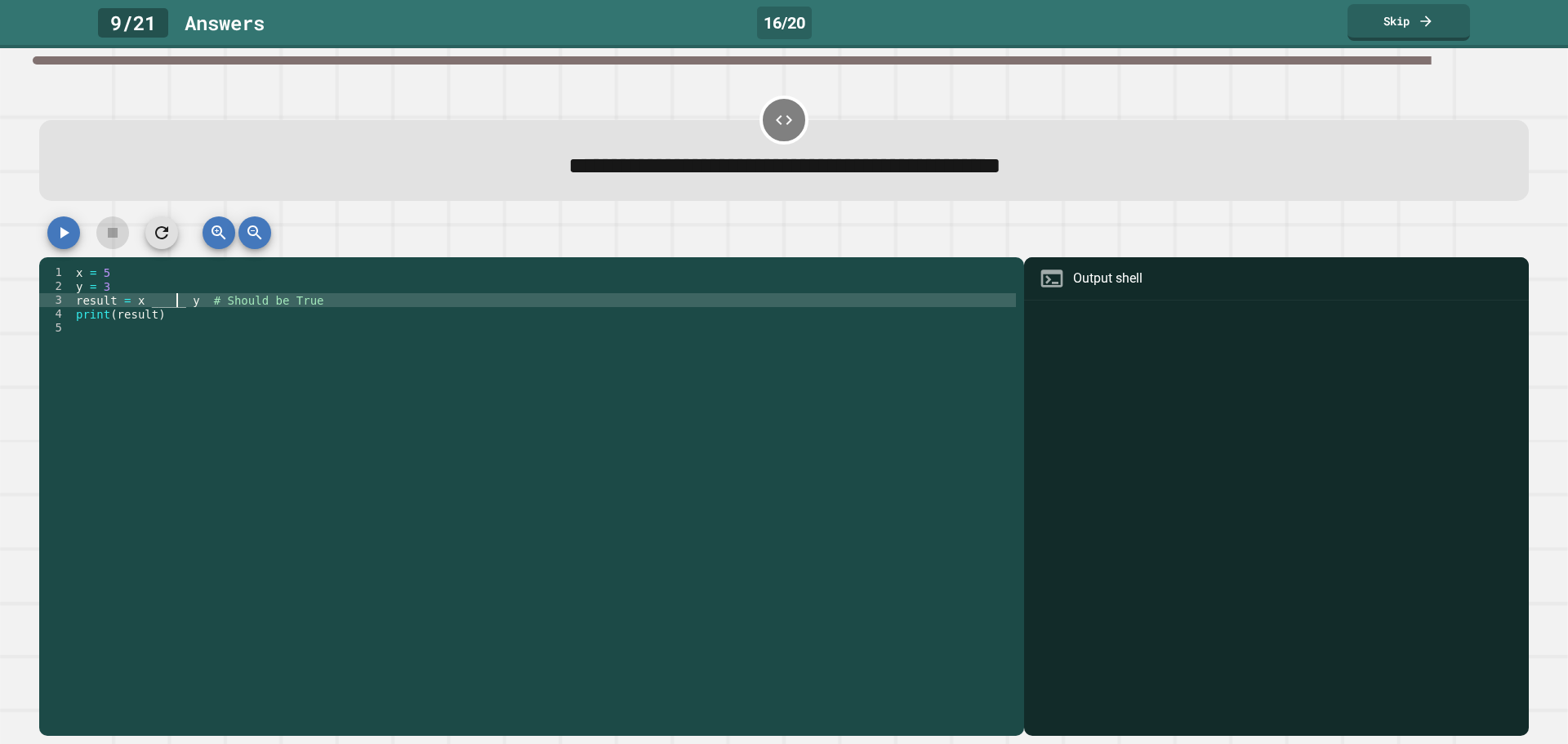
click at [180, 310] on div "x = 5 y = 3 result = x _____ y # Should be True print ( result )" at bounding box center [544, 487] width 943 height 444
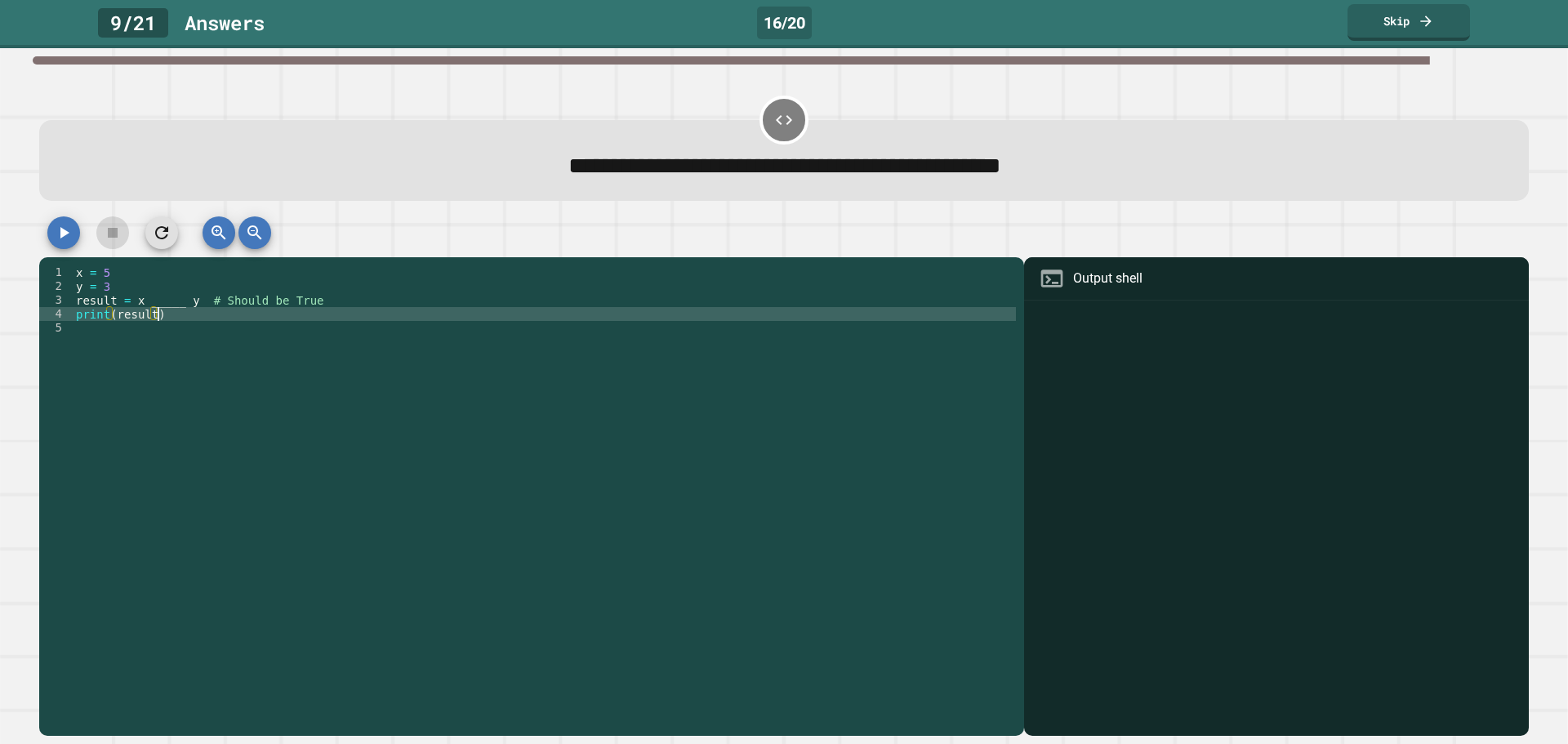
click at [174, 310] on div "x = 5 y = 3 result = x _____ y # Should be True print ( result )" at bounding box center [544, 487] width 943 height 444
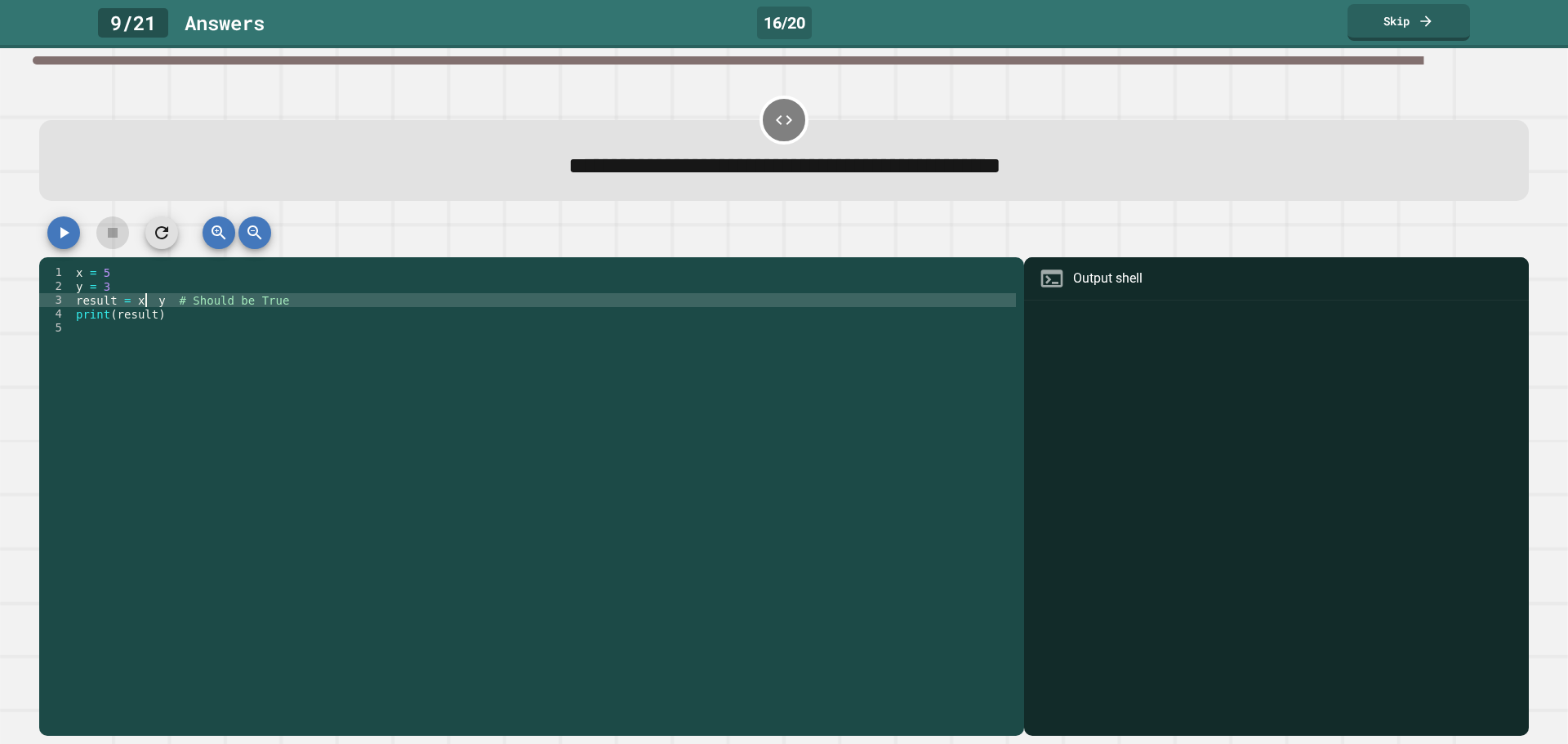
scroll to position [0, 5]
type textarea "**********"
click at [66, 235] on icon "button" at bounding box center [65, 232] width 9 height 11
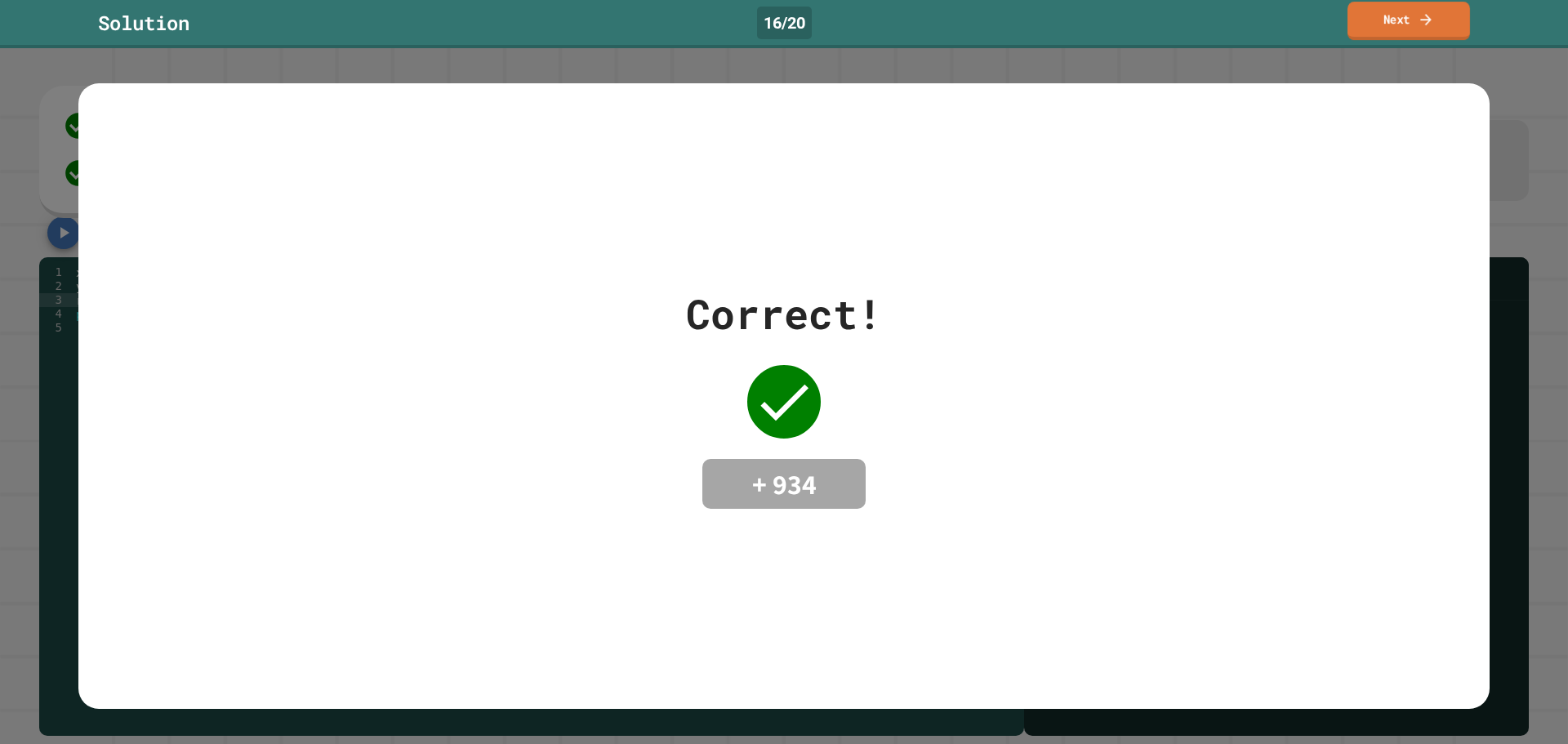
click at [1449, 23] on link "Next" at bounding box center [1408, 21] width 122 height 38
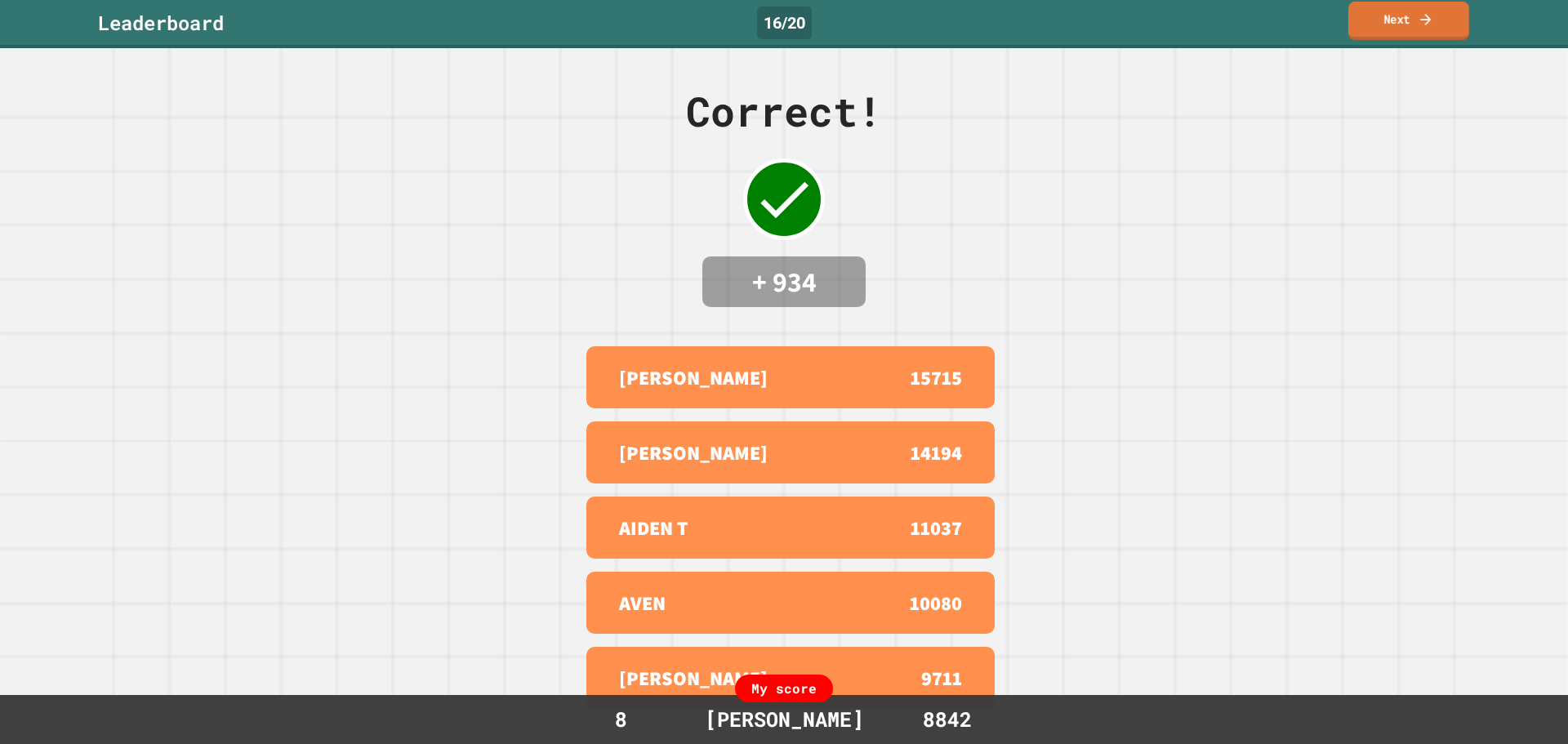
click at [1386, 17] on link "Next" at bounding box center [1408, 21] width 120 height 38
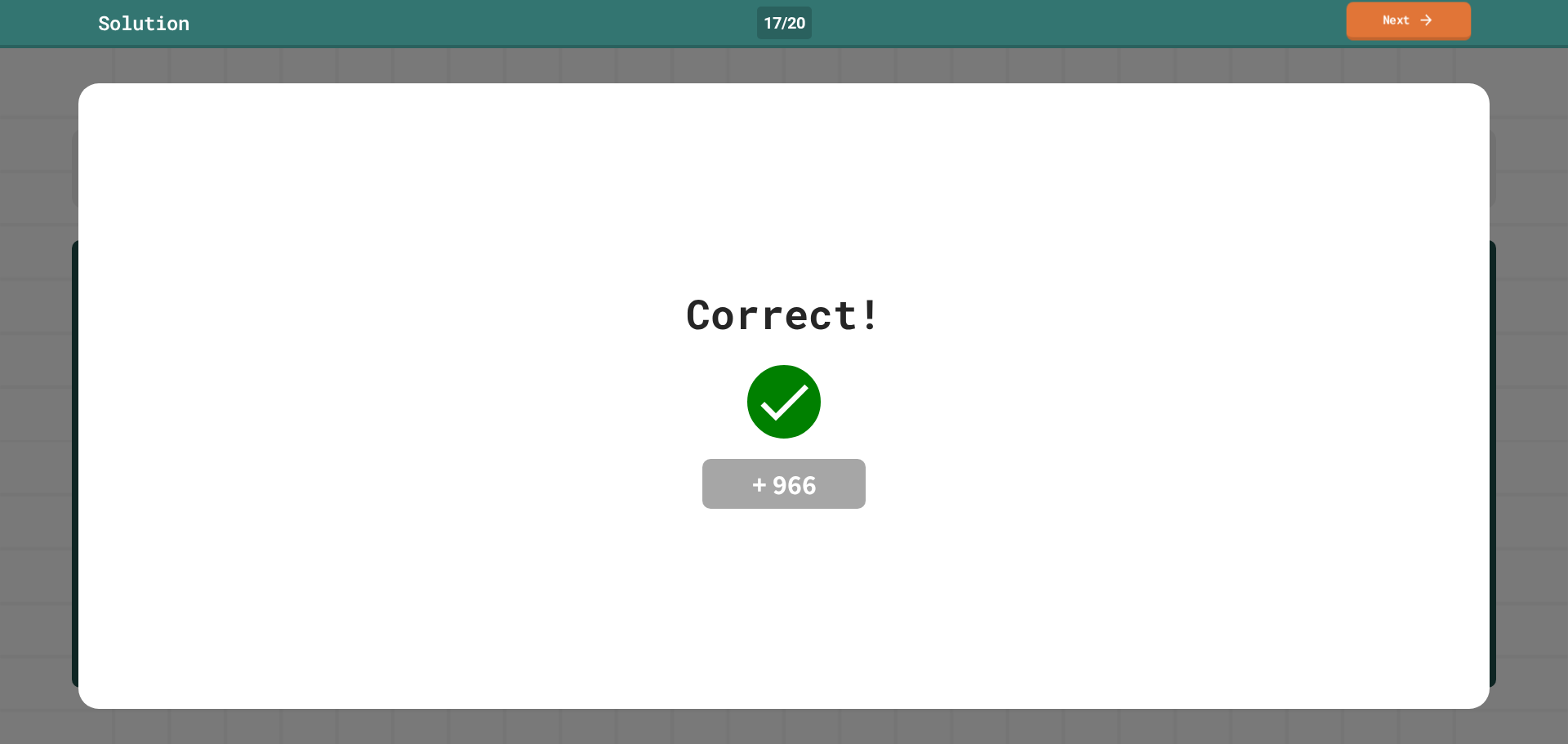
click at [1407, 27] on link "Next" at bounding box center [1409, 21] width 125 height 38
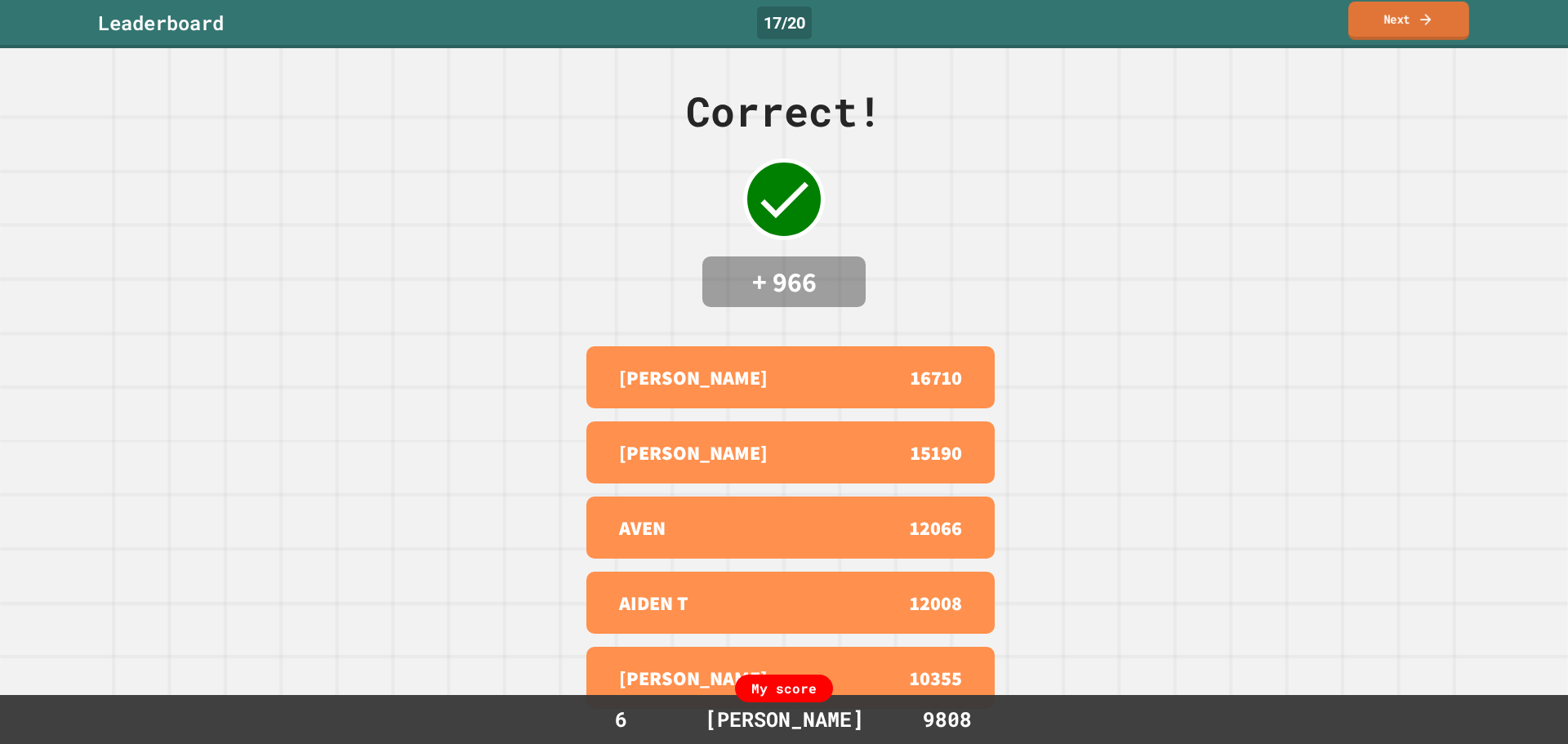
click at [1441, 16] on link "Next" at bounding box center [1408, 21] width 120 height 38
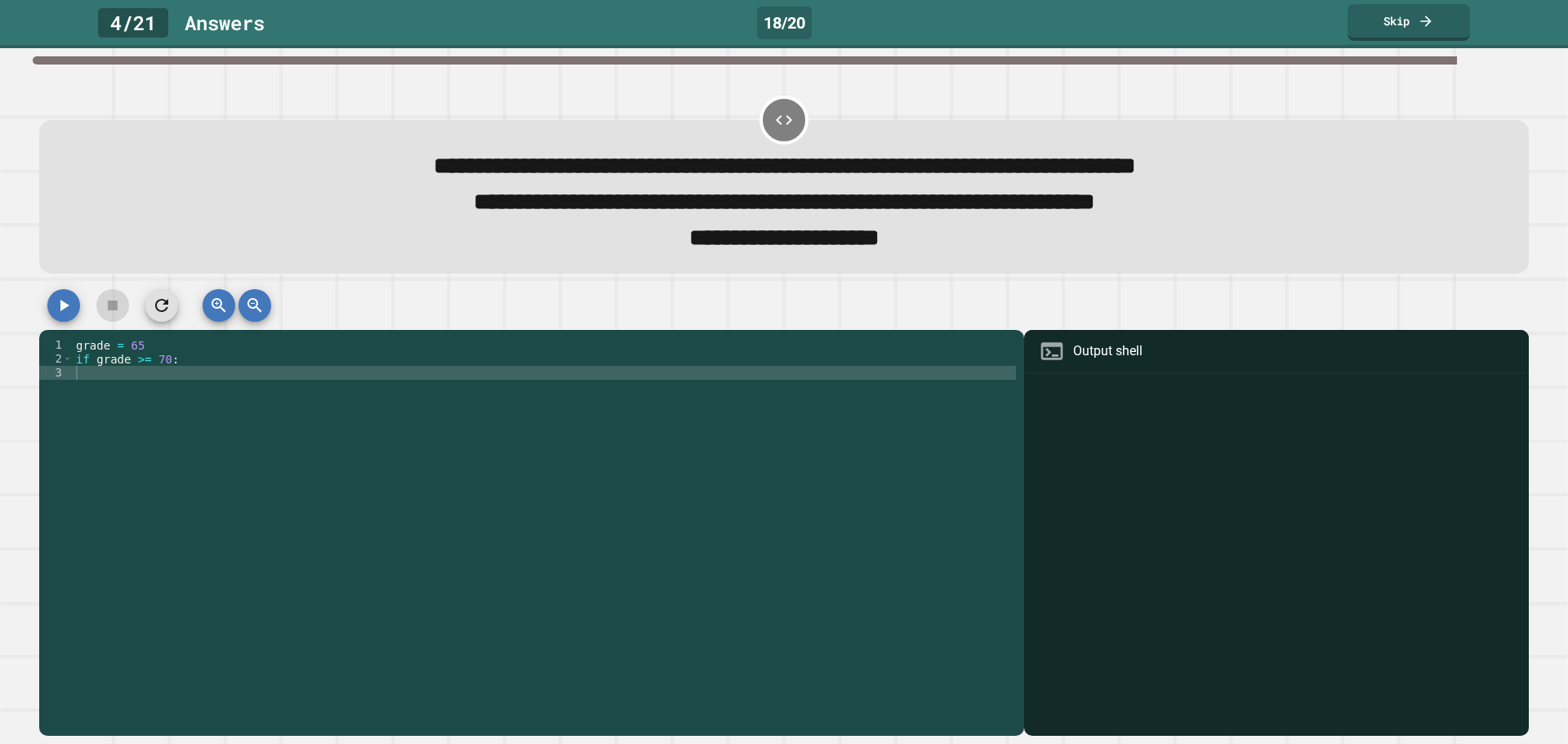
click at [205, 384] on div "grade = 65 if grade >= 70 :" at bounding box center [544, 525] width 943 height 375
type textarea "**********"
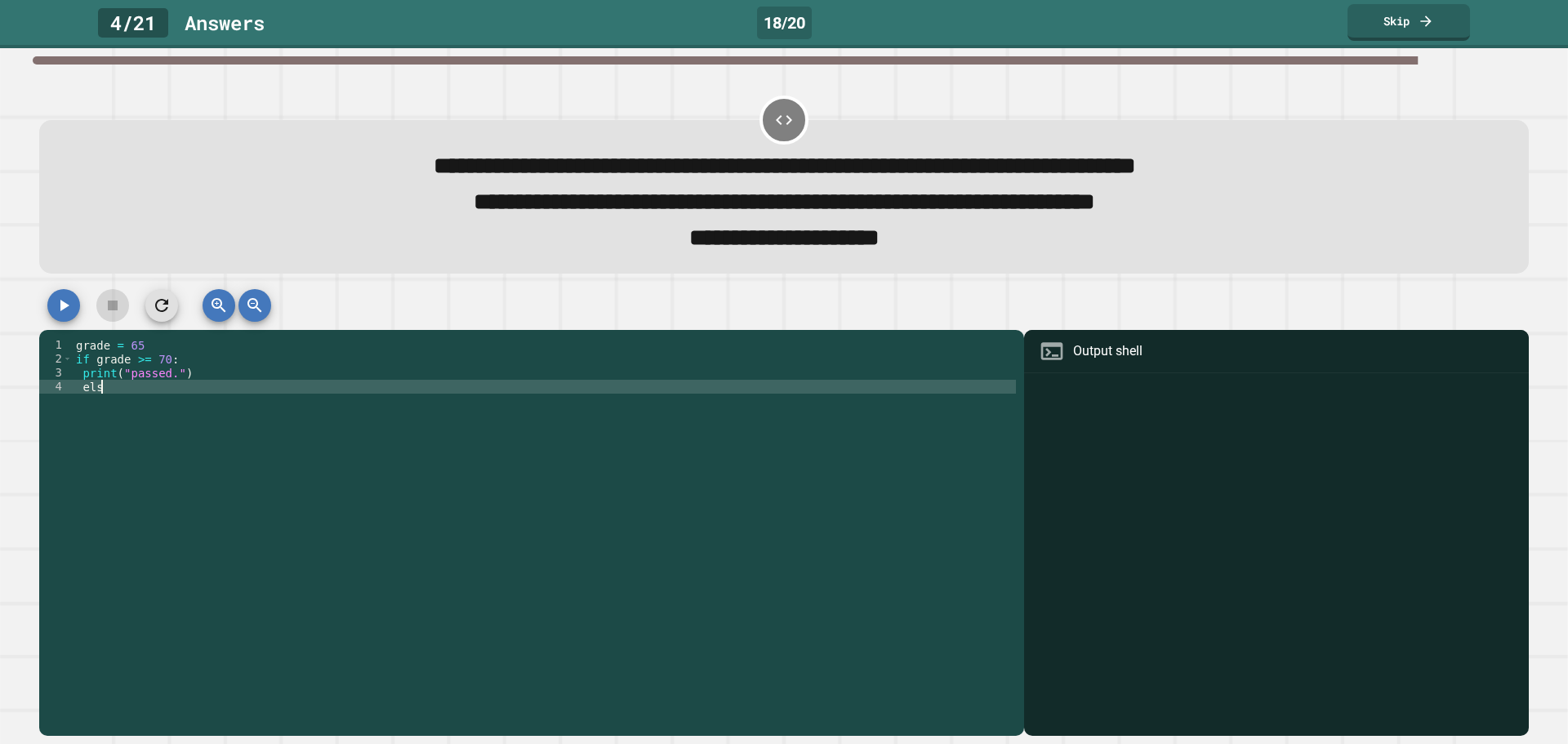
scroll to position [0, 1]
type textarea "*****"
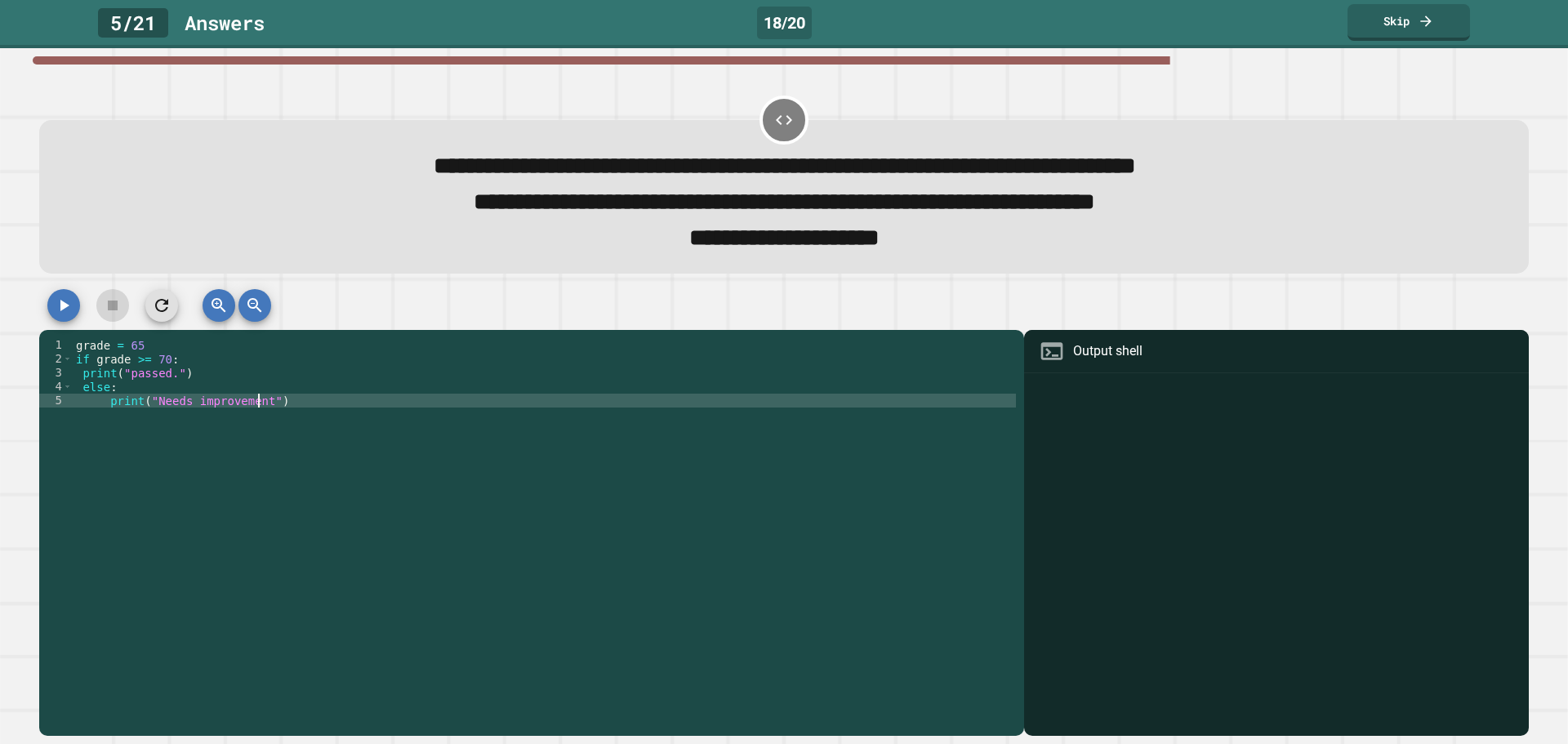
scroll to position [0, 12]
click at [55, 306] on icon "button" at bounding box center [63, 305] width 20 height 20
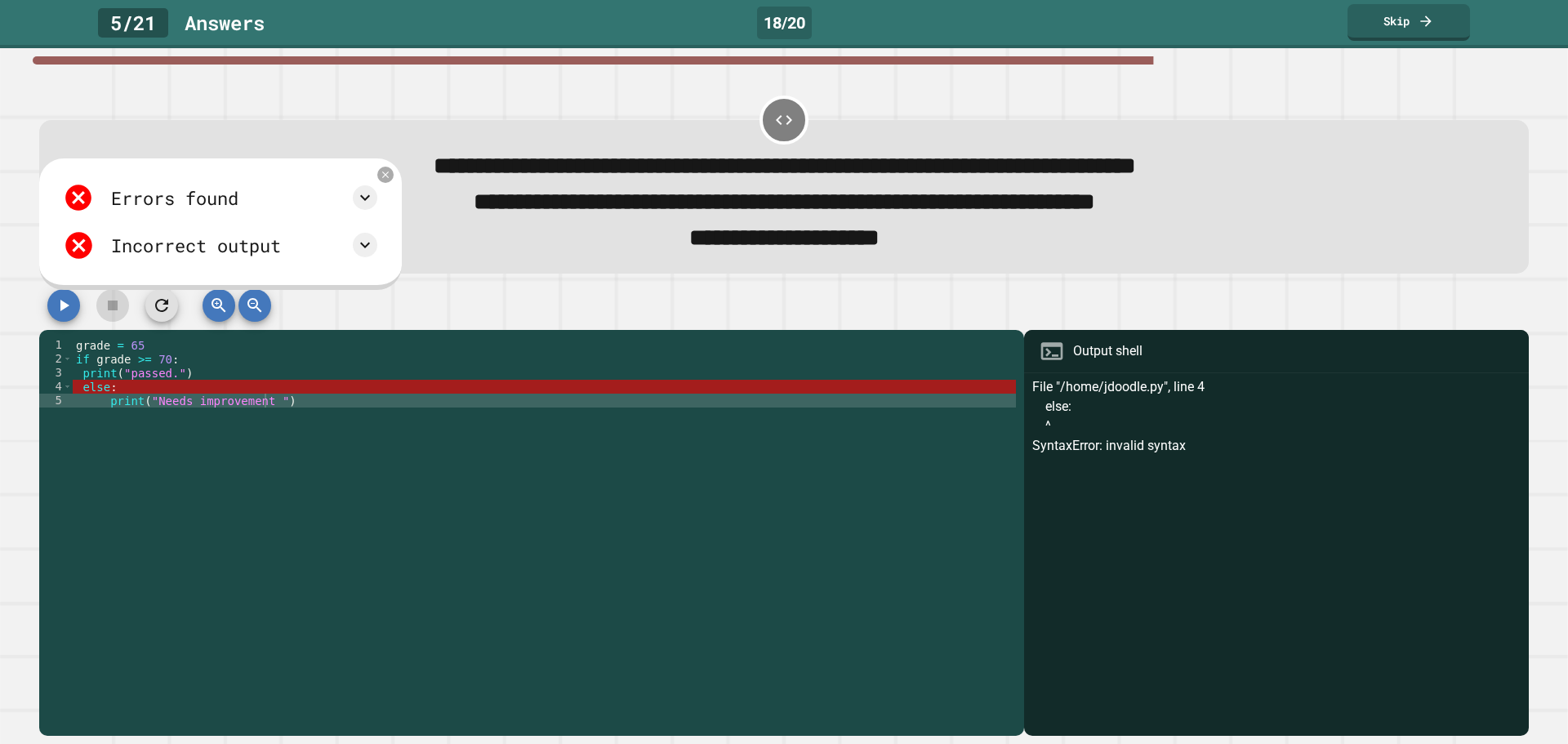
click at [200, 259] on div "Incorrect output" at bounding box center [196, 245] width 170 height 27
click at [201, 251] on div "Incorrect output" at bounding box center [196, 245] width 170 height 27
click at [374, 246] on icon at bounding box center [365, 245] width 20 height 20
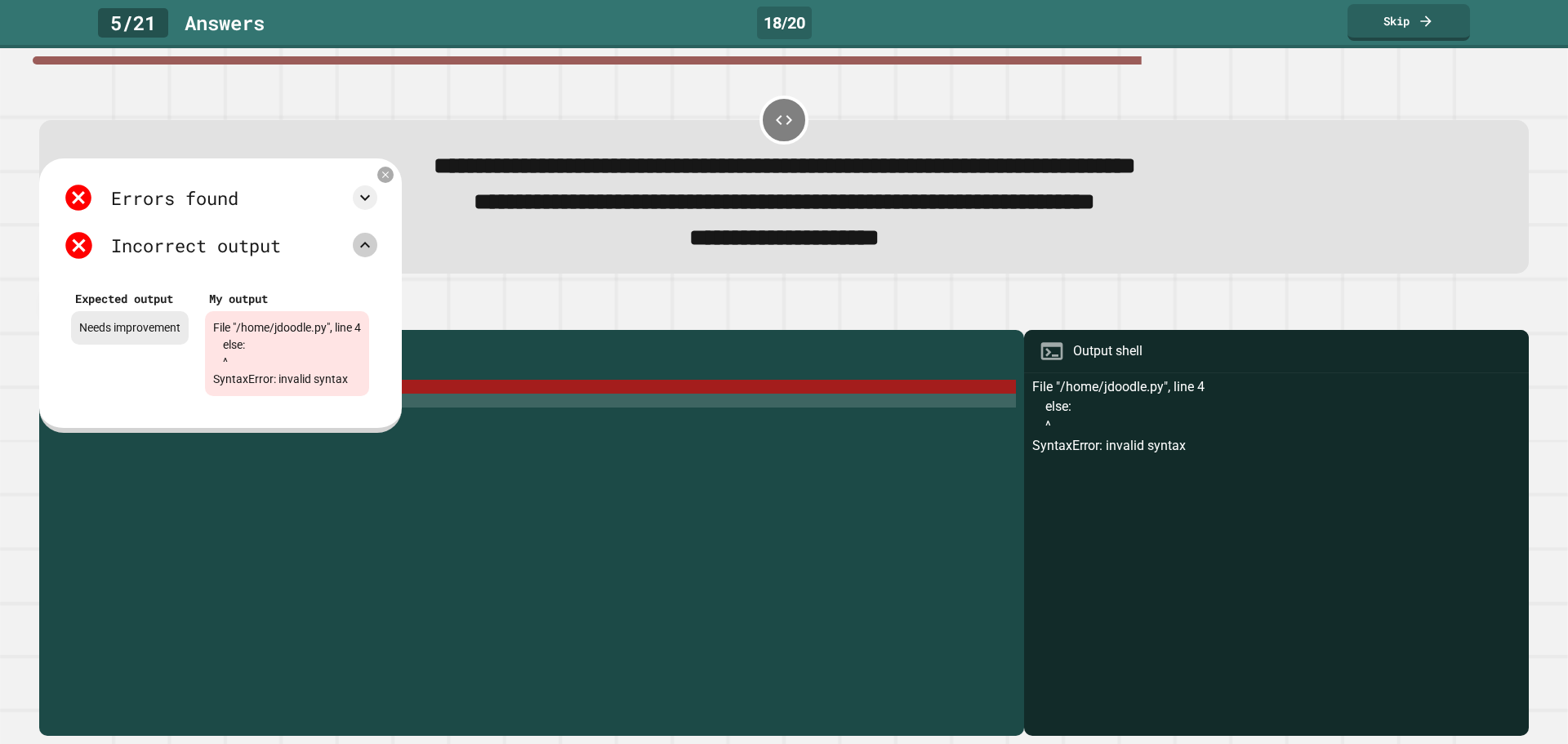
click at [110, 495] on div "grade = 65 if grade >= 70 : print ( "passed." ) else : print ( "Needs improveme…" at bounding box center [544, 525] width 943 height 375
click at [97, 530] on div "grade = 65 if grade >= 70 : print ( "passed." ) else : print ( "Needs improveme…" at bounding box center [544, 525] width 943 height 375
click at [374, 254] on icon at bounding box center [365, 245] width 20 height 20
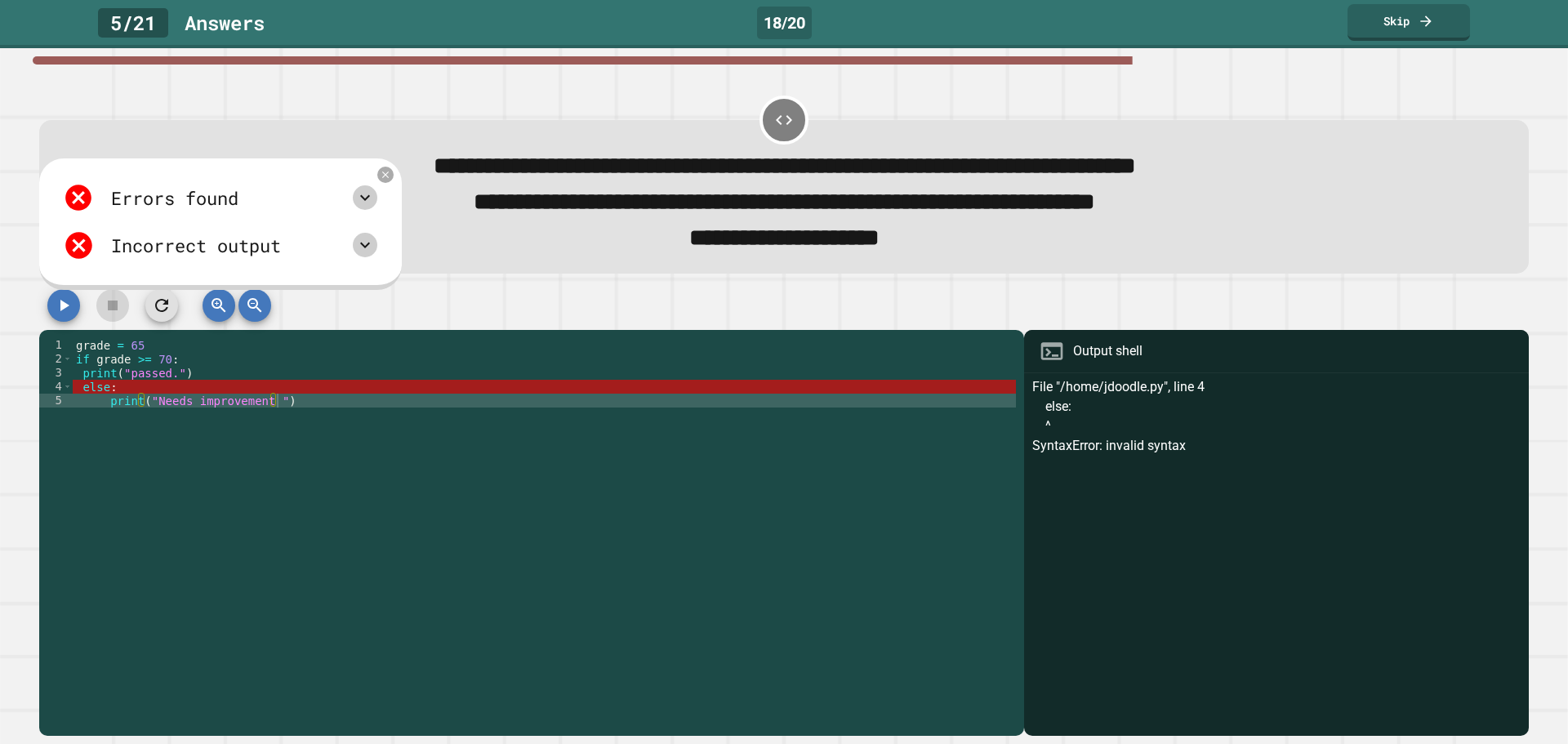
click at [370, 201] on icon at bounding box center [364, 198] width 10 height 6
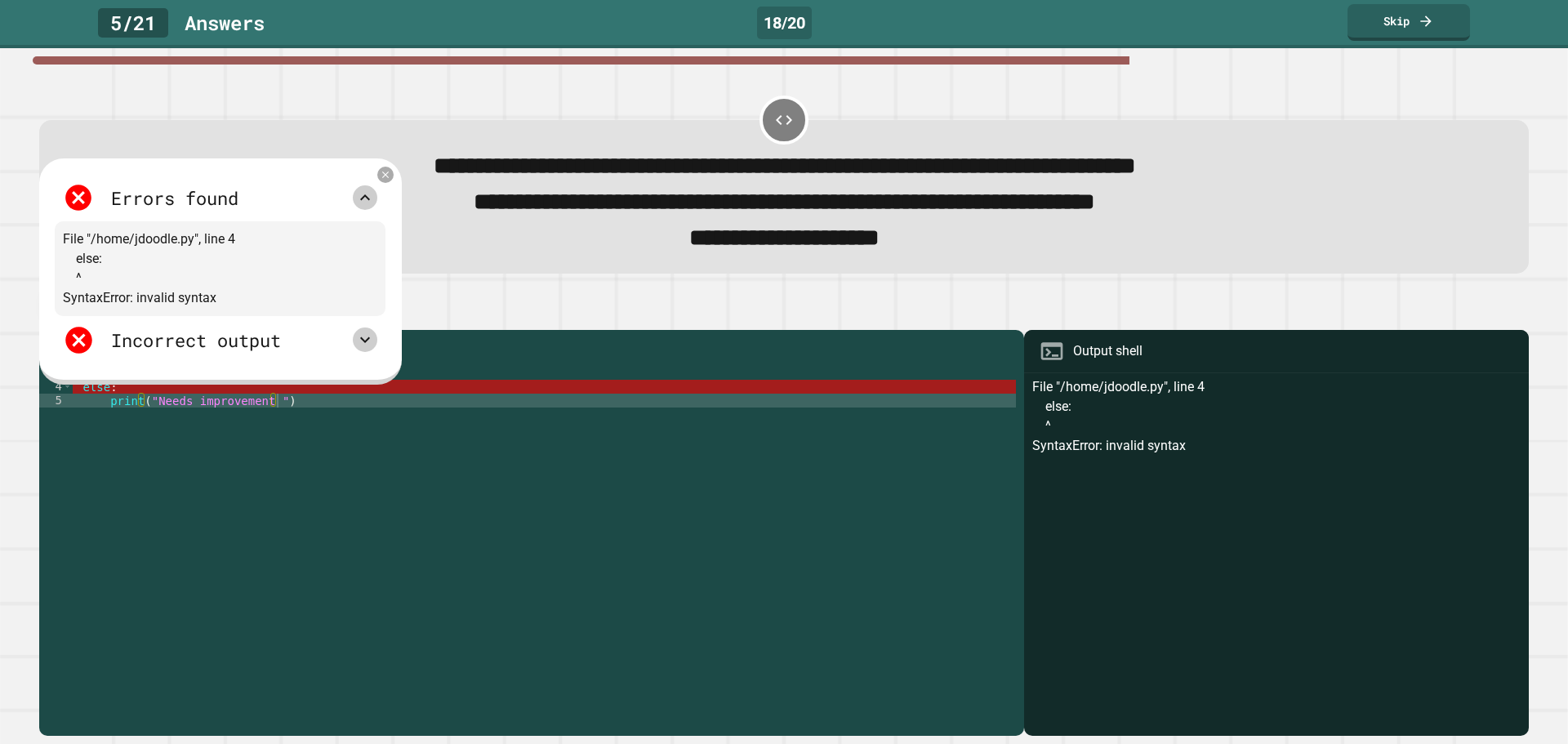
click at [374, 205] on icon at bounding box center [365, 198] width 20 height 20
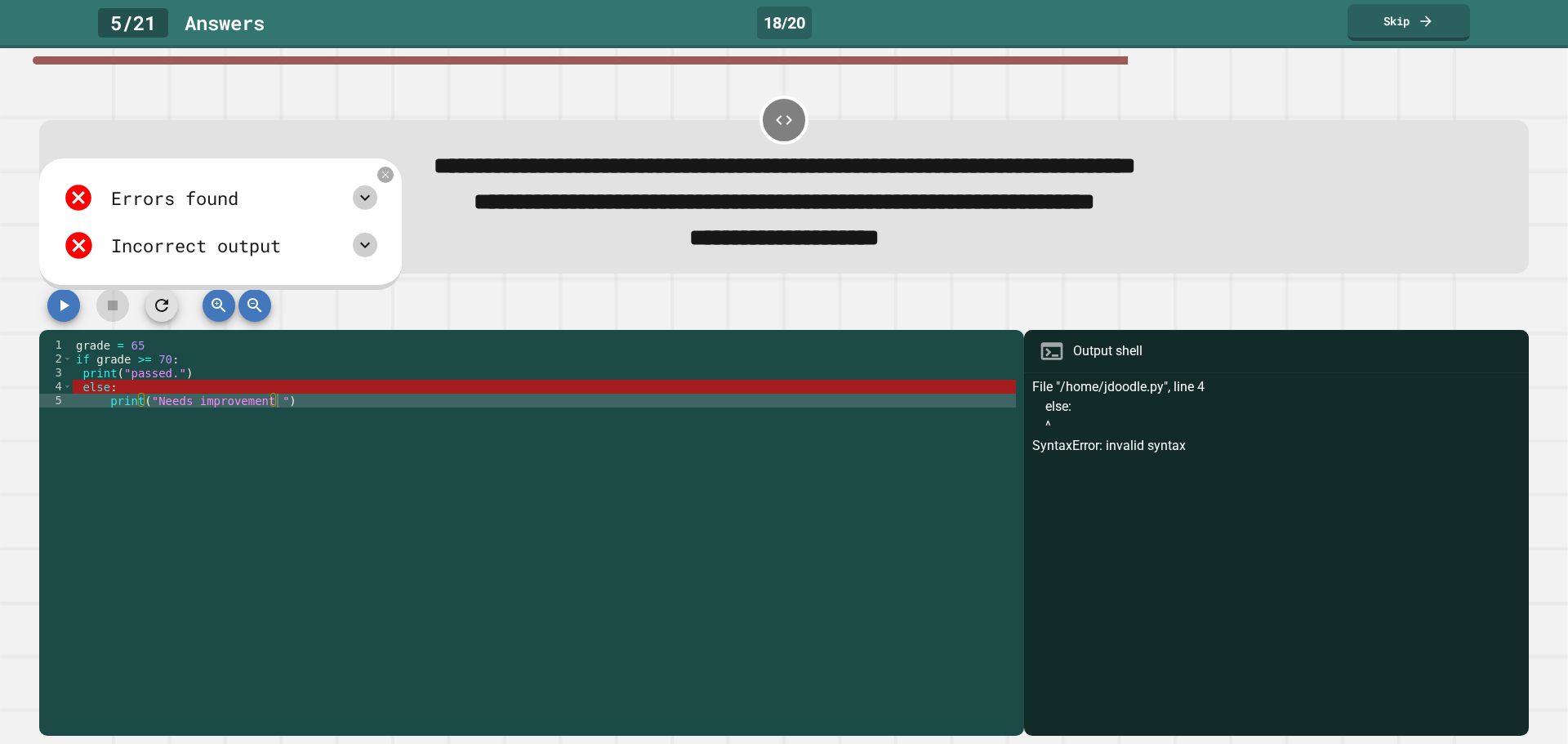
drag, startPoint x: 36, startPoint y: 455, endPoint x: 47, endPoint y: 458, distance: 11.4
click at [42, 458] on div "**********" at bounding box center [784, 512] width 1505 height 463
click at [107, 462] on div "grade = 65 if grade >= 70 : print ( "passed." ) else : print ( "Needs improveme…" at bounding box center [544, 525] width 943 height 375
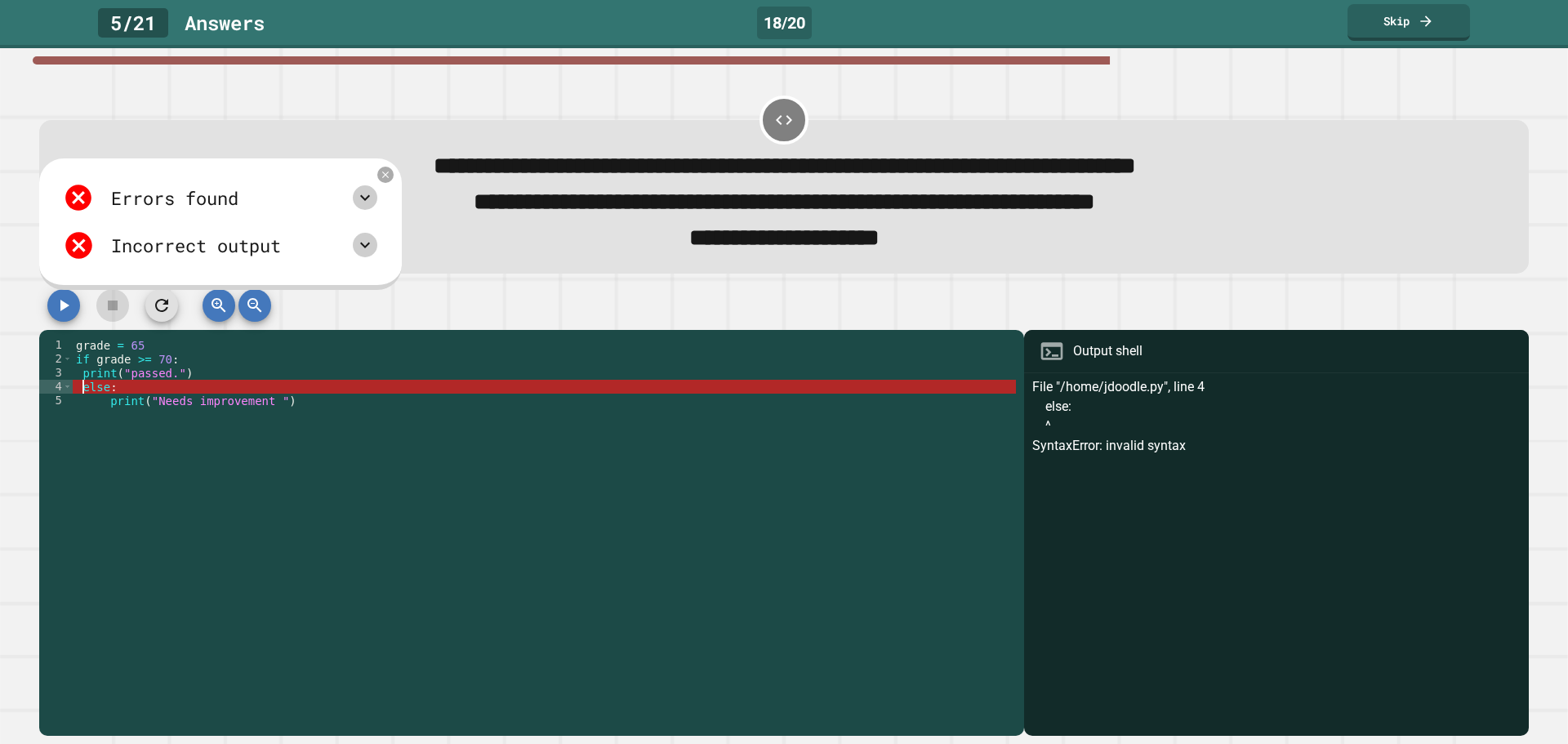
click at [79, 399] on div "grade = 65 if grade >= 70 : print ( "passed." ) else : print ( "Needs improveme…" at bounding box center [544, 525] width 943 height 375
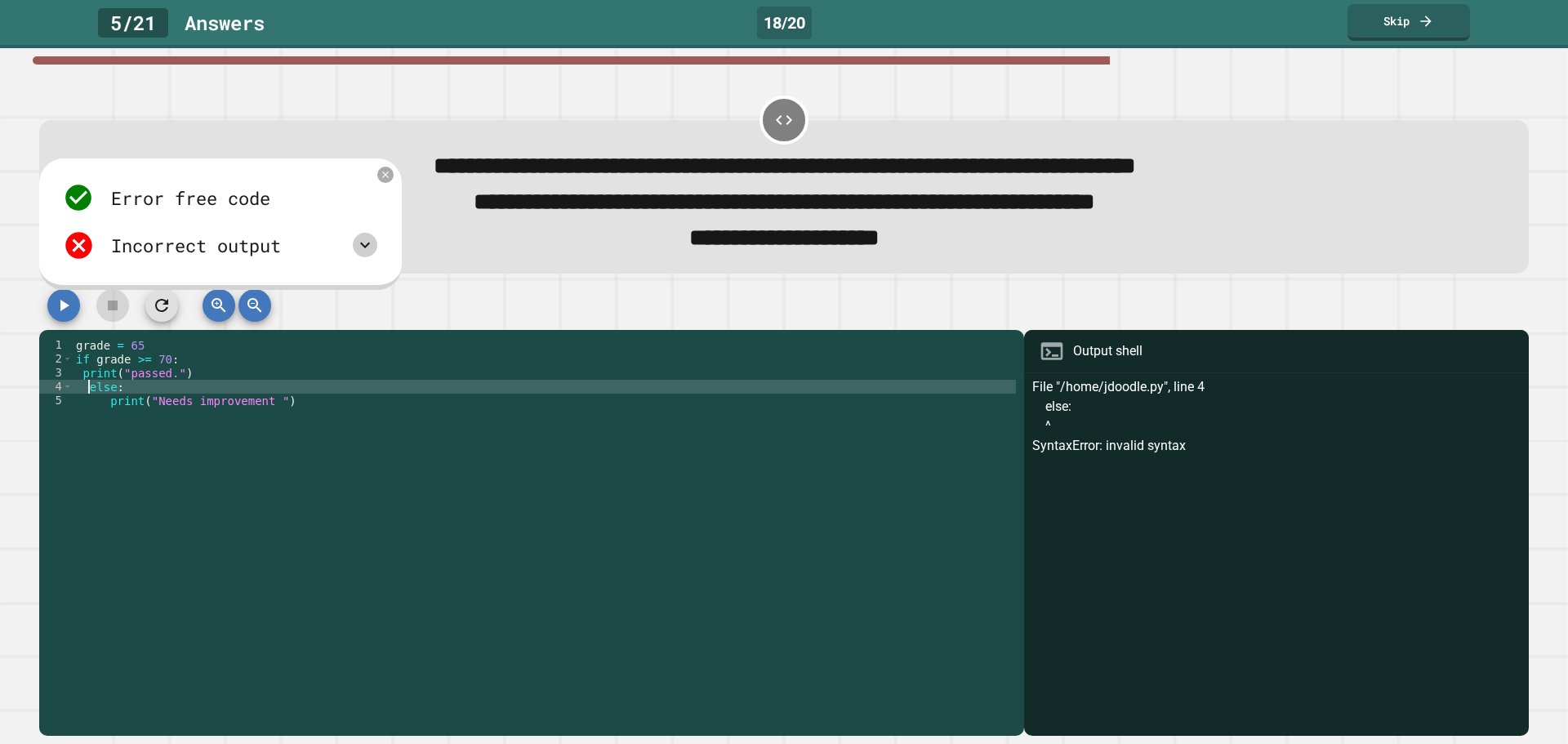
scroll to position [0, 1]
type textarea "*****"
click at [68, 311] on icon "button" at bounding box center [65, 305] width 9 height 11
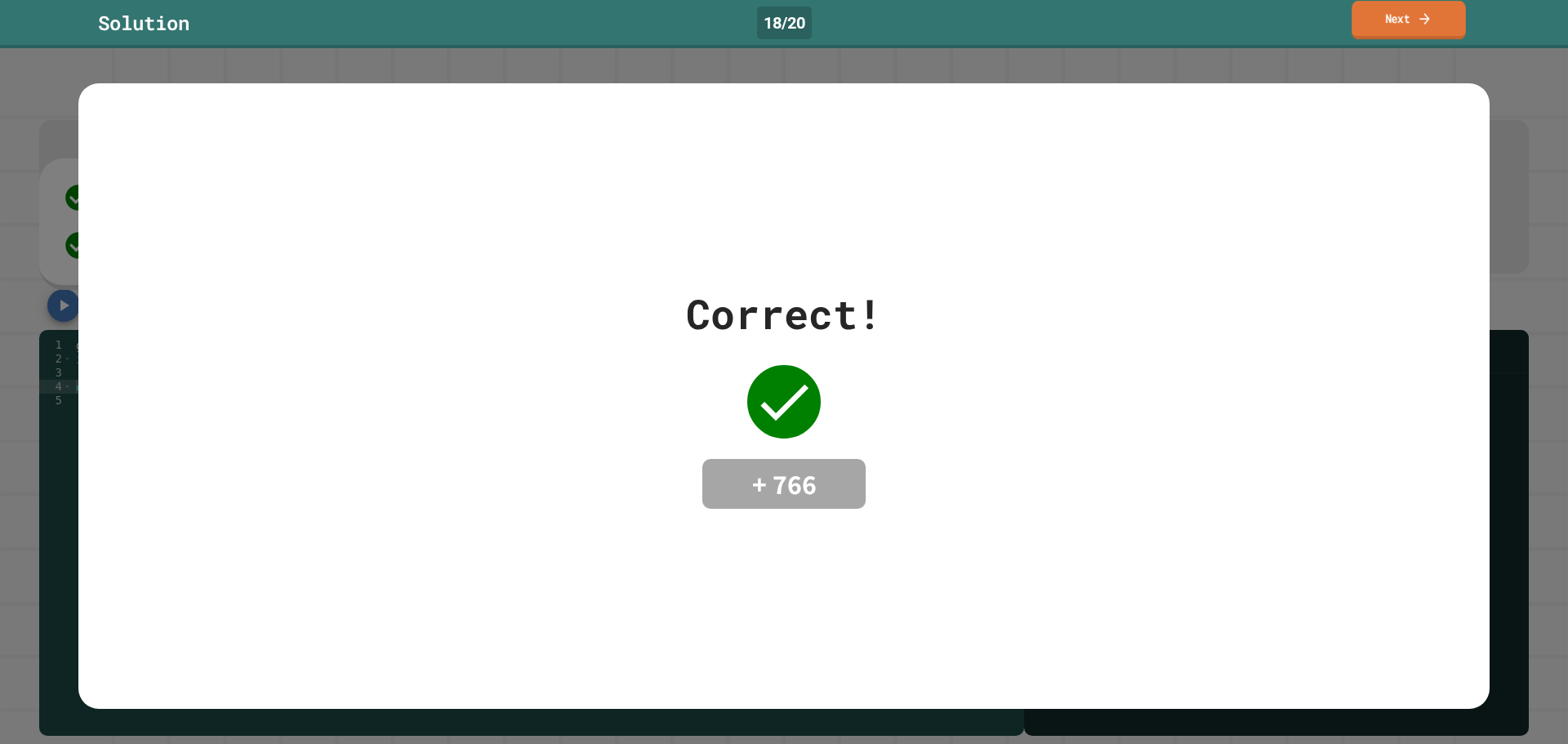
click at [1366, 33] on link "Next" at bounding box center [1408, 20] width 114 height 38
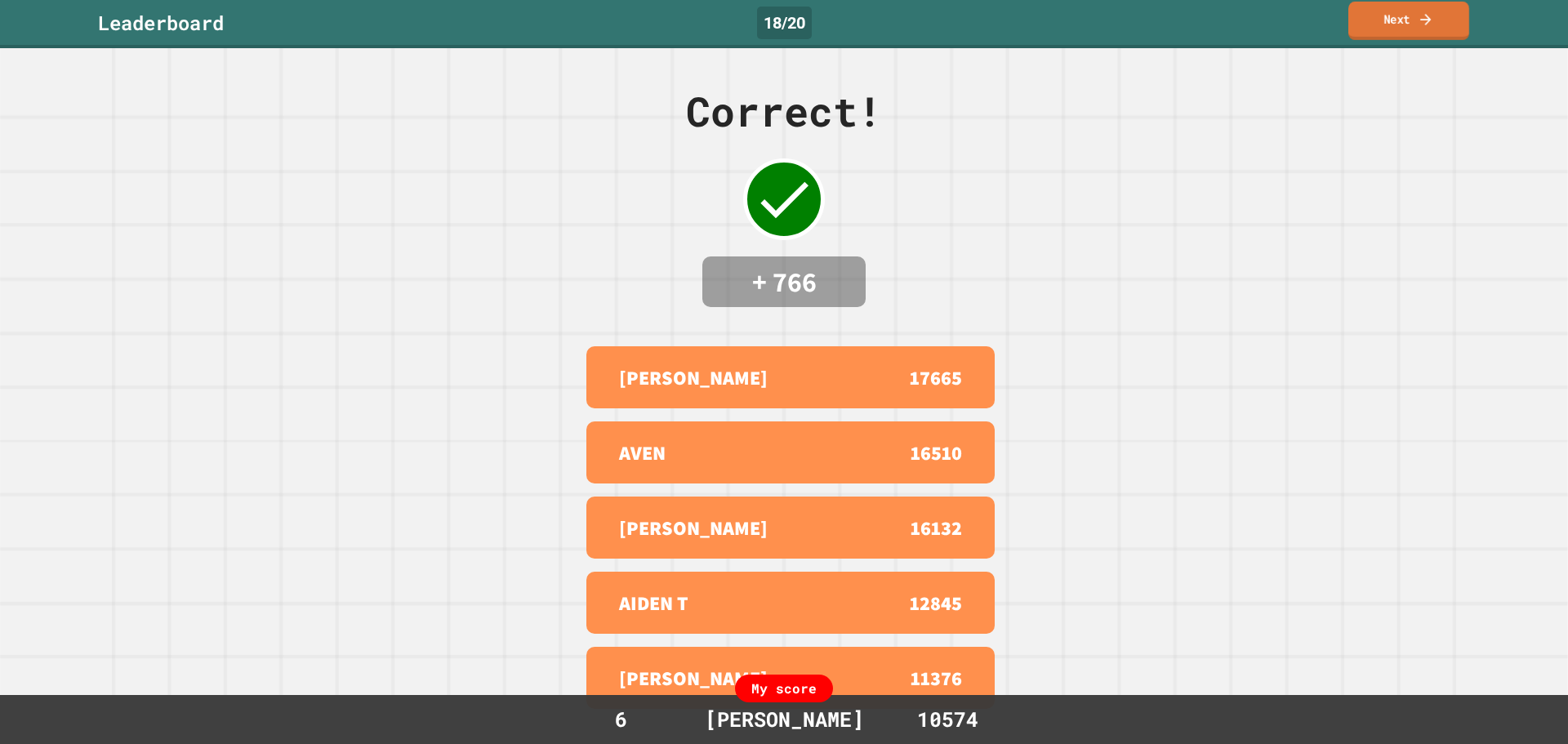
click at [1372, 26] on link "Next" at bounding box center [1408, 21] width 120 height 38
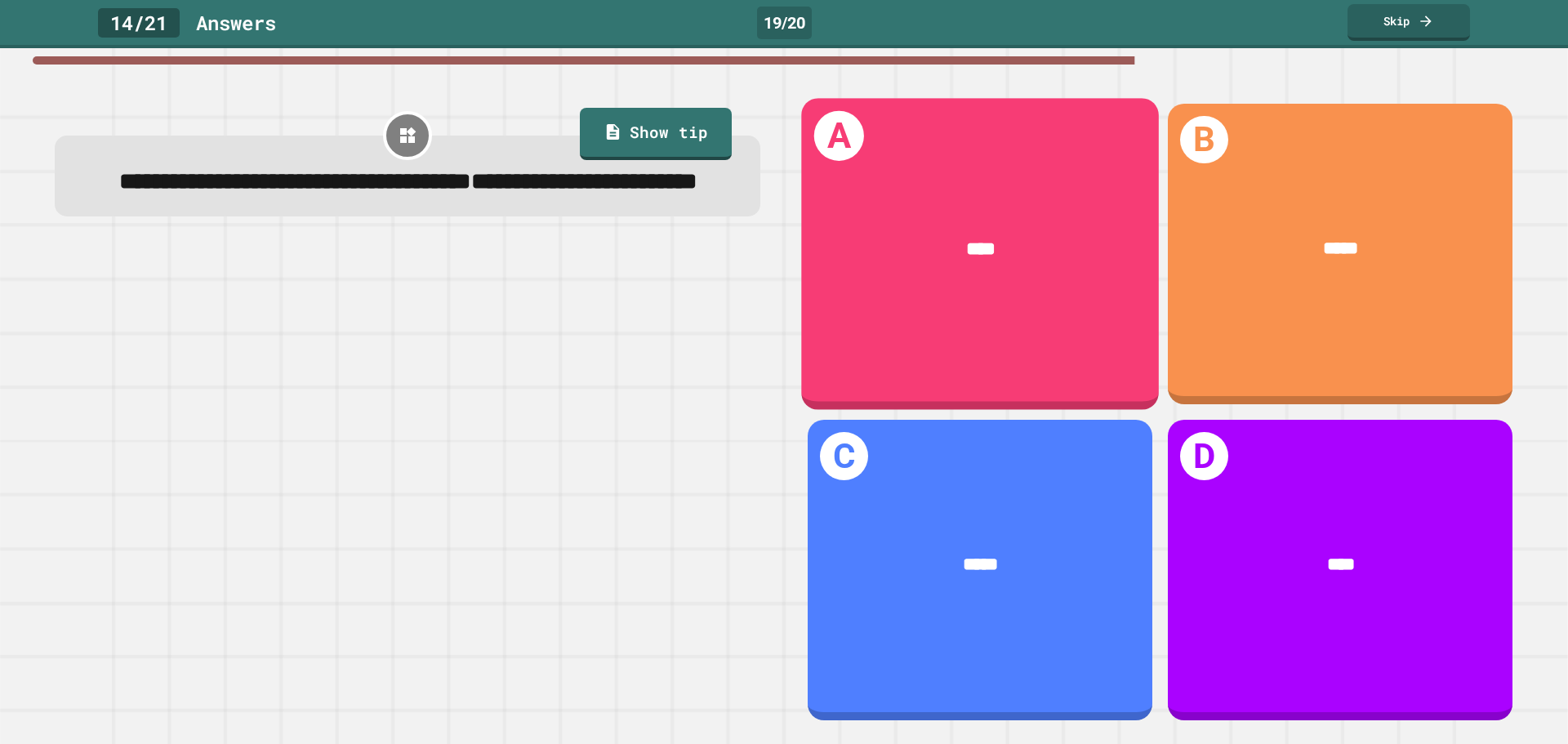
click at [977, 178] on div "A ****" at bounding box center [979, 254] width 358 height 312
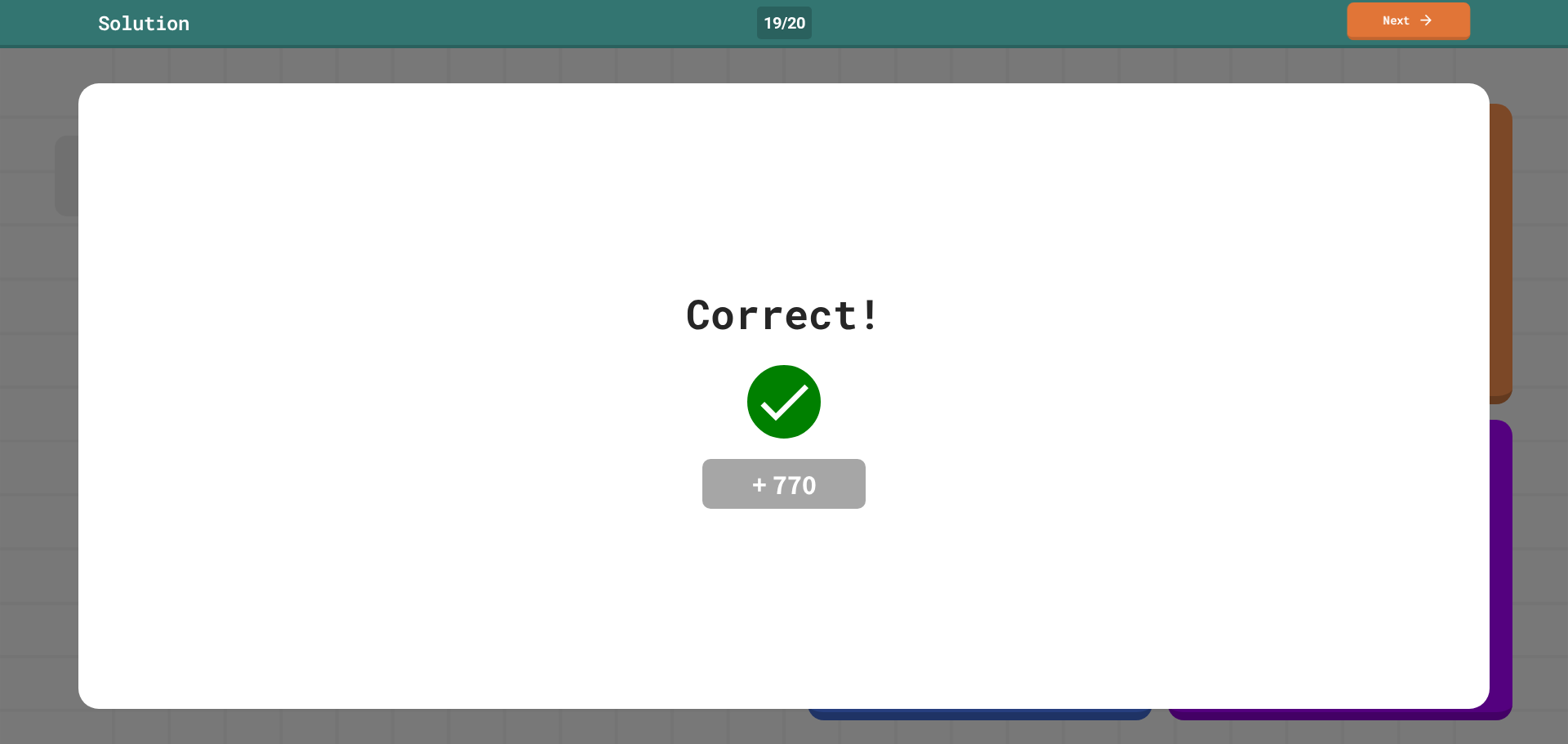
click at [1409, 9] on link "Next" at bounding box center [1409, 21] width 123 height 37
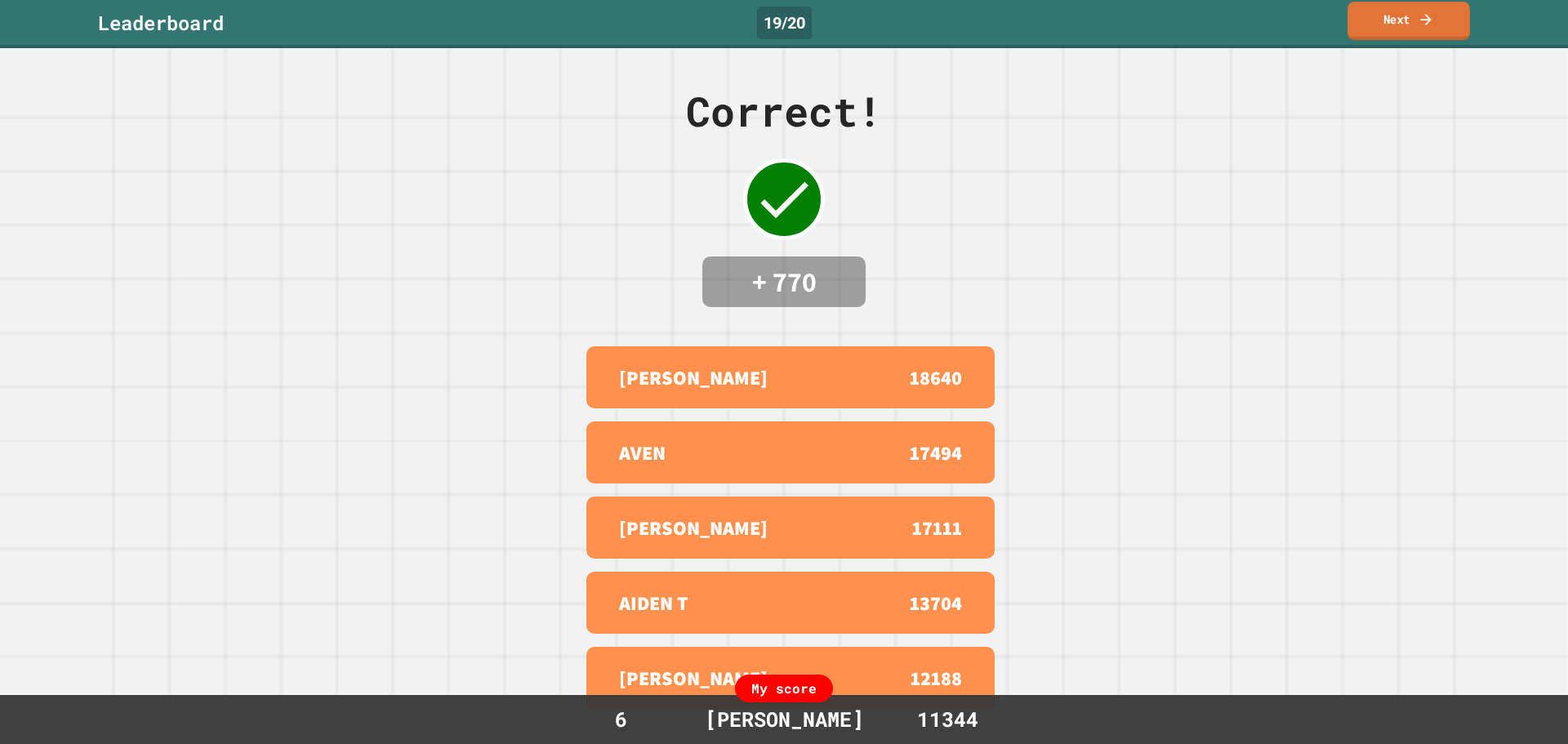
click at [1396, 19] on link "Next" at bounding box center [1408, 21] width 122 height 38
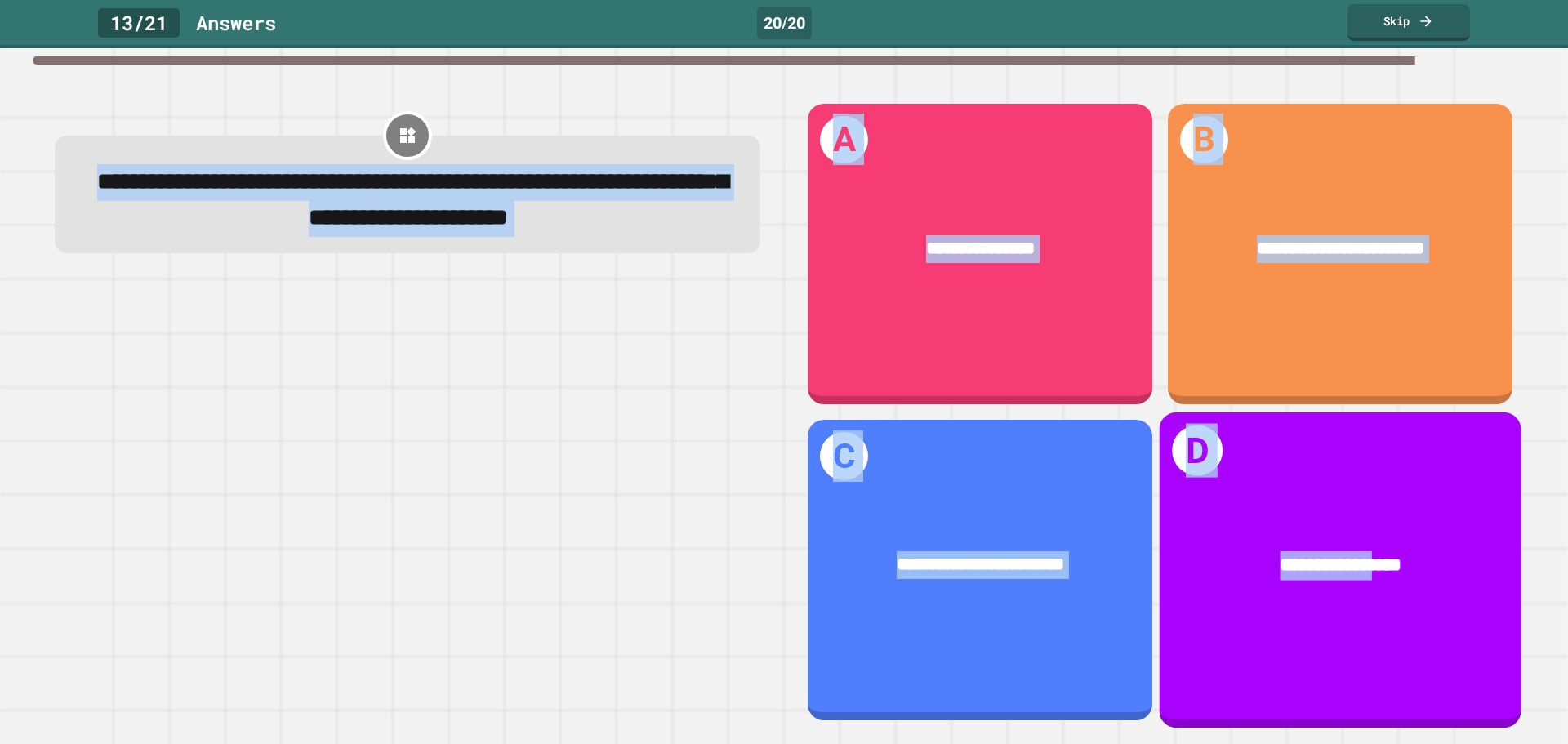
drag, startPoint x: 88, startPoint y: 187, endPoint x: 1341, endPoint y: 471, distance: 1284.8
click at [1341, 471] on div "**********" at bounding box center [784, 411] width 1505 height 665
copy div "**********"
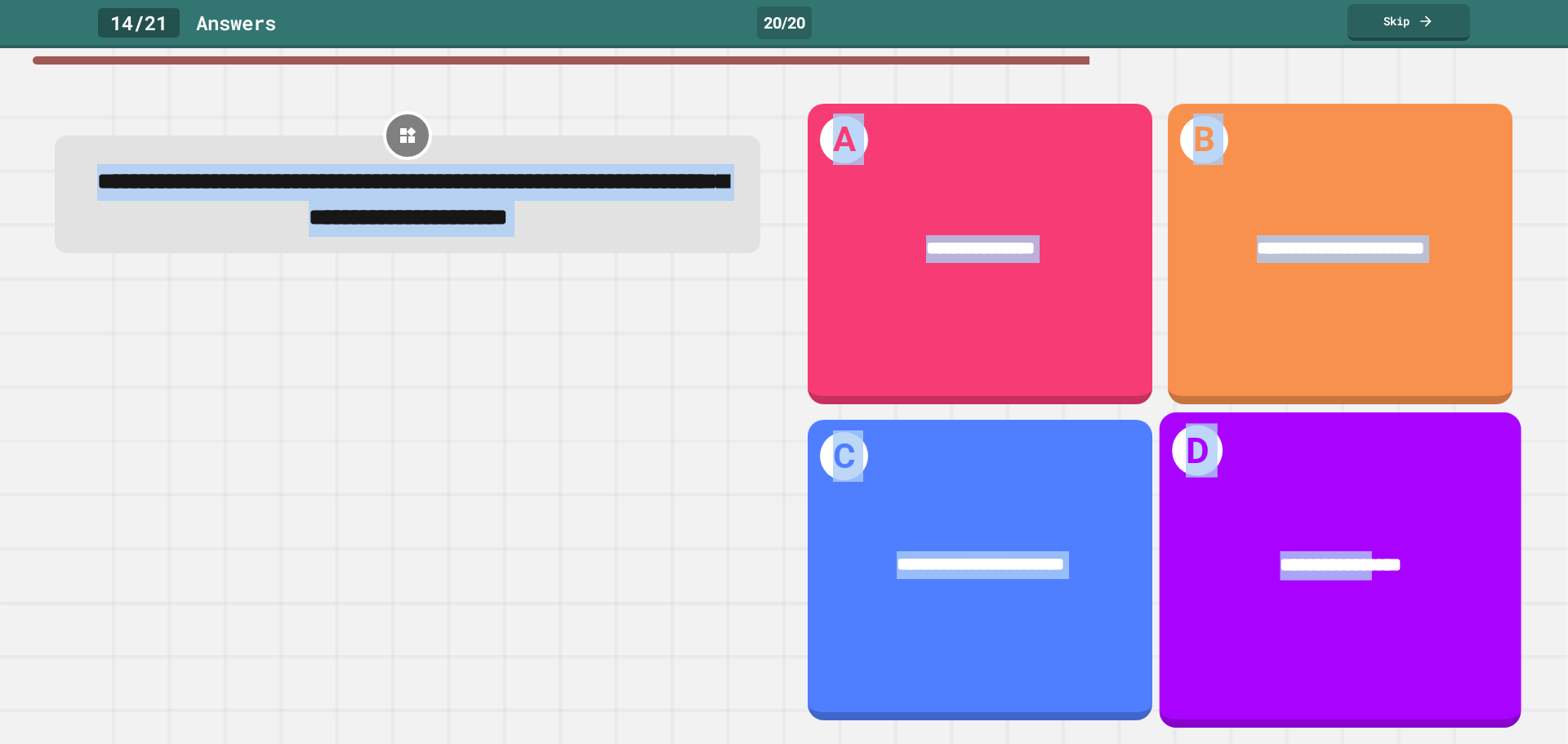
click at [1349, 586] on div "**********" at bounding box center [1340, 566] width 361 height 106
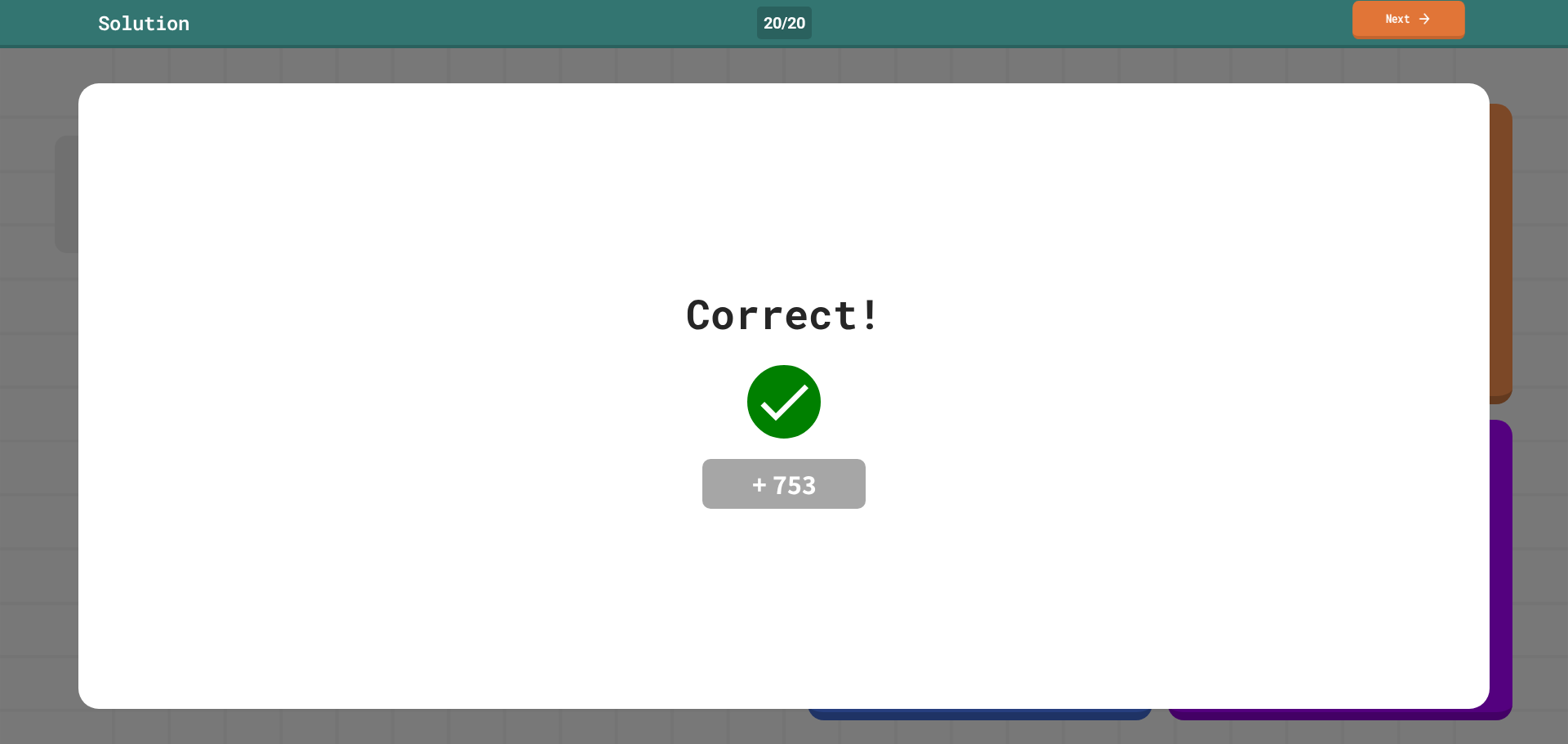
click at [1401, 21] on link "Next" at bounding box center [1409, 20] width 113 height 38
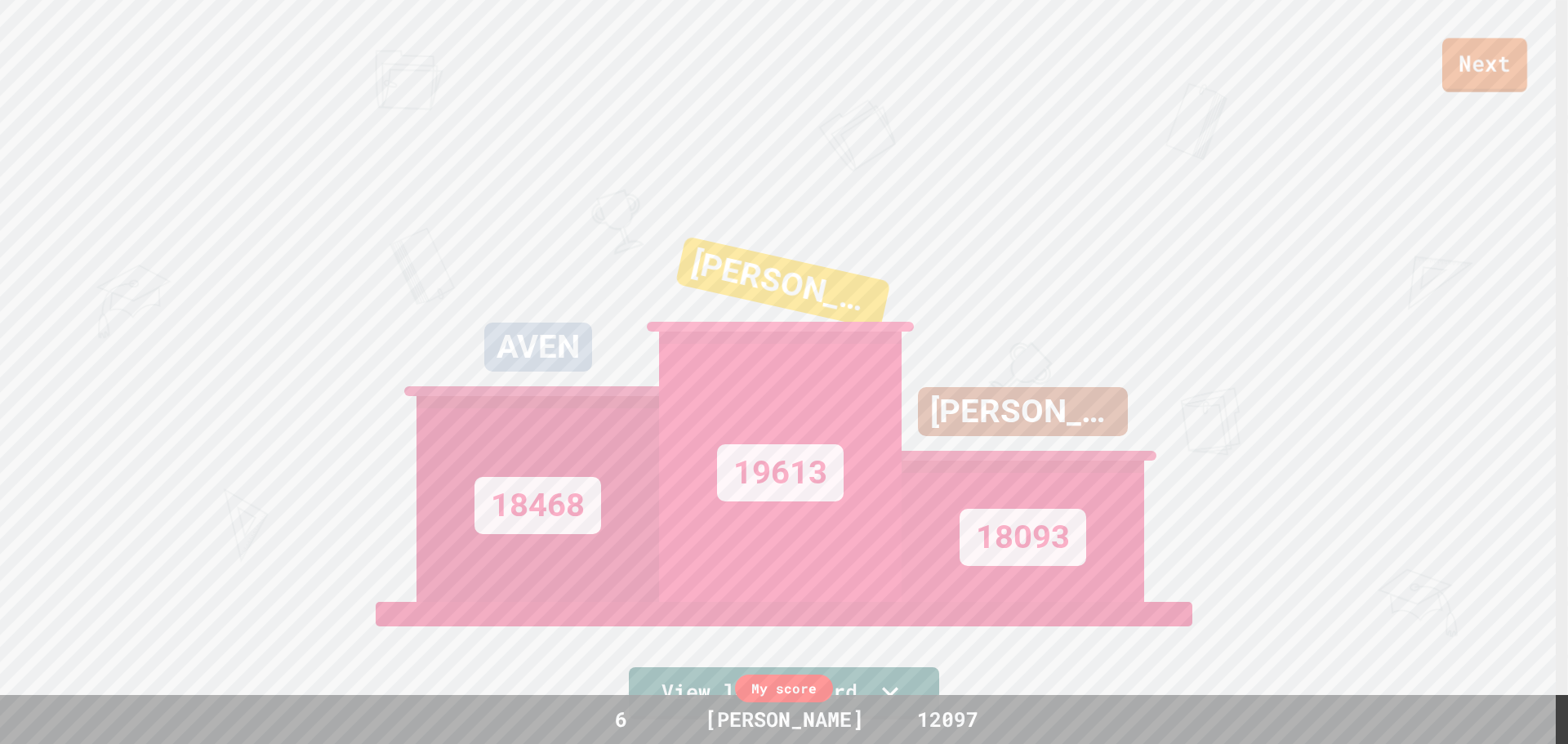
click at [1507, 49] on link "Next" at bounding box center [1485, 65] width 85 height 54
